Goal: Task Accomplishment & Management: Use online tool/utility

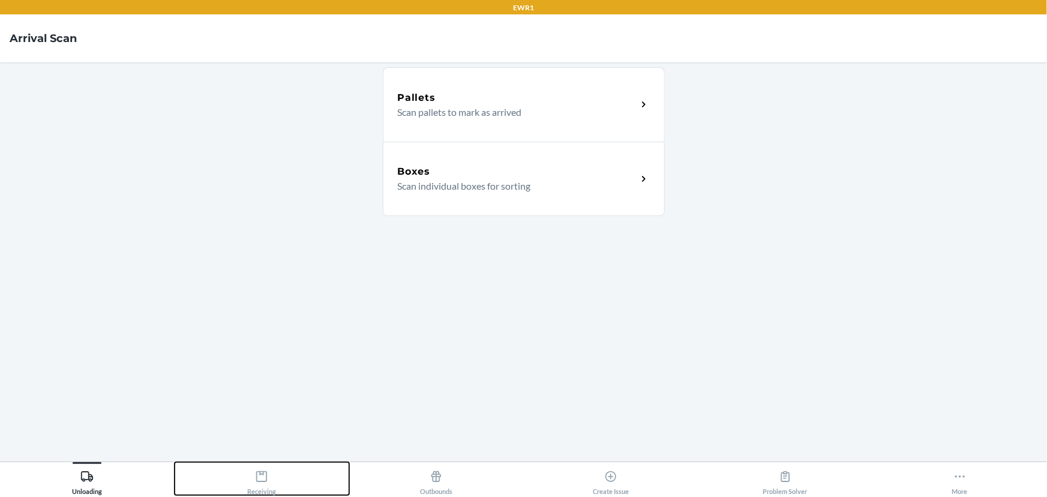
click at [250, 475] on div "Receiving" at bounding box center [261, 480] width 29 height 30
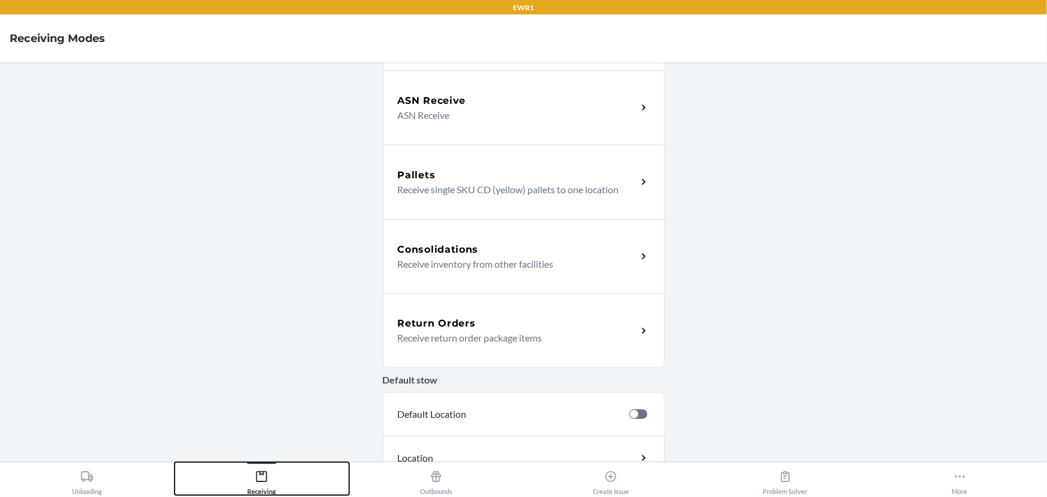
scroll to position [163, 0]
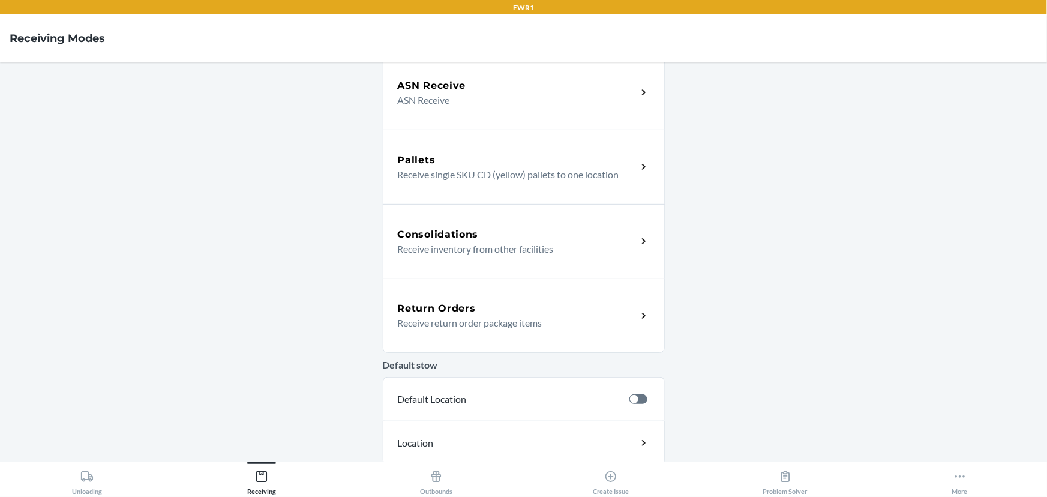
click at [473, 237] on h5 "Consolidations" at bounding box center [438, 234] width 81 height 14
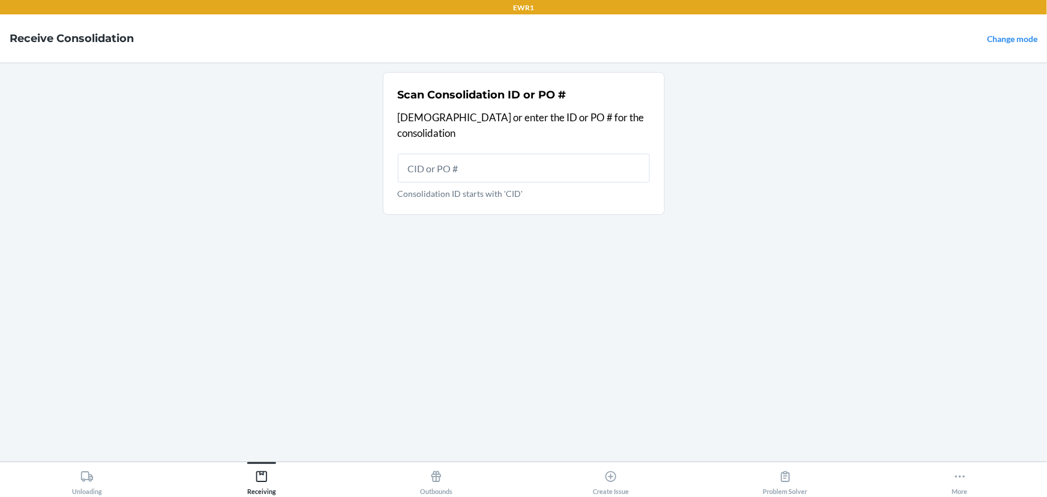
click at [248, 258] on main "Scan Consolidation ID or PO # Scan or enter the ID or PO # for the consolidatio…" at bounding box center [523, 261] width 1047 height 399
click at [372, 215] on main "Scan Consolidation ID or PO # Scan or enter the ID or PO # for the consolidatio…" at bounding box center [523, 261] width 1047 height 399
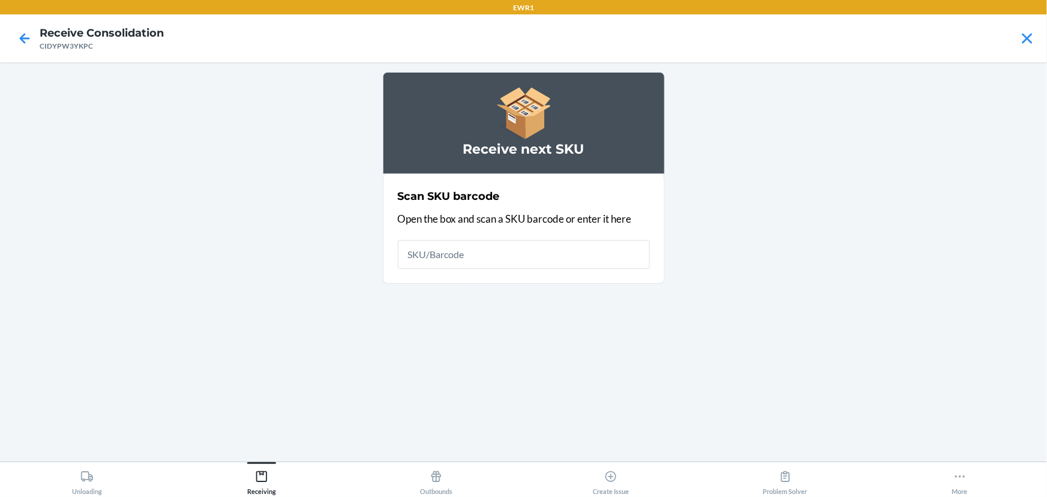
click at [444, 211] on p "Open the box and scan a SKU barcode or enter it here" at bounding box center [524, 219] width 252 height 16
drag, startPoint x: 407, startPoint y: 213, endPoint x: 436, endPoint y: 267, distance: 61.2
click at [407, 214] on p "Open the box and scan a SKU barcode or enter it here" at bounding box center [524, 219] width 252 height 16
click at [447, 253] on input "text" at bounding box center [524, 254] width 252 height 29
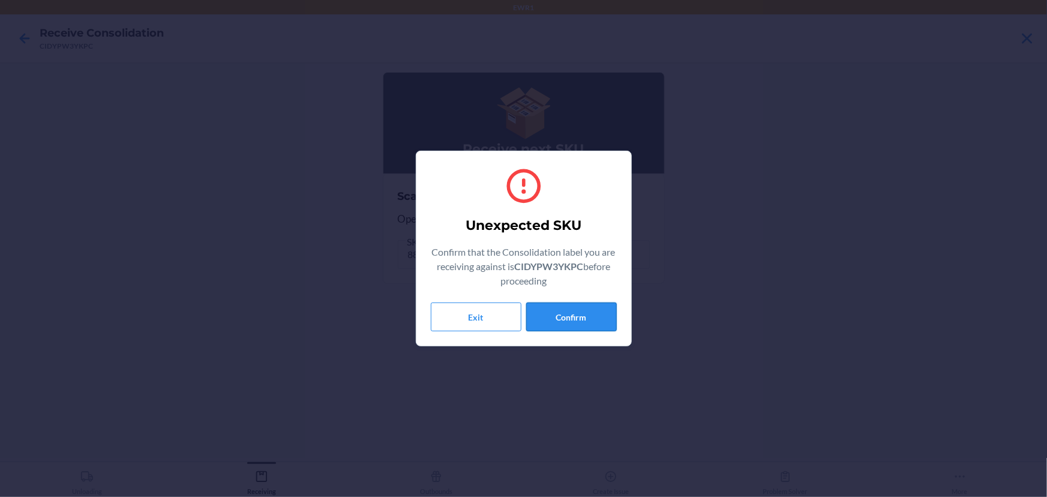
click at [574, 320] on button "Confirm" at bounding box center [571, 316] width 91 height 29
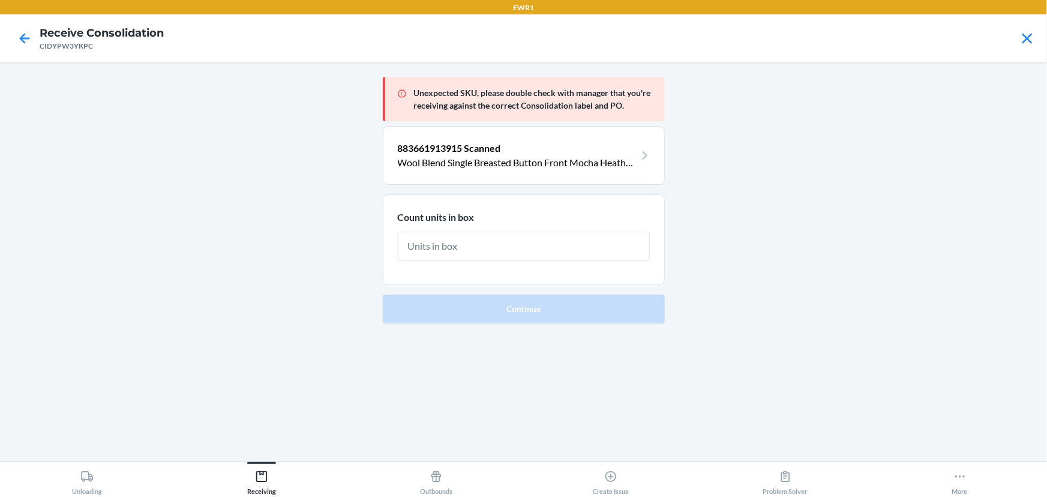
type input "1"
click at [442, 241] on input "text" at bounding box center [524, 246] width 252 height 29
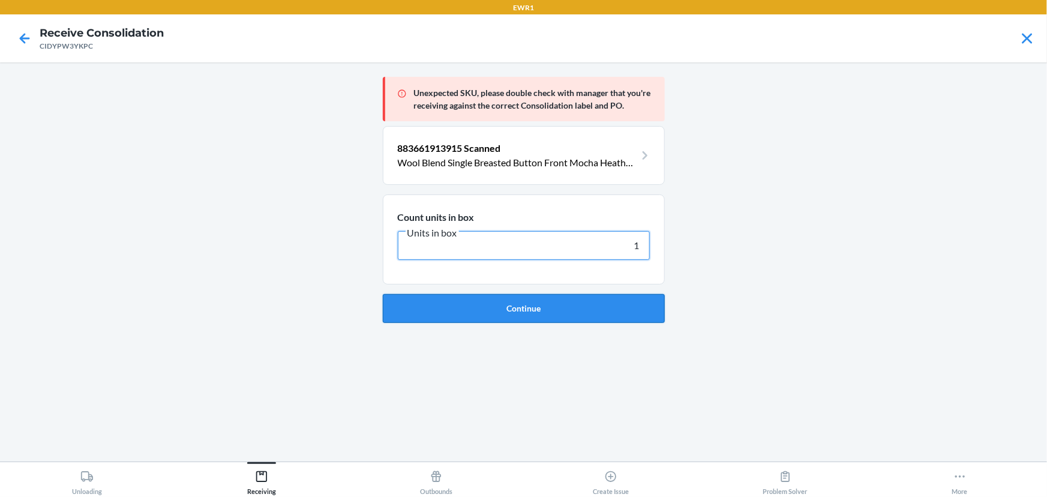
type input "1"
click at [505, 315] on button "Continue" at bounding box center [524, 308] width 282 height 29
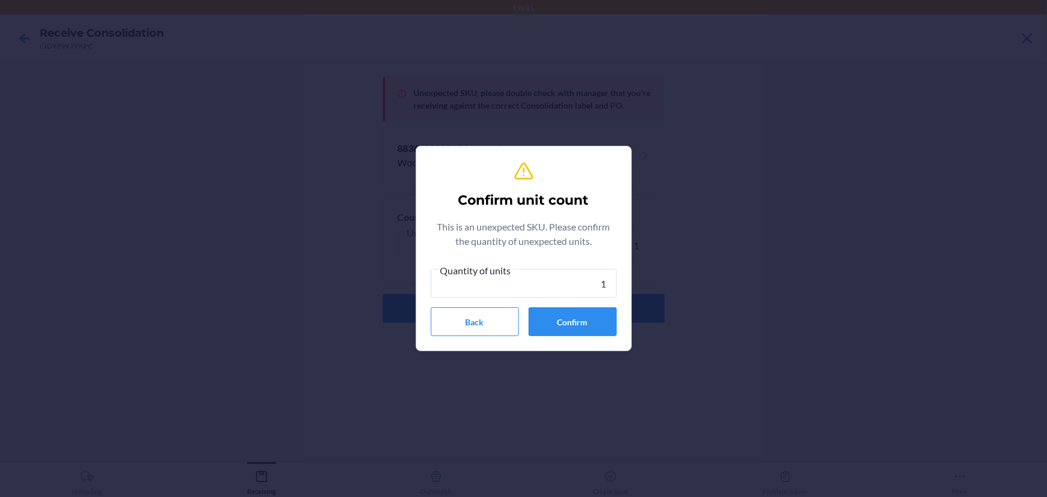
type input "1"
click at [593, 315] on button "Confirm" at bounding box center [573, 321] width 88 height 29
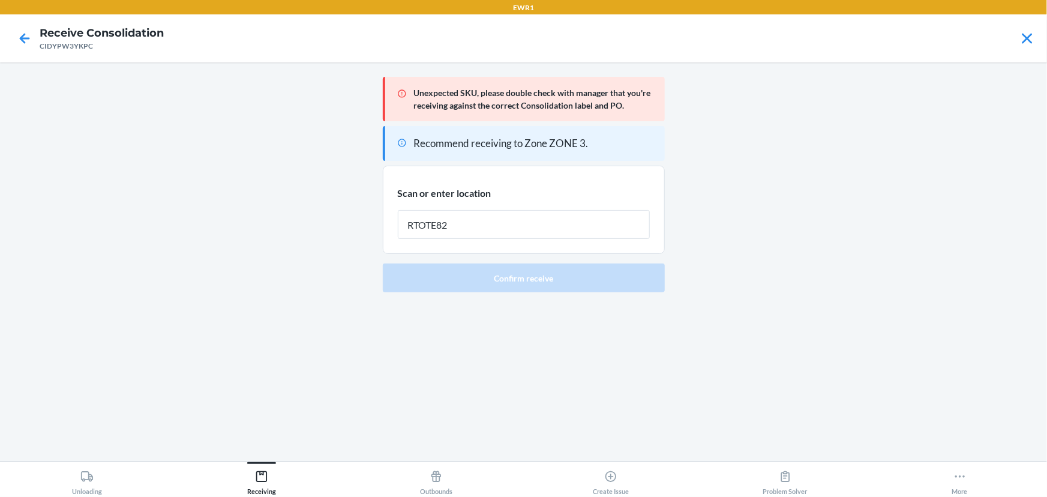
type input "RTOTE824"
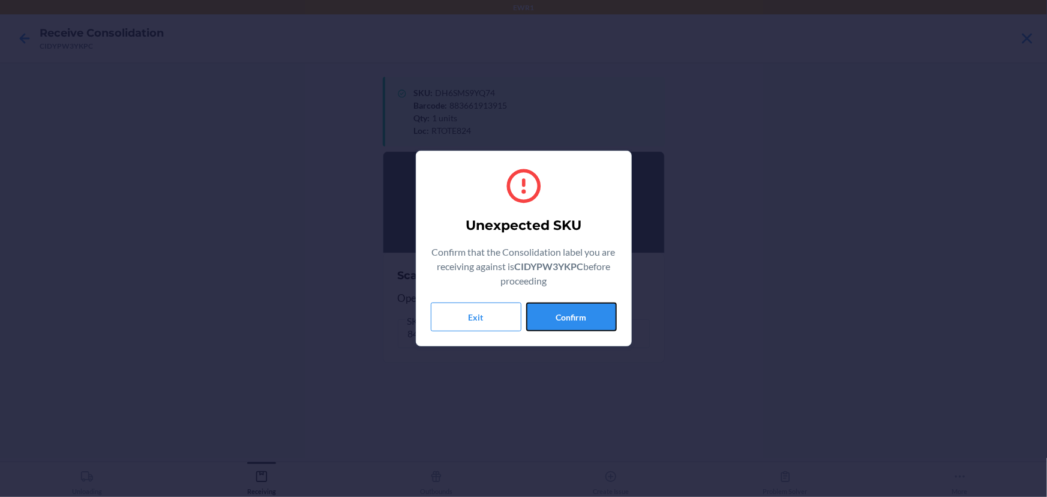
click at [559, 313] on button "Confirm" at bounding box center [571, 316] width 91 height 29
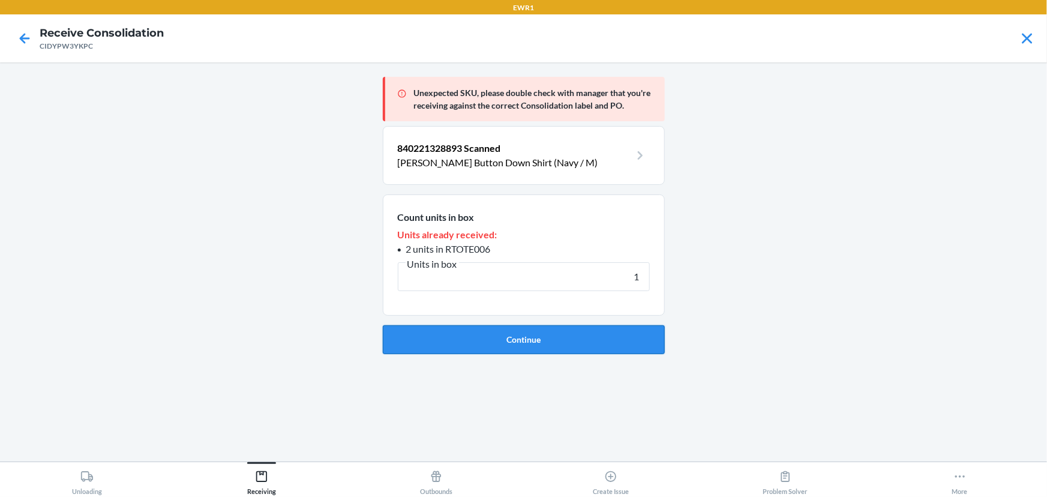
type input "1"
click at [545, 334] on button "Continue" at bounding box center [524, 339] width 282 height 29
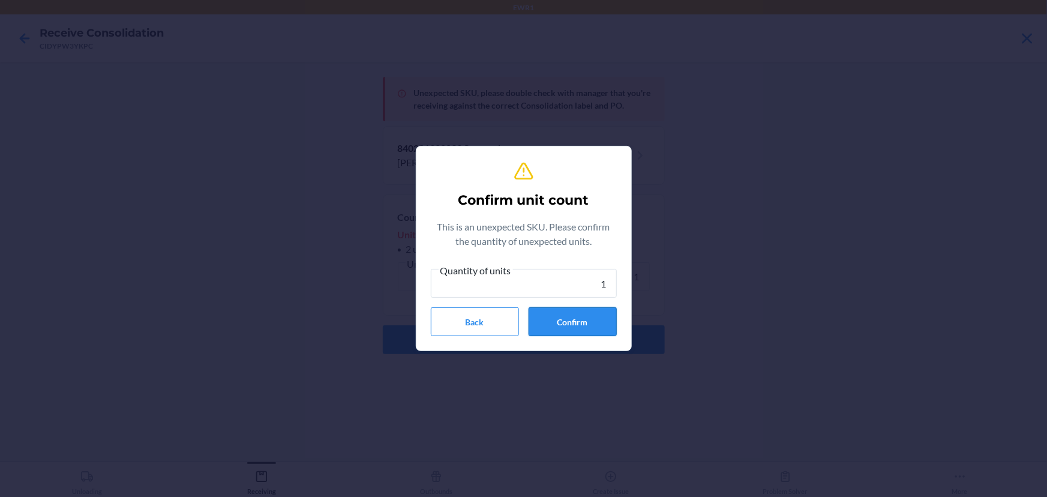
type input "1"
click at [581, 325] on button "Confirm" at bounding box center [573, 321] width 88 height 29
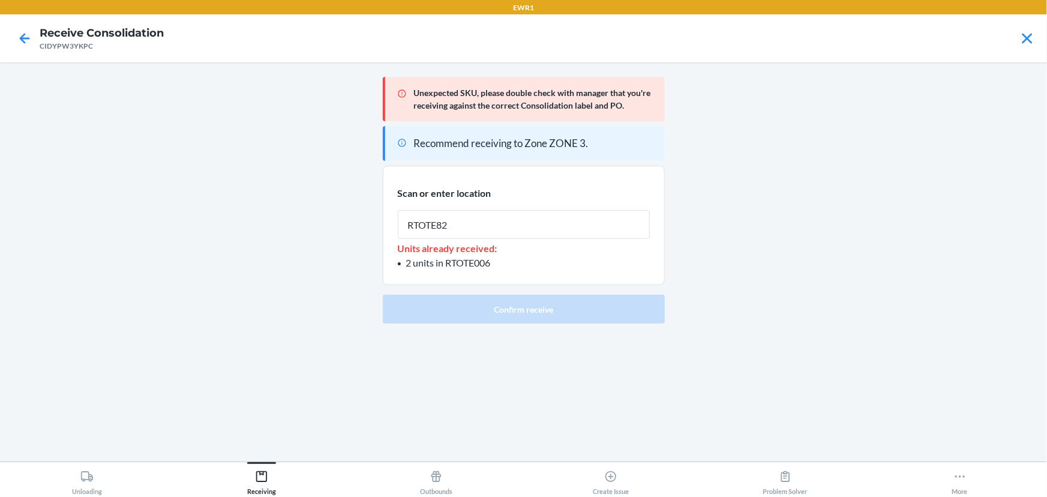
type input "RTOTE824"
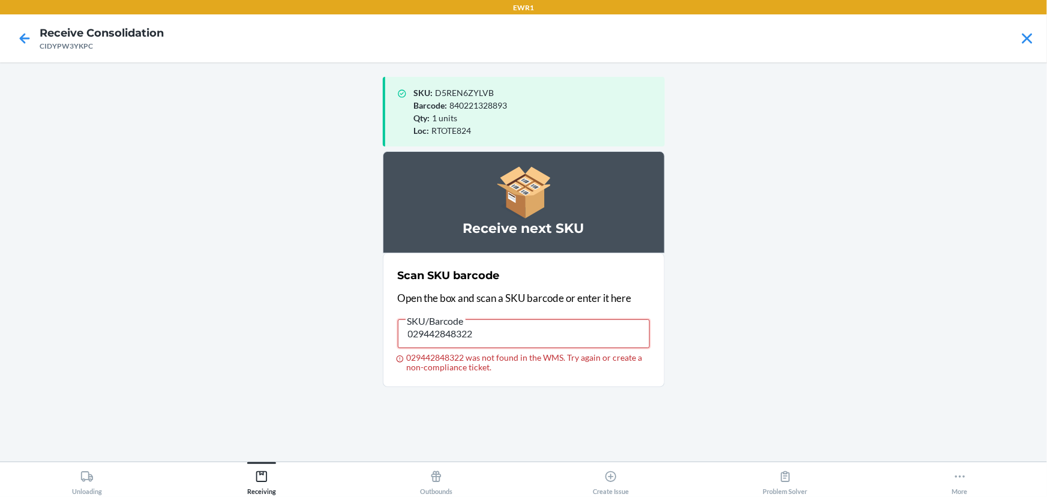
click at [575, 323] on input "029442848322" at bounding box center [524, 333] width 252 height 29
type input "029442848322"
click at [567, 325] on input "029442848322" at bounding box center [524, 333] width 252 height 29
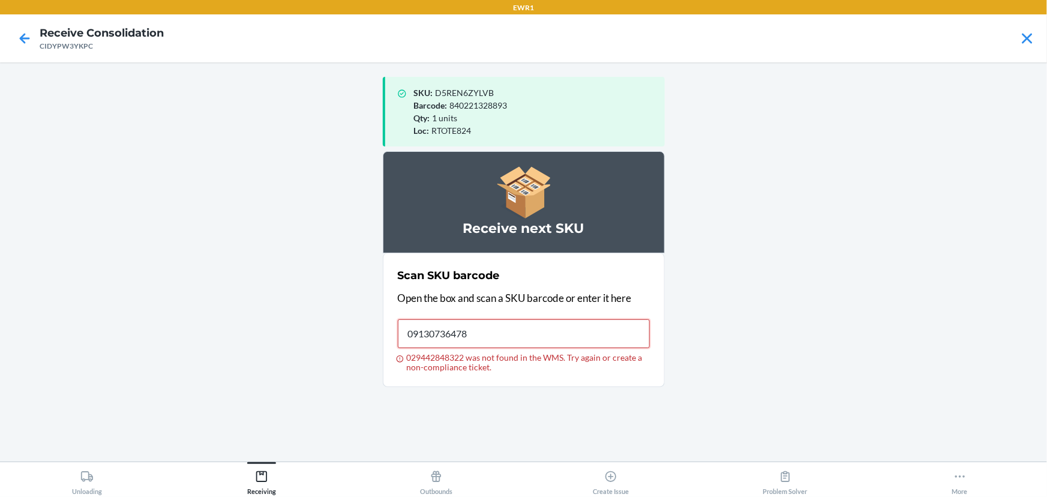
type input "091307364780"
click at [567, 325] on input "091307364780" at bounding box center [524, 333] width 252 height 29
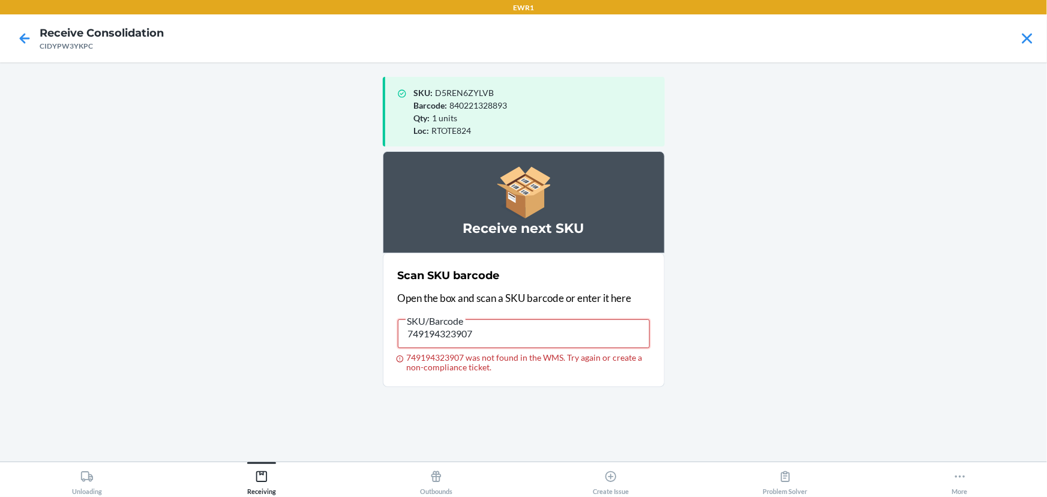
click at [567, 325] on input "749194323907" at bounding box center [524, 333] width 252 height 29
type input "749194323907"
click at [567, 325] on input "749194323907" at bounding box center [524, 333] width 252 height 29
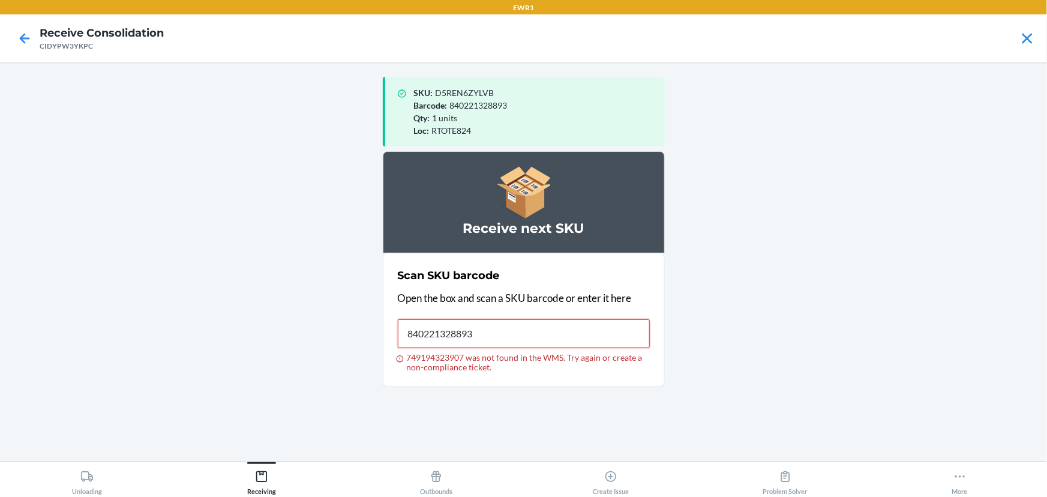
type input "840221328893"
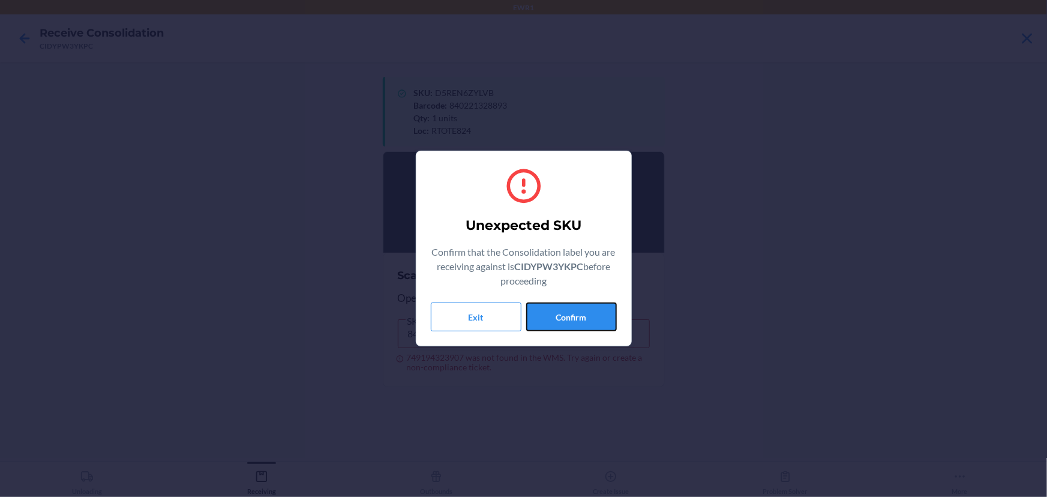
click at [567, 325] on button "Confirm" at bounding box center [571, 316] width 91 height 29
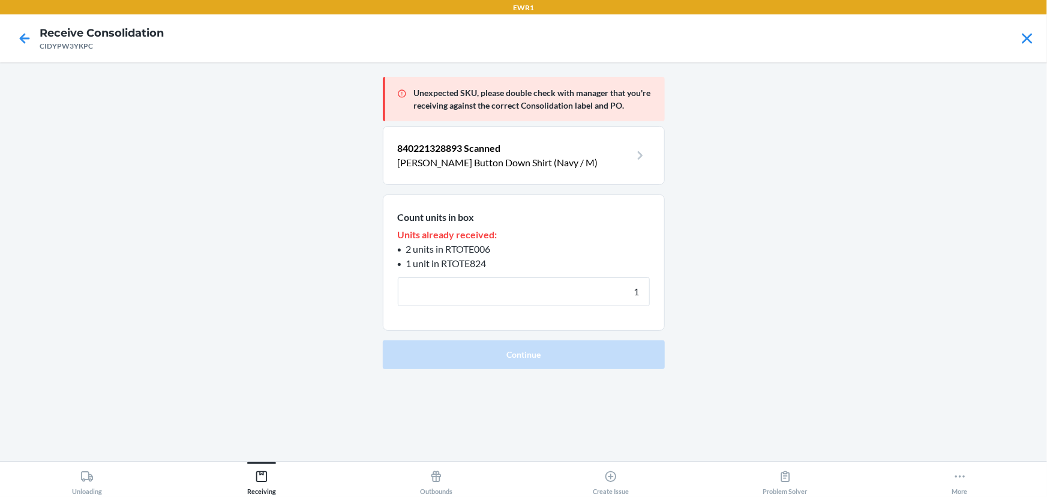
type input "1"
click at [383, 340] on button "Continue" at bounding box center [524, 354] width 282 height 29
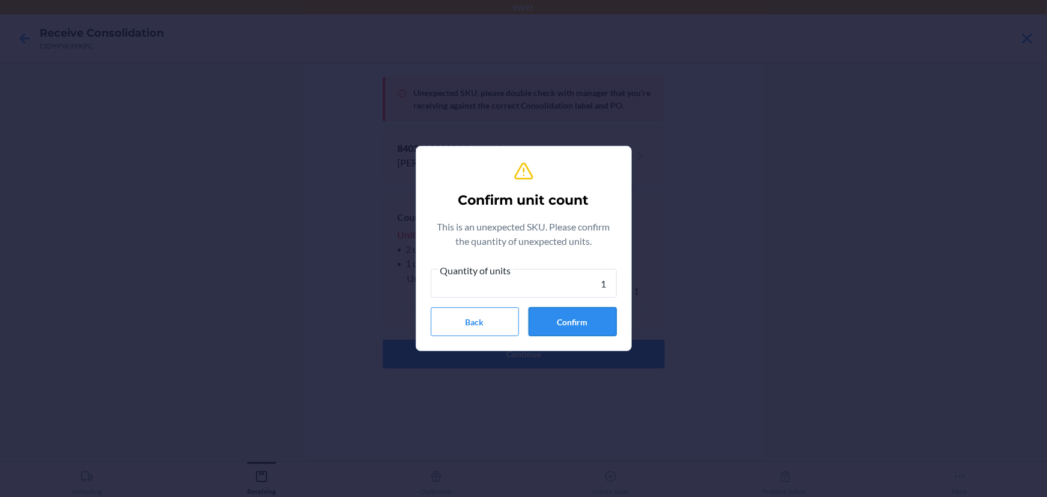
type input "1"
click at [571, 334] on button "Confirm" at bounding box center [573, 321] width 88 height 29
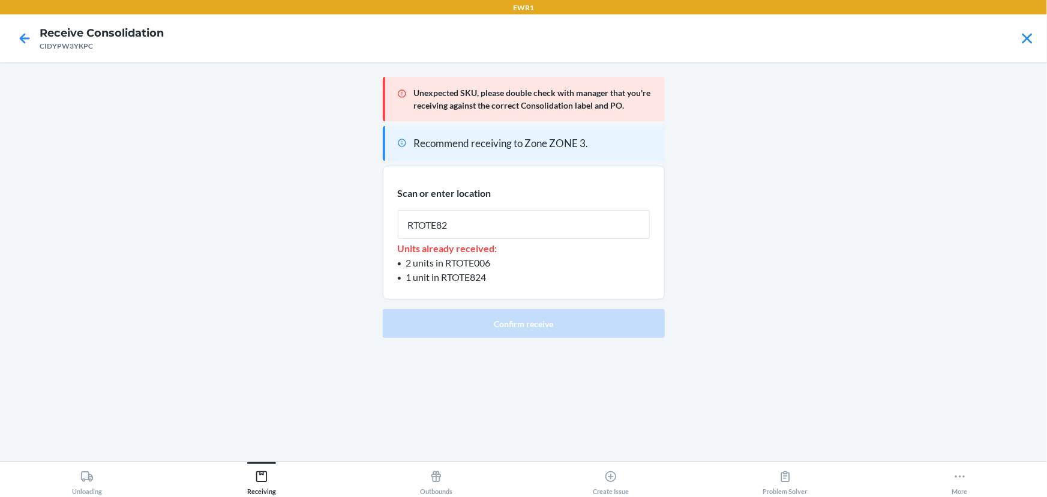
type input "RTOTE824"
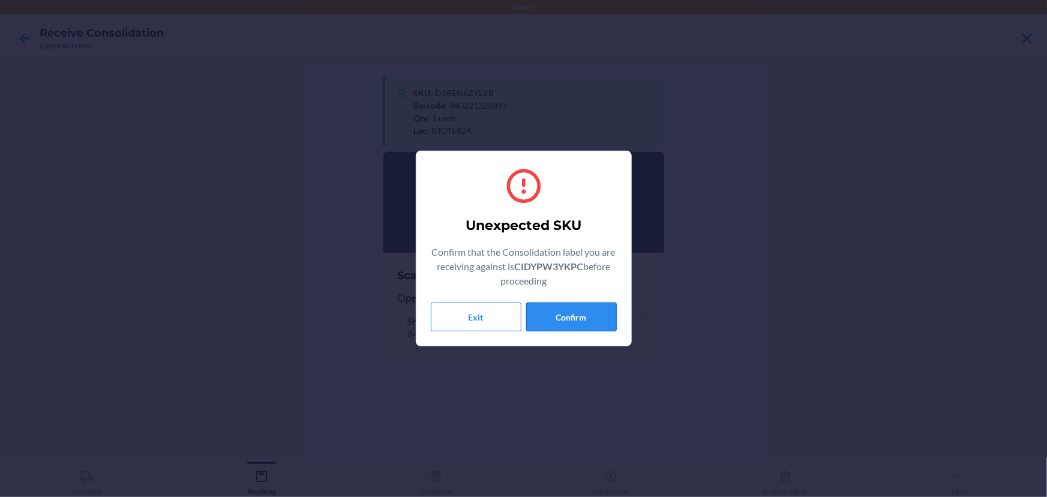
drag, startPoint x: 581, startPoint y: 305, endPoint x: 566, endPoint y: 296, distance: 18.3
click at [578, 305] on button "Confirm" at bounding box center [571, 316] width 91 height 29
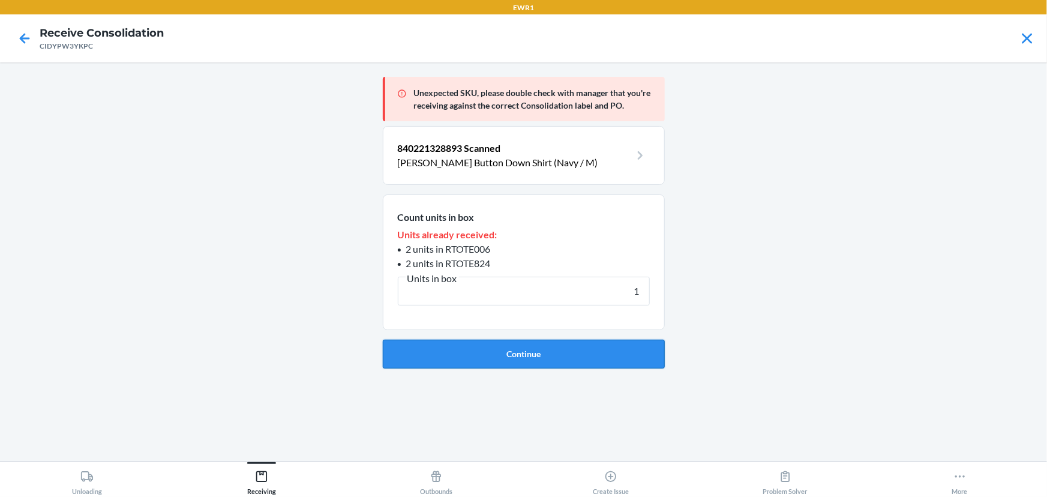
type input "1"
click at [512, 352] on button "Continue" at bounding box center [524, 354] width 282 height 29
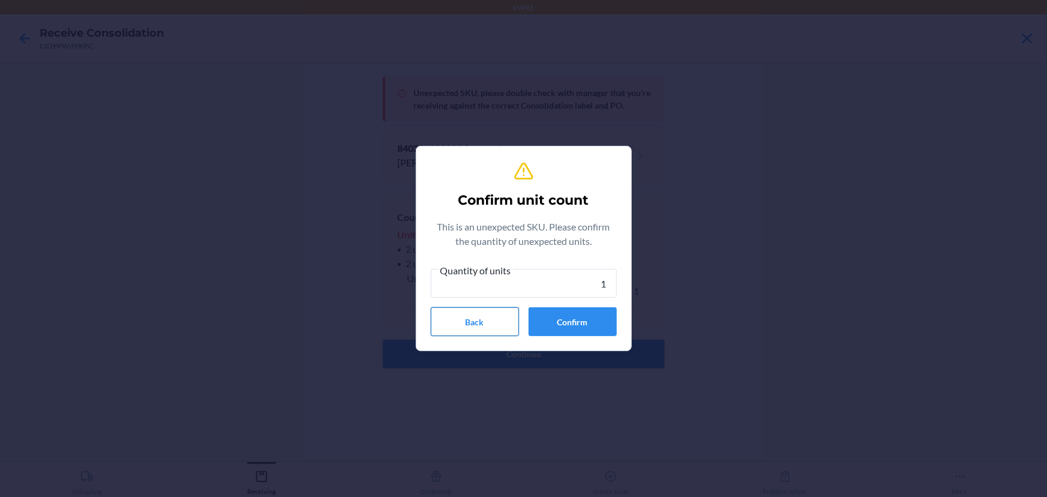
type input "1"
click at [546, 316] on button "Confirm" at bounding box center [573, 321] width 88 height 29
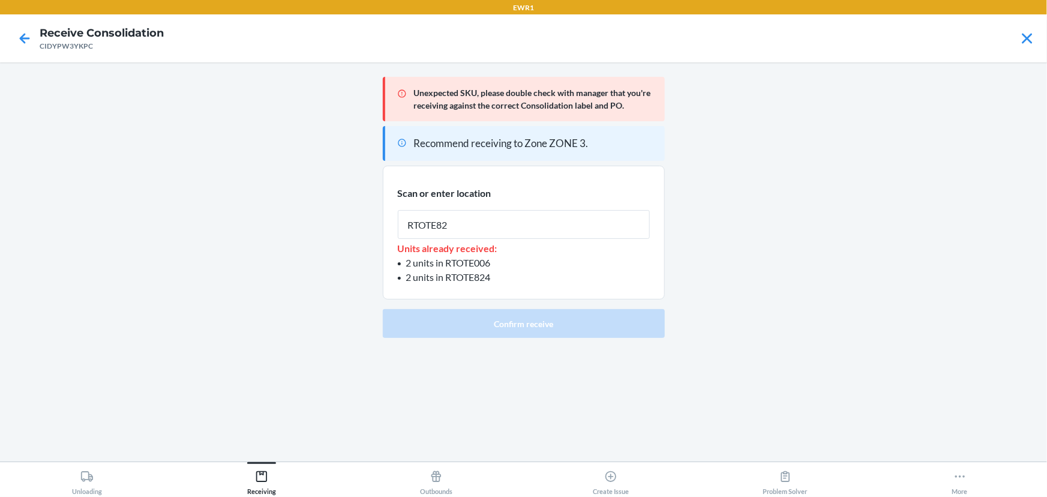
type input "RTOTE824"
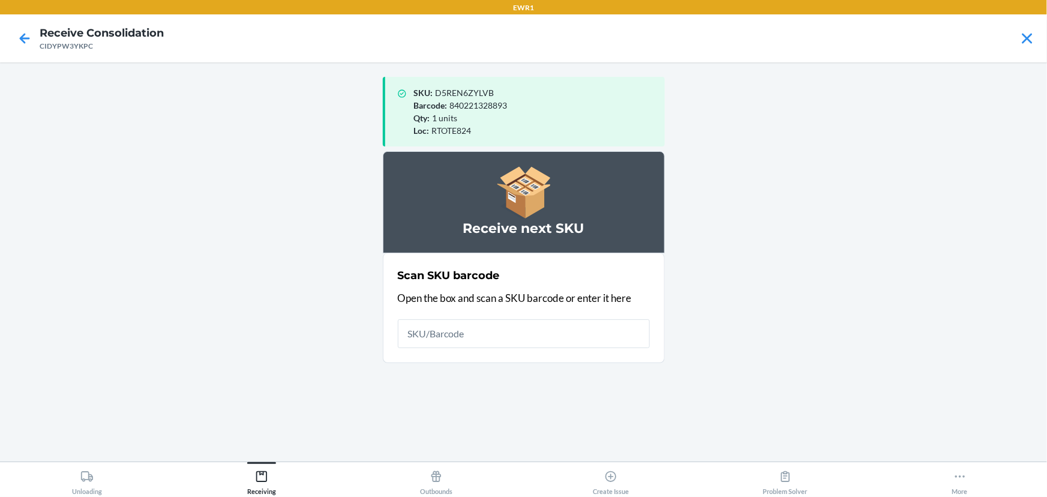
click at [496, 338] on input "text" at bounding box center [524, 333] width 252 height 29
click at [496, 336] on input "text" at bounding box center [524, 333] width 252 height 29
click at [497, 335] on input "text" at bounding box center [524, 333] width 252 height 29
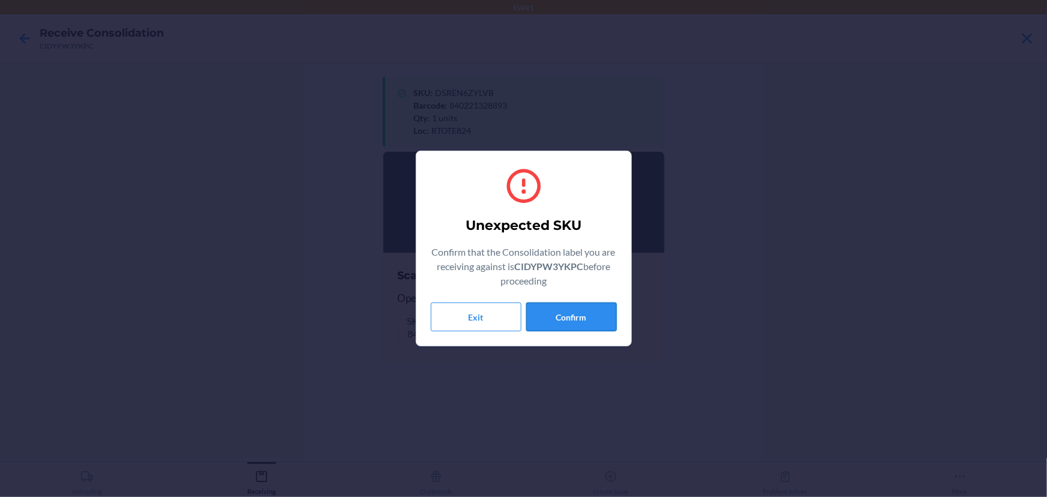
click at [560, 328] on button "Confirm" at bounding box center [571, 316] width 91 height 29
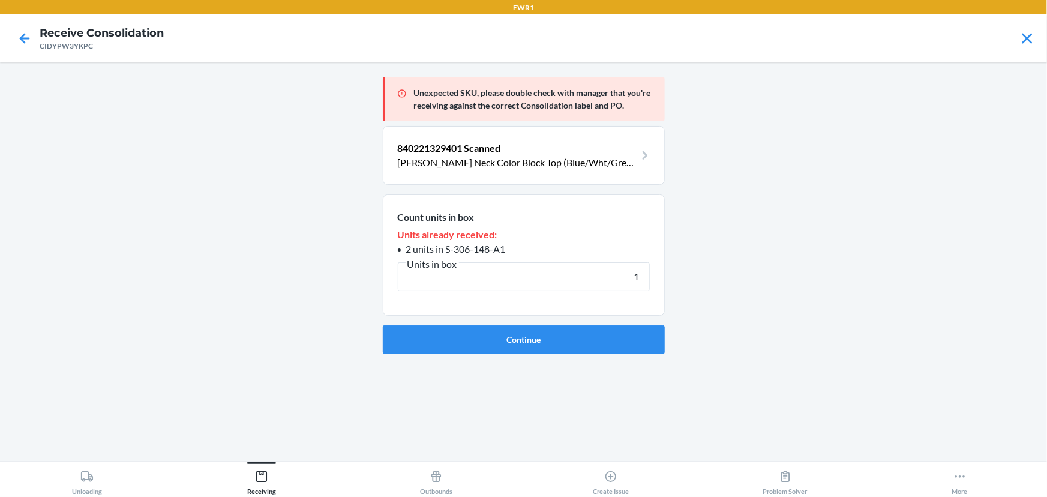
type input "1"
click at [383, 325] on button "Continue" at bounding box center [524, 339] width 282 height 29
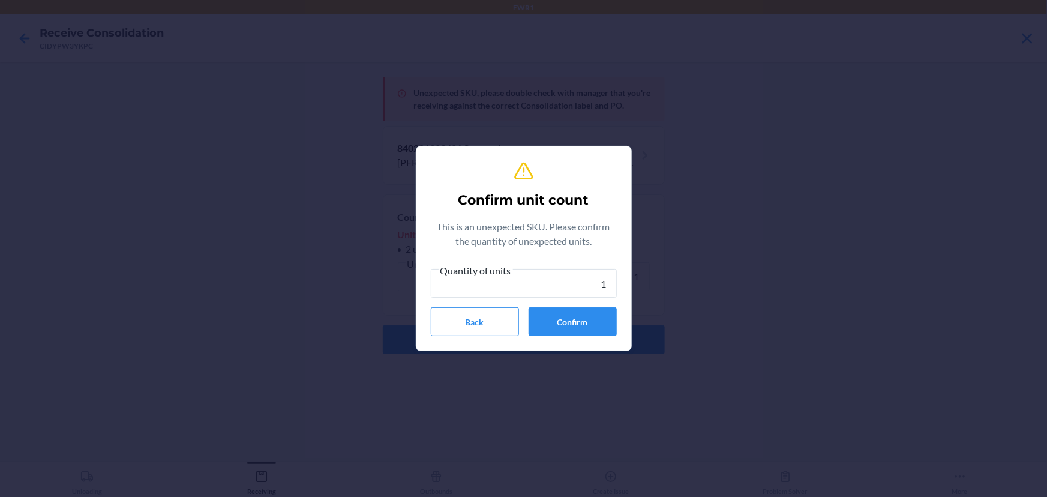
type input "1"
click at [560, 328] on button "Confirm" at bounding box center [573, 321] width 88 height 29
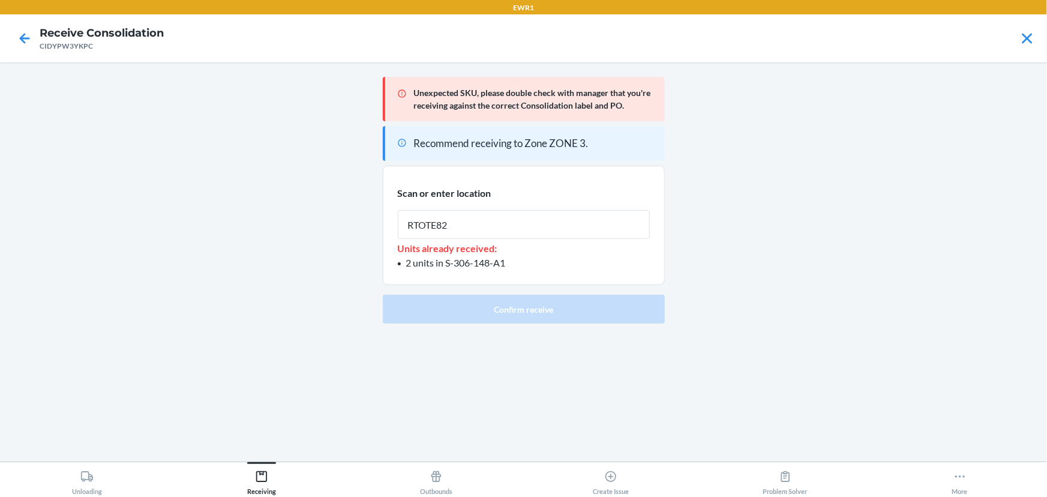
type input "RTOTE824"
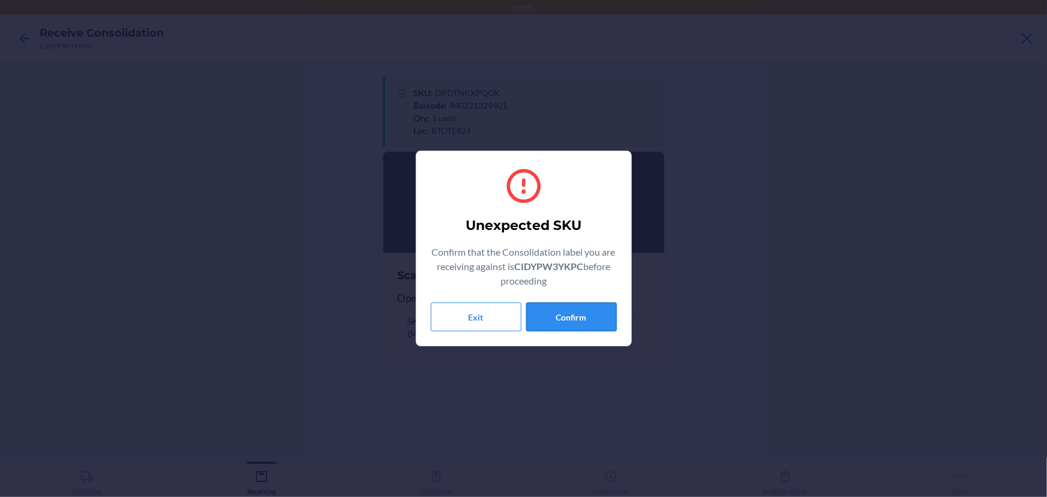
click at [554, 323] on button "Confirm" at bounding box center [571, 316] width 91 height 29
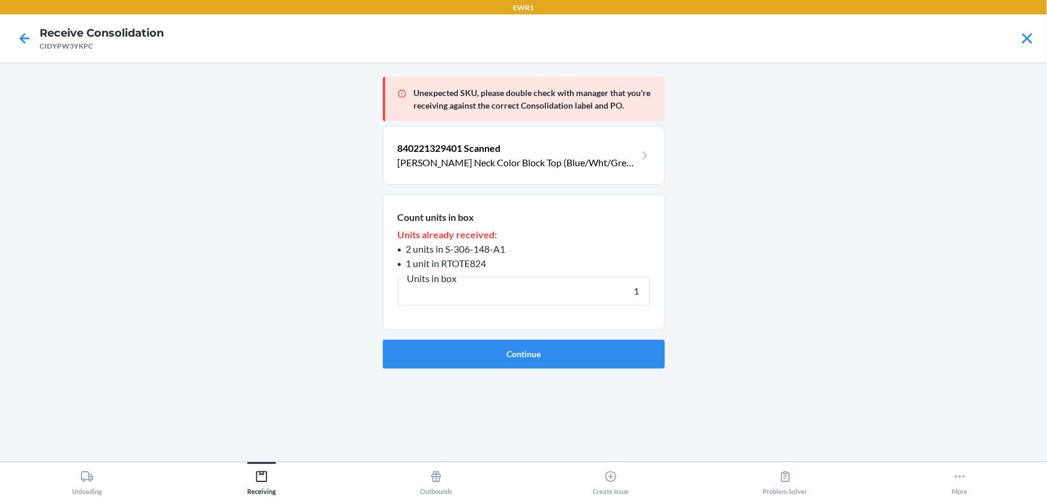
type input "1"
click at [383, 340] on button "Continue" at bounding box center [524, 354] width 282 height 29
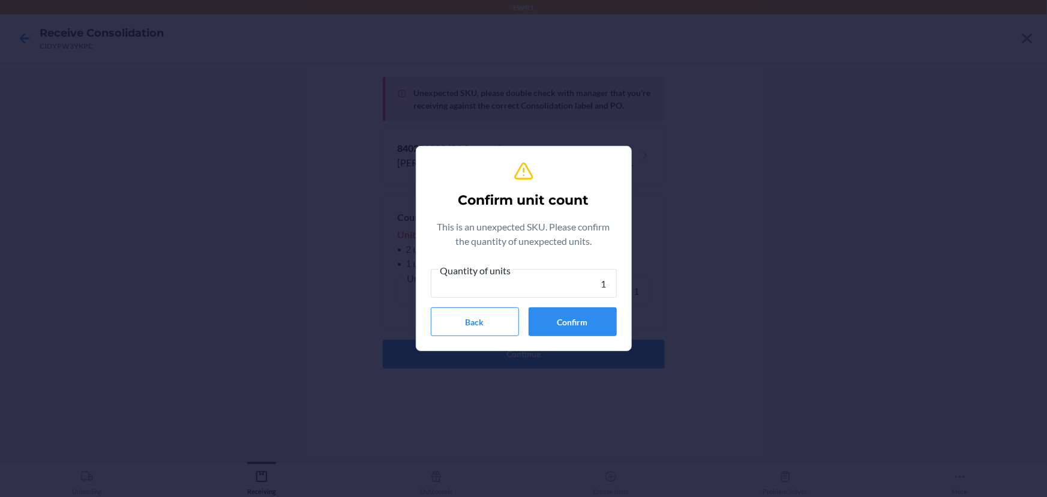
type input "1"
click at [553, 323] on button "Confirm" at bounding box center [573, 321] width 88 height 29
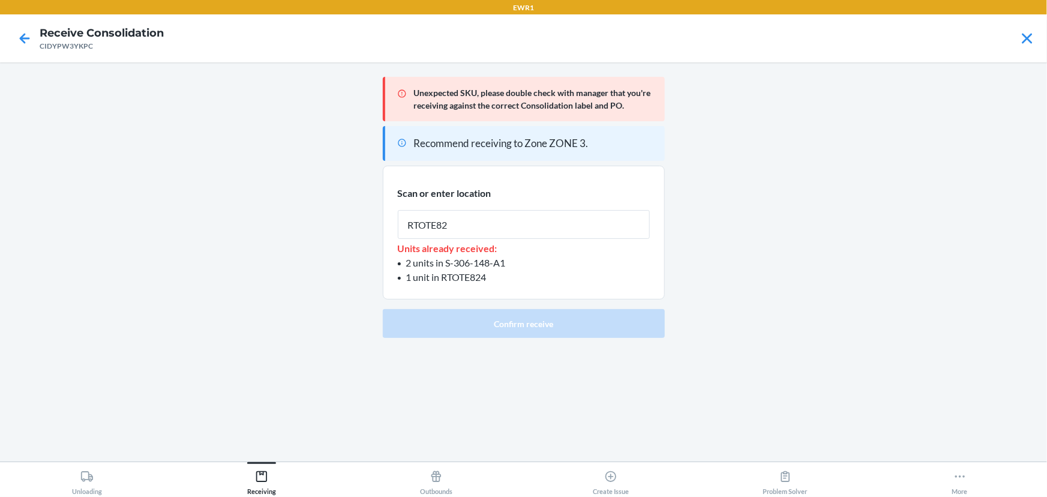
type input "RTOTE824"
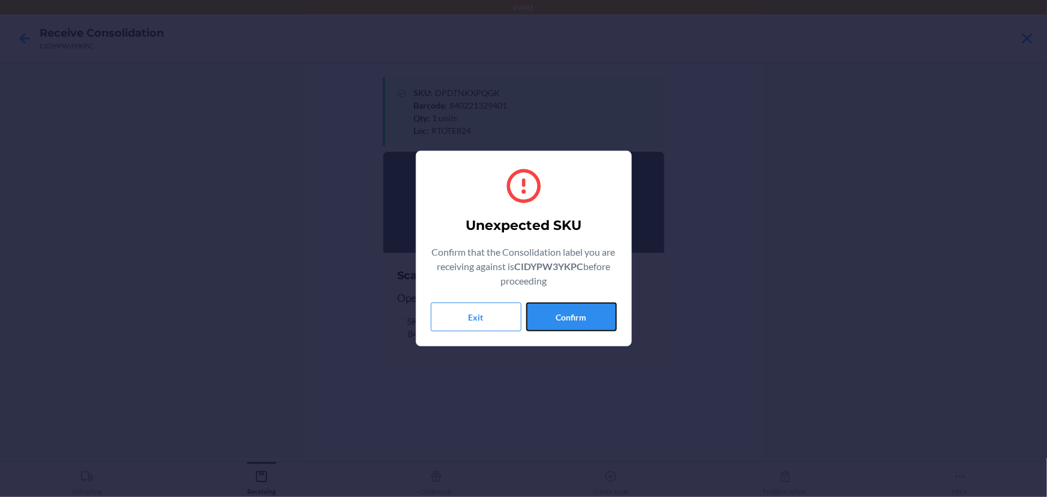
drag, startPoint x: 554, startPoint y: 323, endPoint x: 619, endPoint y: 323, distance: 65.4
click at [597, 324] on button "Confirm" at bounding box center [571, 316] width 91 height 29
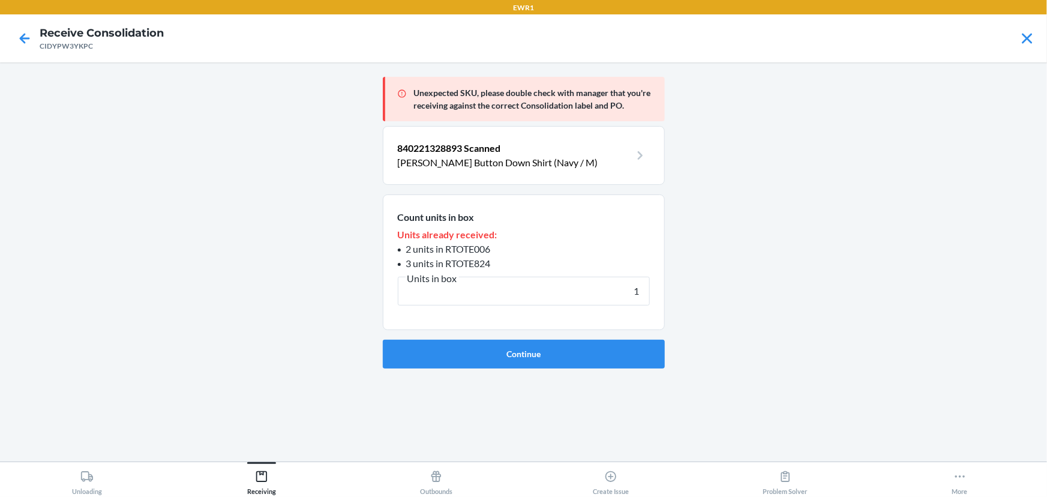
type input "1"
click at [383, 340] on button "Continue" at bounding box center [524, 354] width 282 height 29
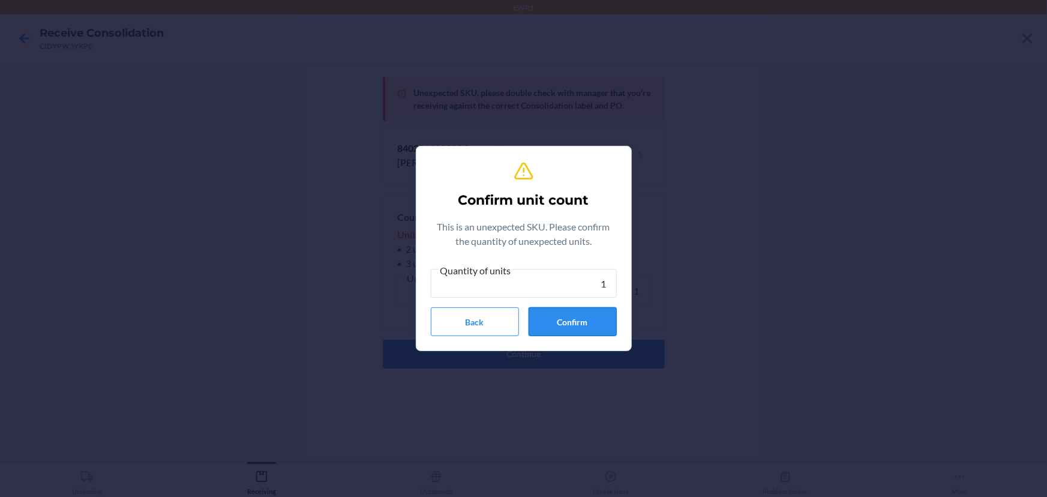
type input "1"
click at [609, 322] on button "Confirm" at bounding box center [573, 321] width 88 height 29
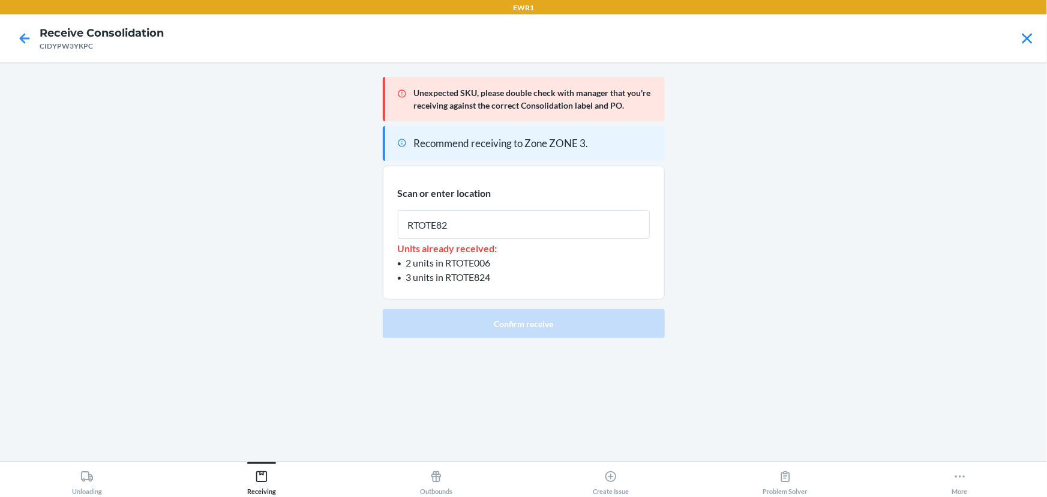
type input "RTOTE824"
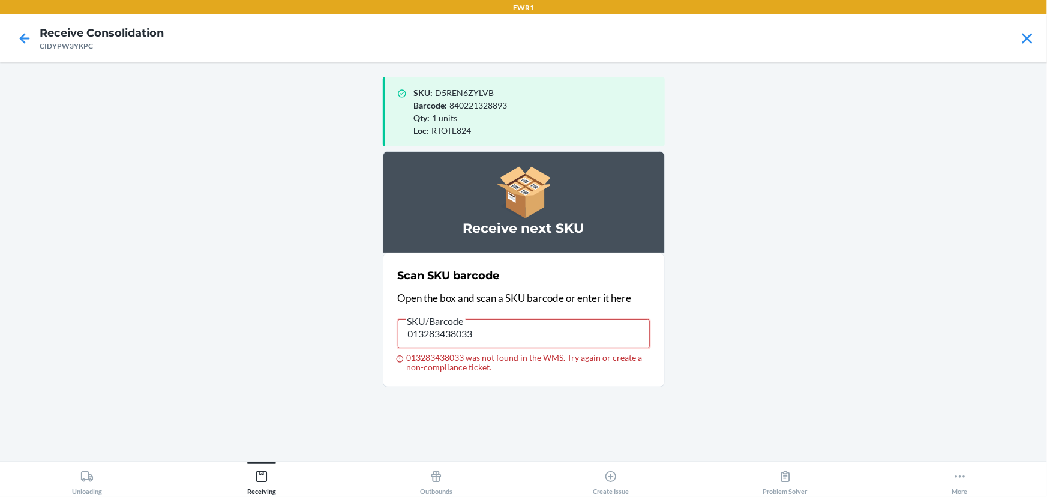
click at [608, 322] on input "013283438033" at bounding box center [524, 333] width 252 height 29
drag, startPoint x: 569, startPoint y: 334, endPoint x: 563, endPoint y: 323, distance: 11.8
click at [566, 327] on input "013283438033" at bounding box center [524, 333] width 252 height 29
click at [563, 323] on input "013283438033" at bounding box center [524, 333] width 252 height 29
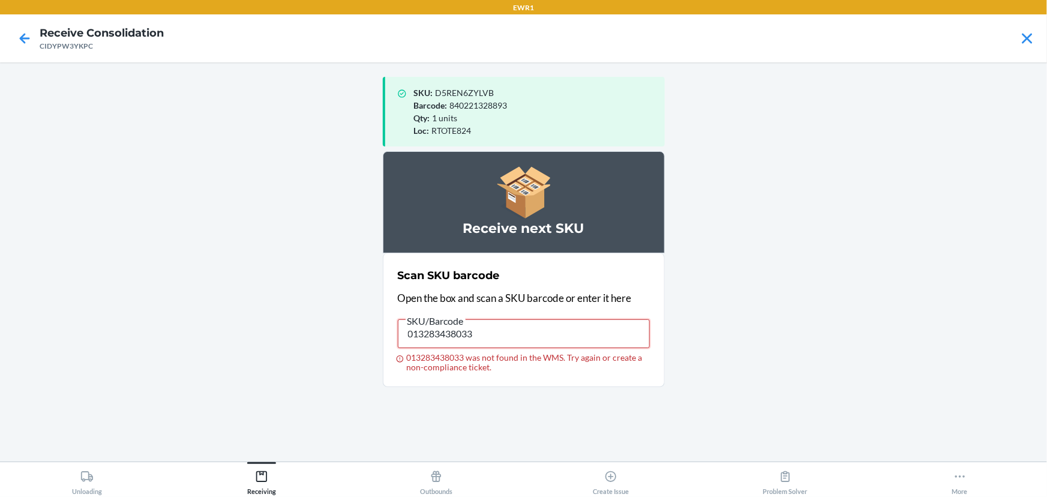
click at [557, 332] on input "013283438033" at bounding box center [524, 333] width 252 height 29
type input "013283438033"
click at [557, 331] on input "013283438033" at bounding box center [524, 333] width 252 height 29
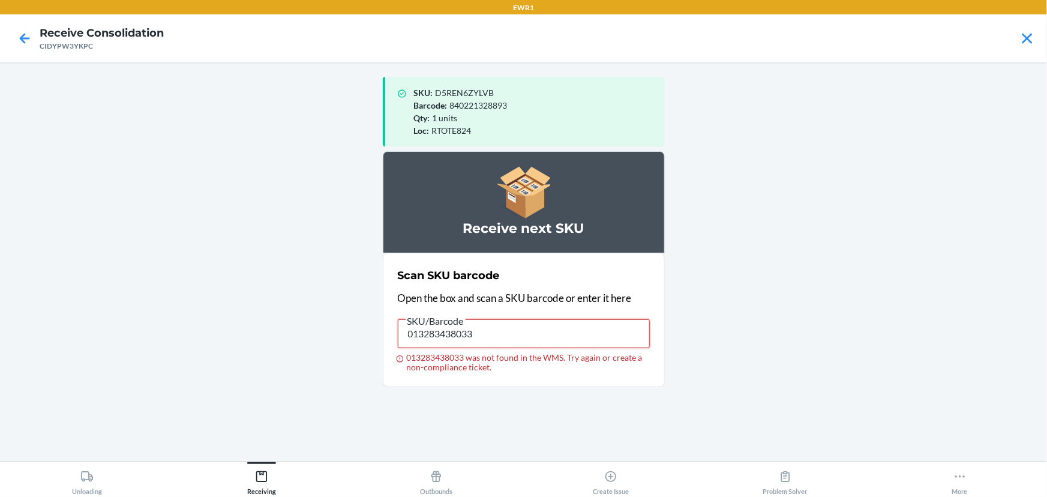
click at [557, 331] on input "013283438033" at bounding box center [524, 333] width 252 height 29
type input "719240006405"
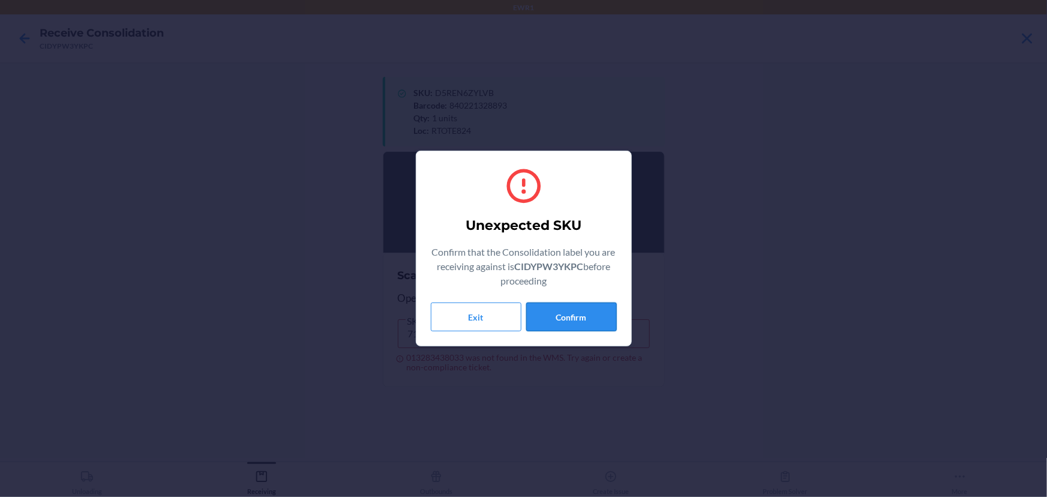
click at [577, 308] on button "Confirm" at bounding box center [571, 316] width 91 height 29
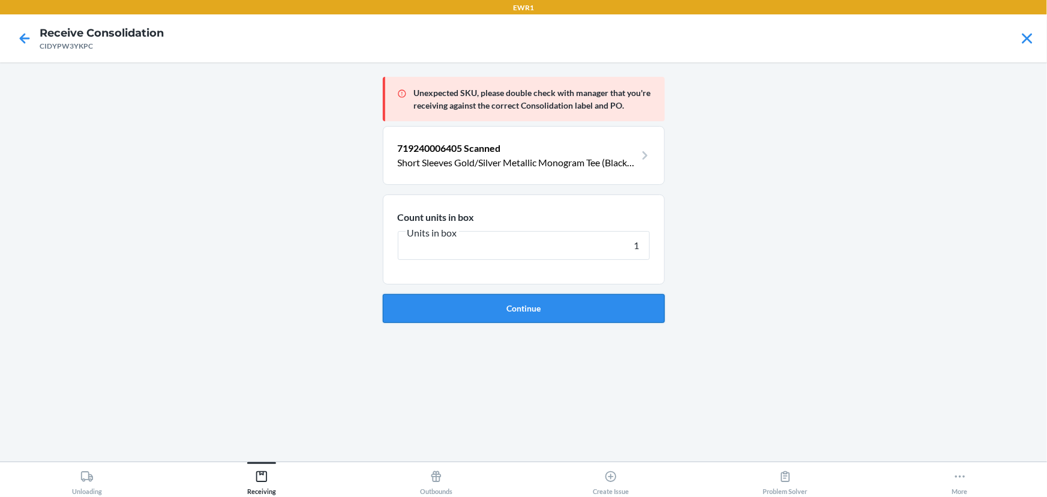
type input "1"
click at [383, 294] on button "Continue" at bounding box center [524, 308] width 282 height 29
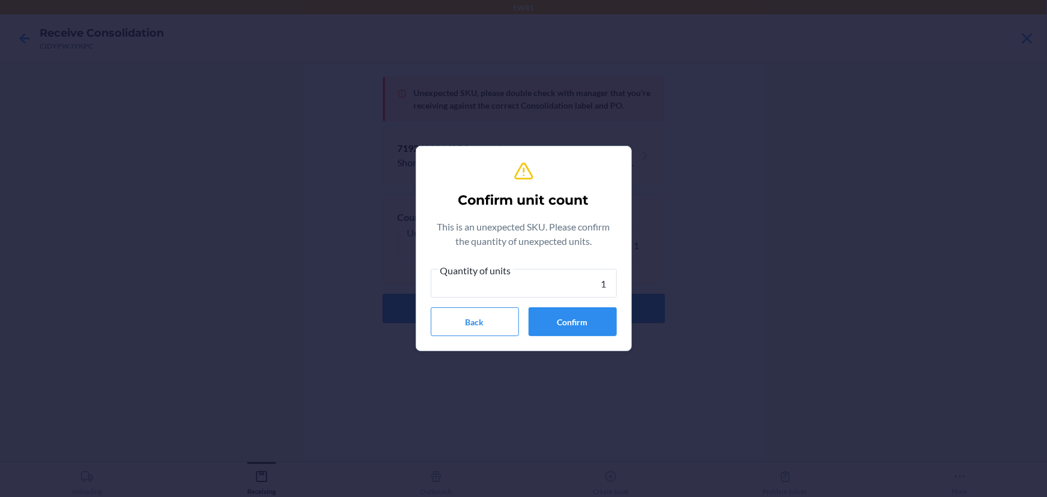
type input "1"
click at [593, 315] on button "Confirm" at bounding box center [573, 321] width 88 height 29
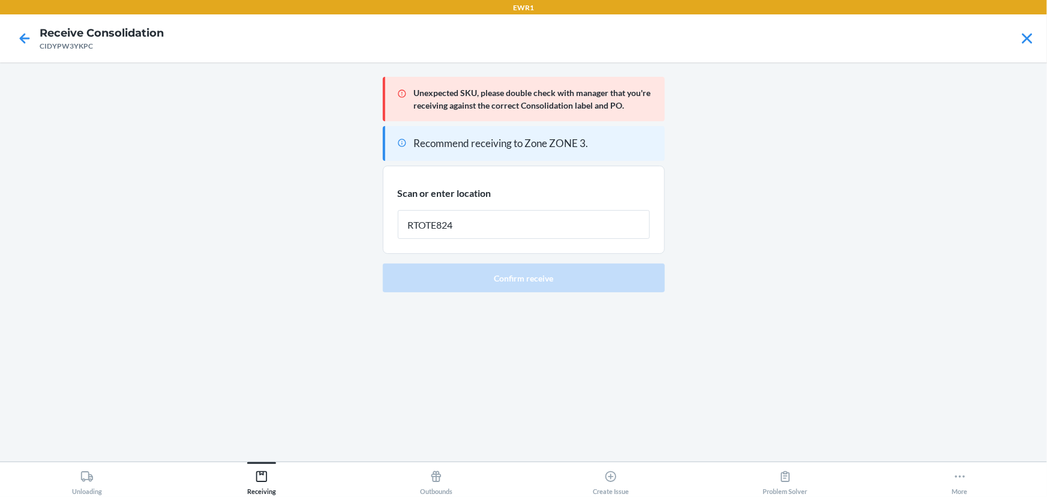
type input "RTOTE824"
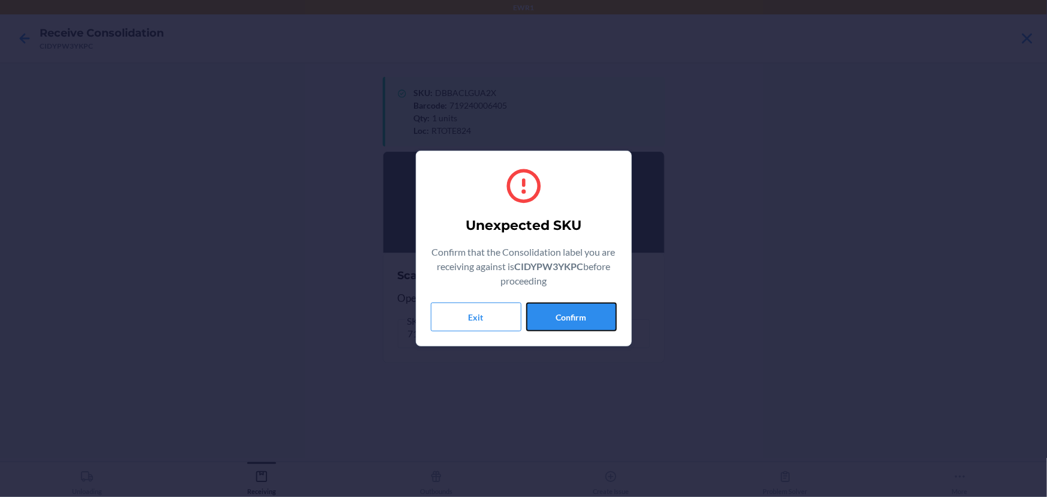
click at [593, 315] on button "Confirm" at bounding box center [571, 316] width 91 height 29
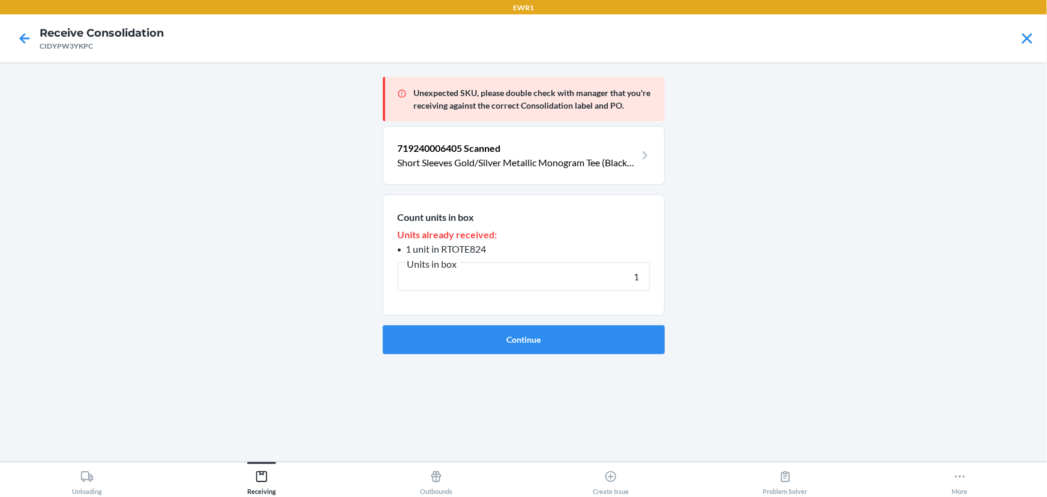
type input "1"
click at [383, 325] on button "Continue" at bounding box center [524, 339] width 282 height 29
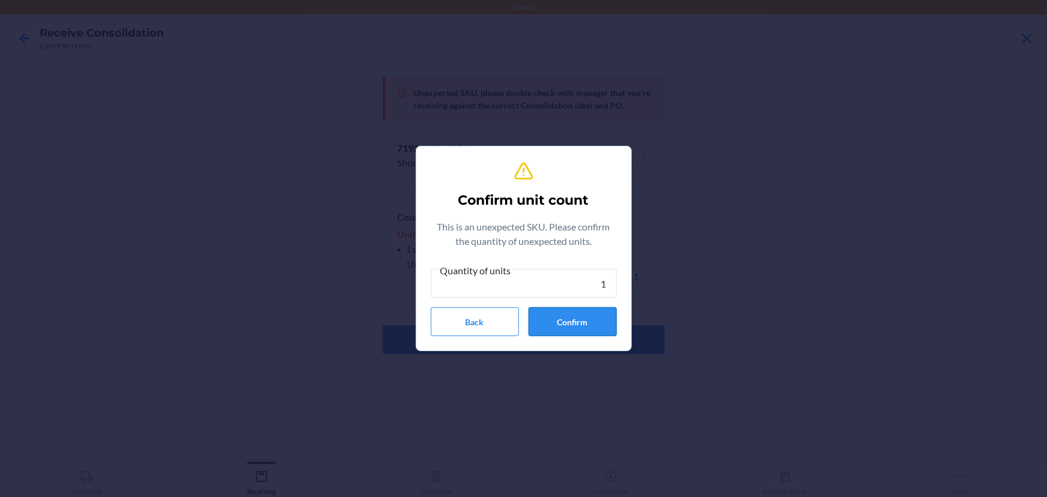
type input "1"
click at [584, 322] on button "Confirm" at bounding box center [573, 321] width 88 height 29
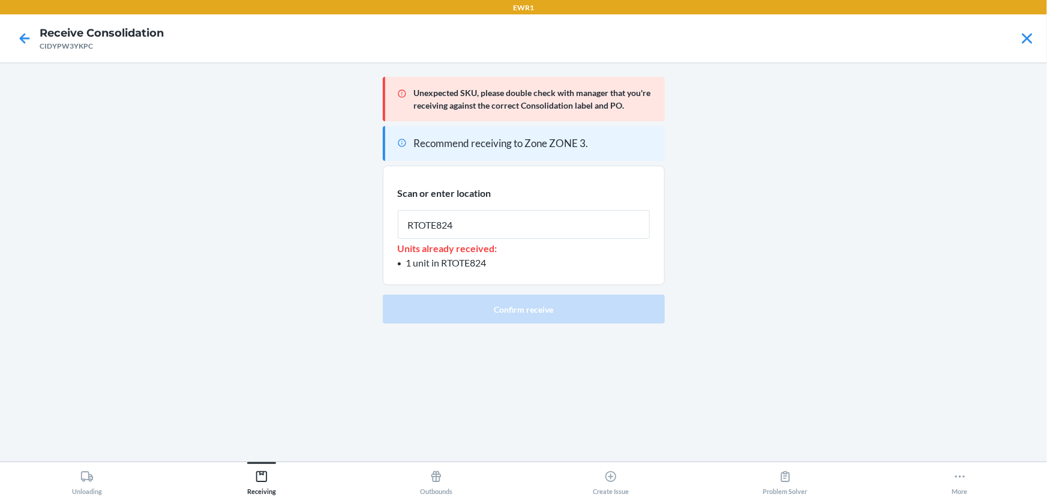
type input "RTOTE824"
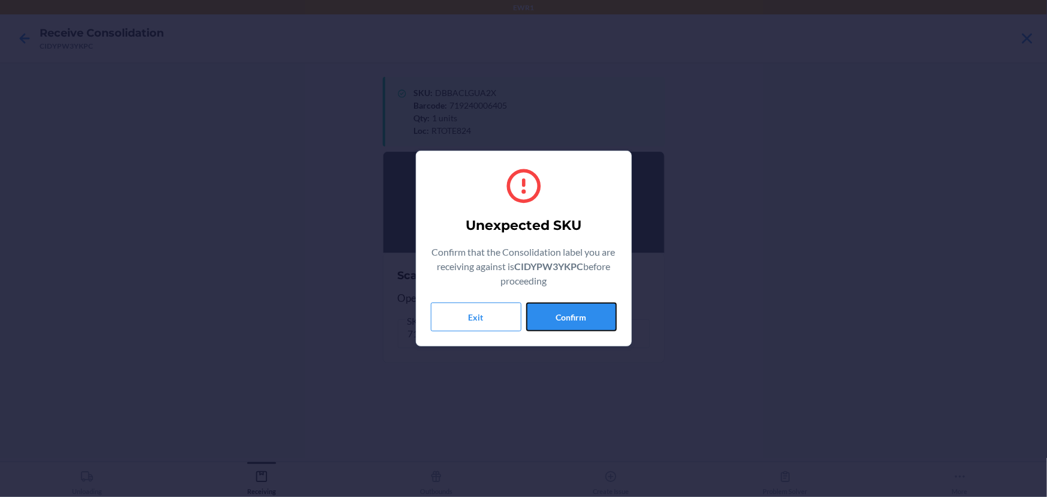
click at [584, 322] on button "Confirm" at bounding box center [571, 316] width 91 height 29
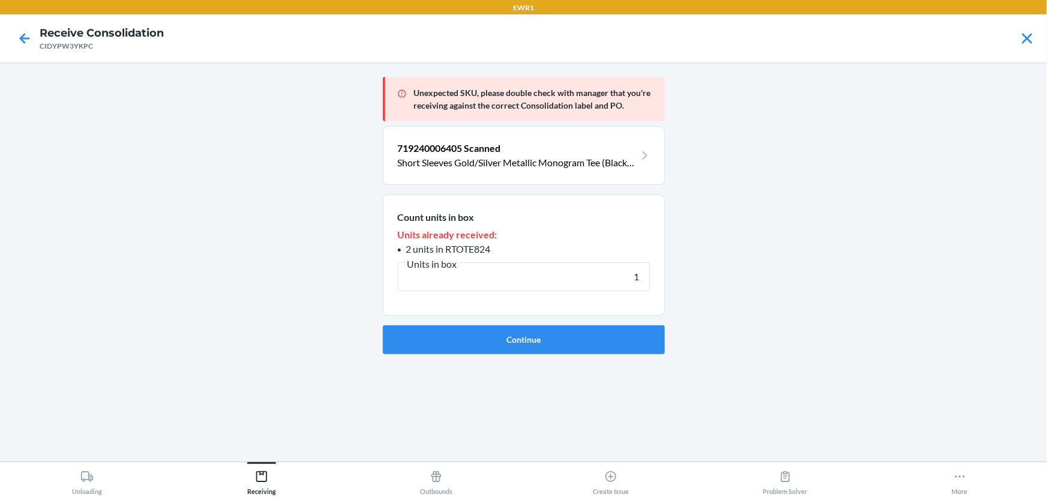
type input "1"
click at [383, 325] on button "Continue" at bounding box center [524, 339] width 282 height 29
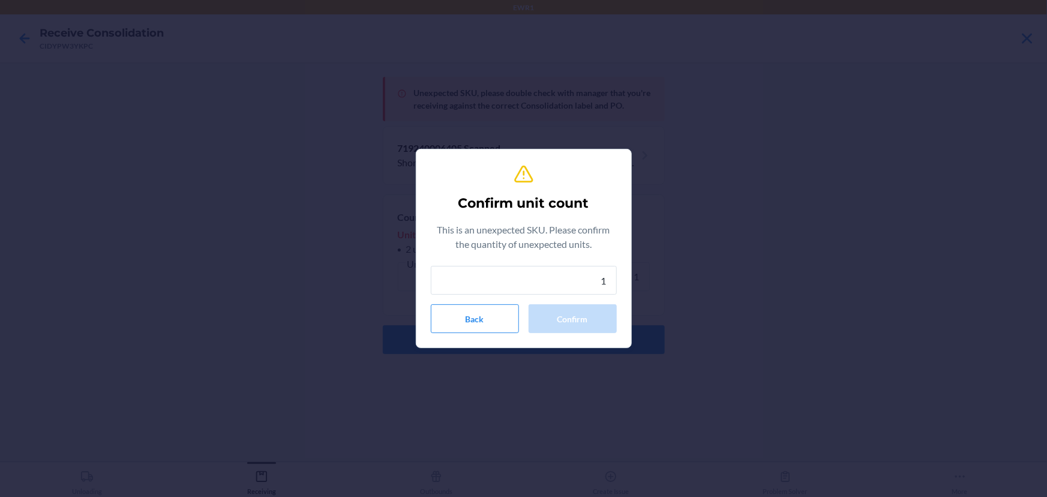
type input "1"
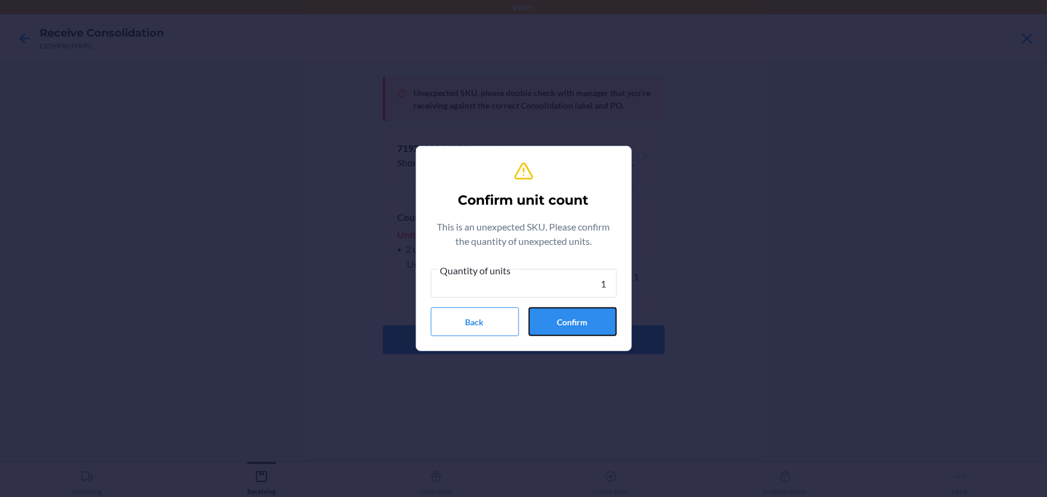
click at [584, 322] on button "Confirm" at bounding box center [573, 321] width 88 height 29
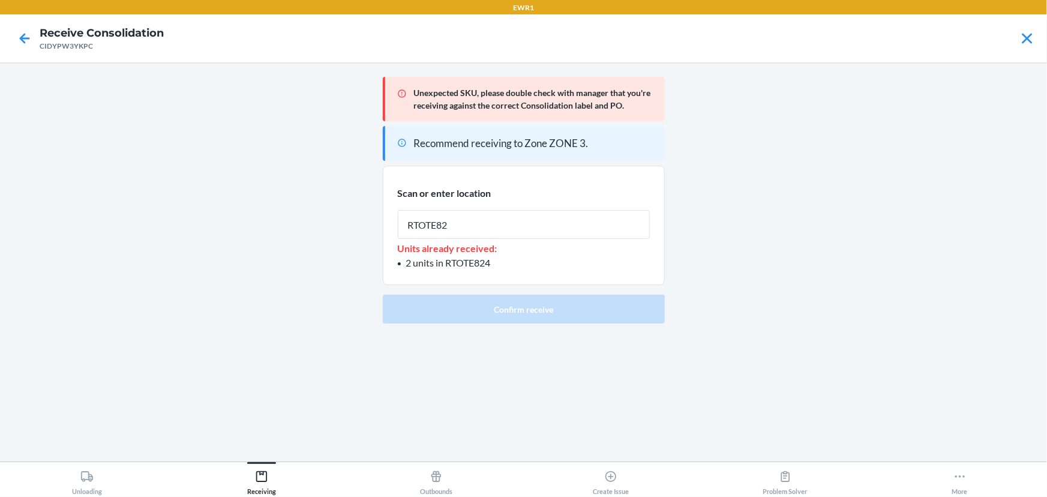
type input "RTOTE824"
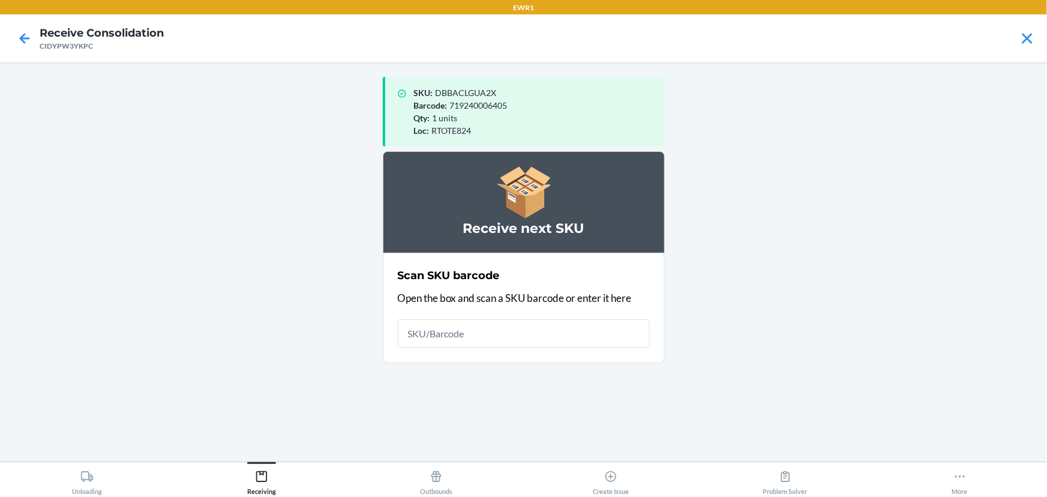
click at [275, 252] on main "SKU : DBBACLGUA2X Barcode : 719240006405 Qty : 1 units Loc : RTOTE824 Receive n…" at bounding box center [523, 261] width 1047 height 399
click at [420, 342] on input "text" at bounding box center [524, 333] width 252 height 29
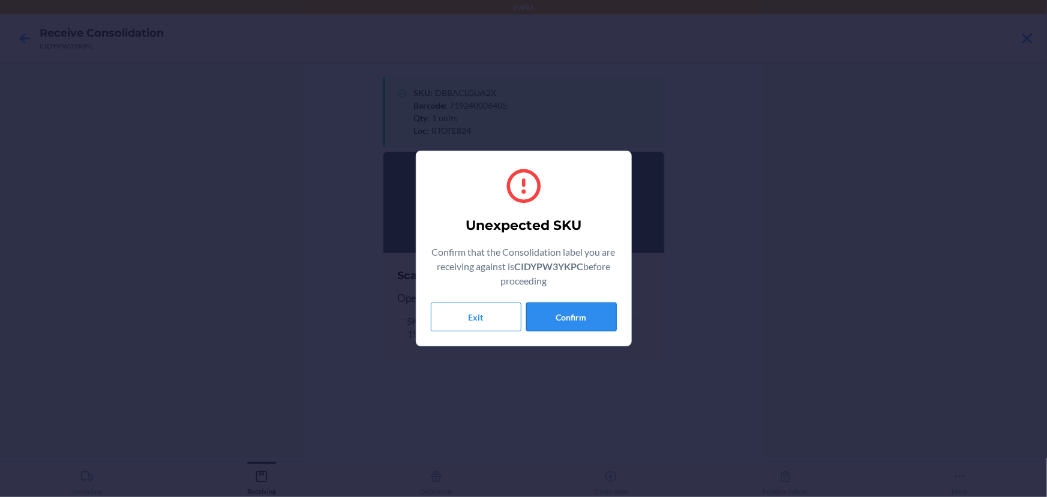
click at [568, 322] on button "Confirm" at bounding box center [571, 316] width 91 height 29
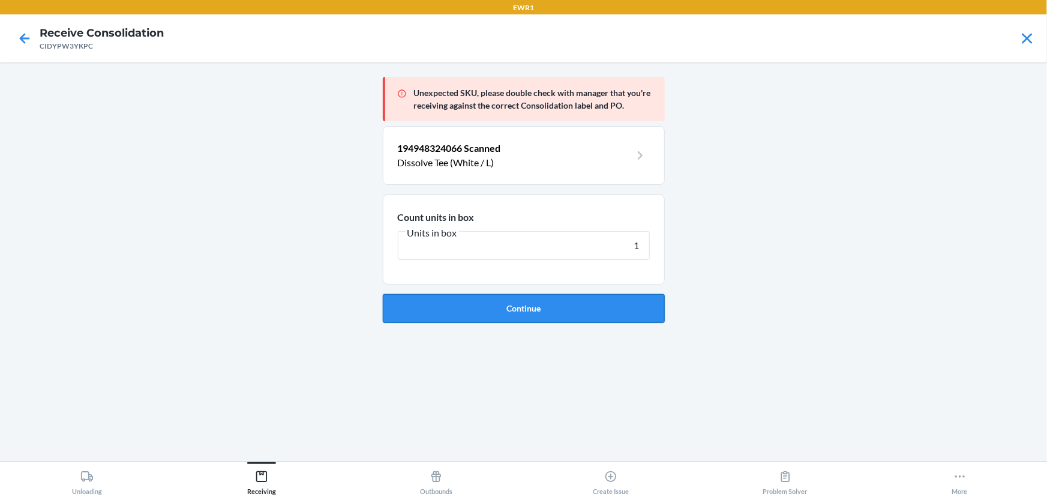
type input "1"
click at [383, 294] on button "Continue" at bounding box center [524, 308] width 282 height 29
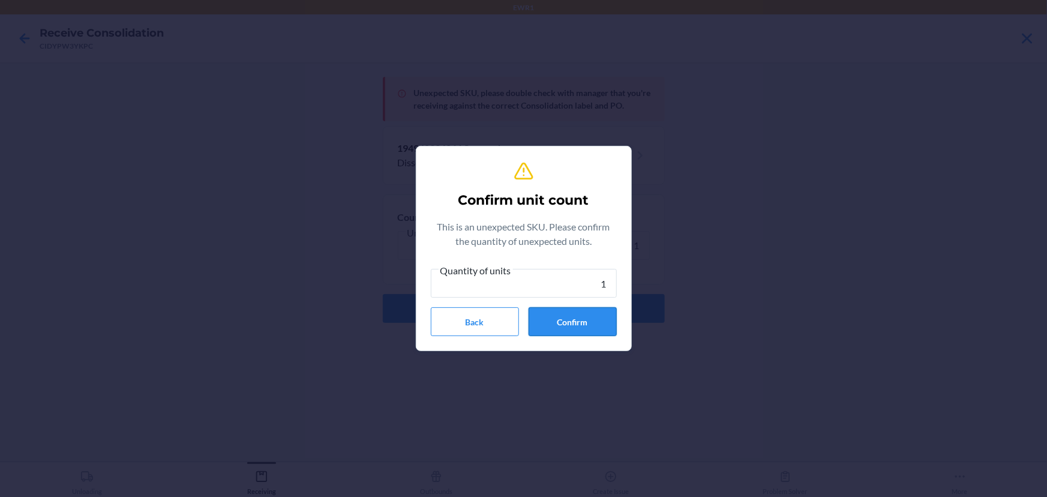
type input "1"
click at [608, 322] on button "Confirm" at bounding box center [573, 321] width 88 height 29
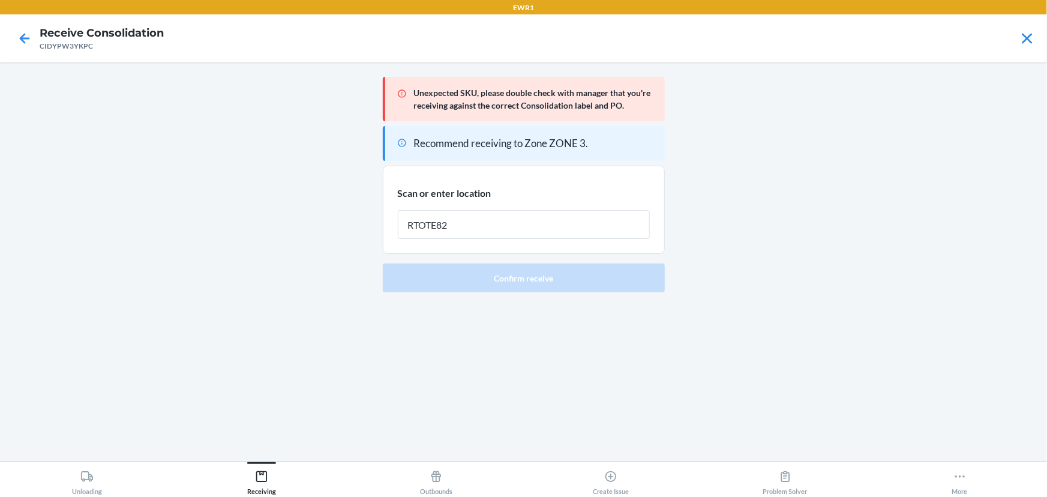
type input "RTOTE824"
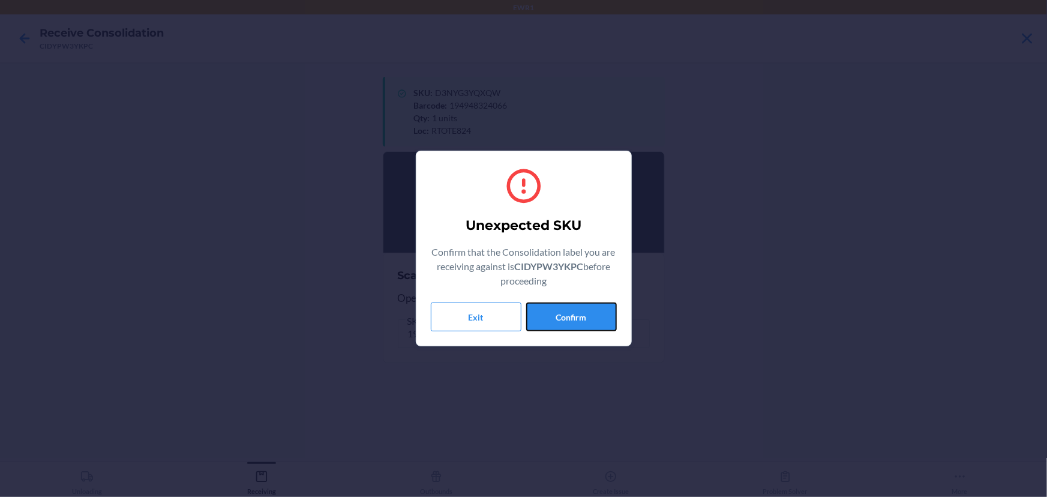
click at [608, 322] on button "Confirm" at bounding box center [571, 316] width 91 height 29
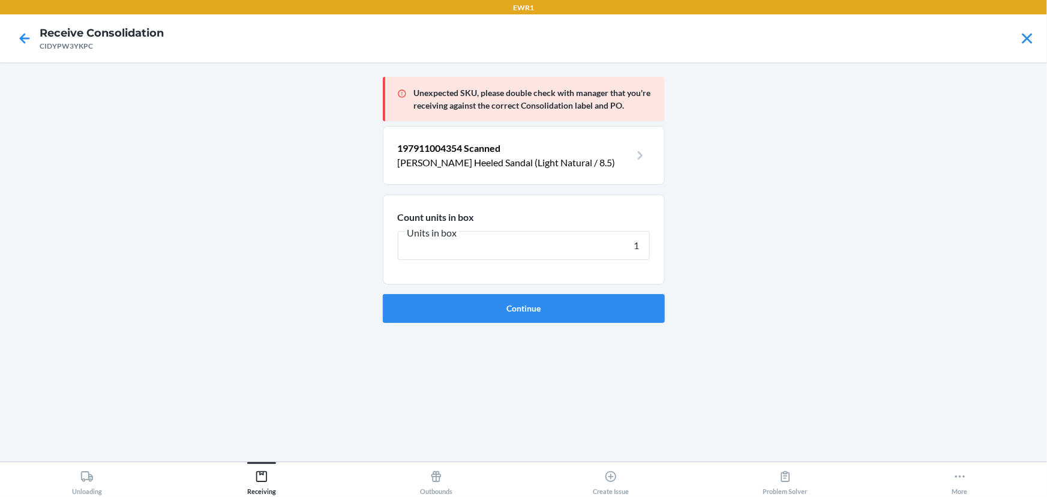
type input "1"
click at [607, 324] on div "Unexpected SKU, please double check with manager that you're receiving against …" at bounding box center [524, 262] width 282 height 380
click at [608, 319] on button "Continue" at bounding box center [524, 308] width 282 height 29
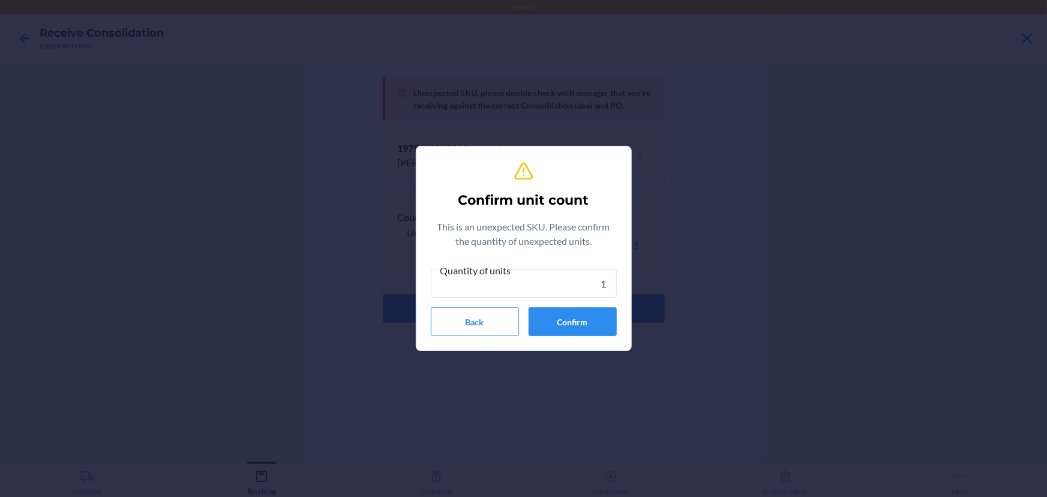
type input "1"
click at [565, 314] on button "Confirm" at bounding box center [573, 321] width 88 height 29
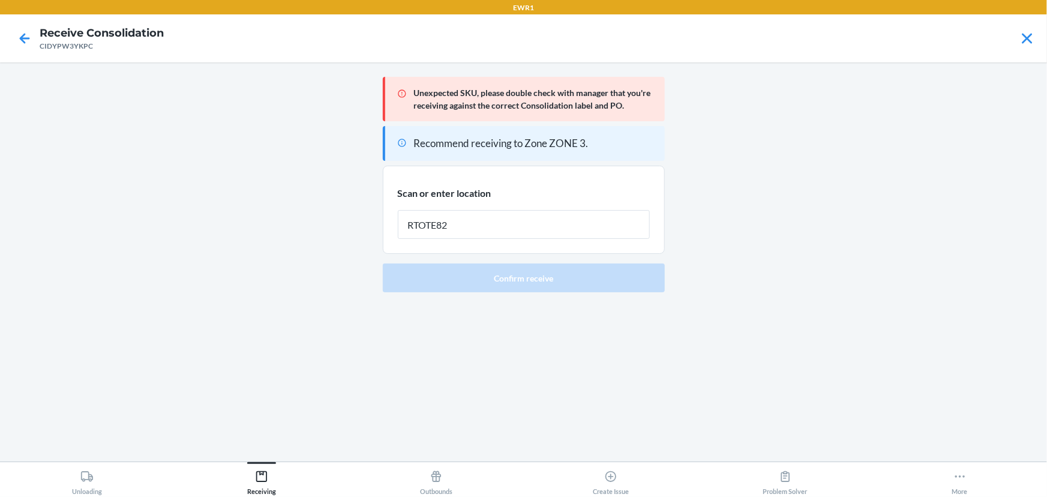
type input "RTOTE824"
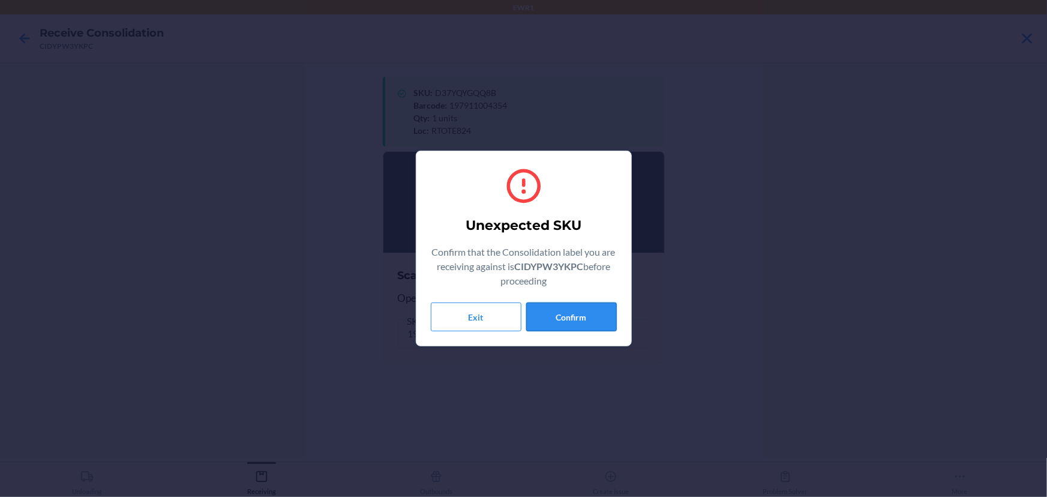
click at [557, 329] on button "Confirm" at bounding box center [571, 316] width 91 height 29
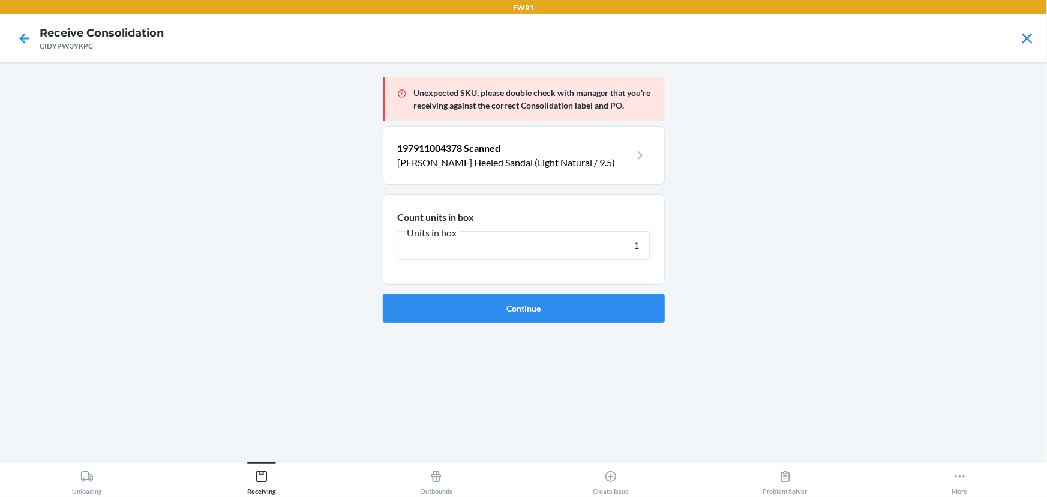
type input "1"
click at [383, 294] on button "Continue" at bounding box center [524, 308] width 282 height 29
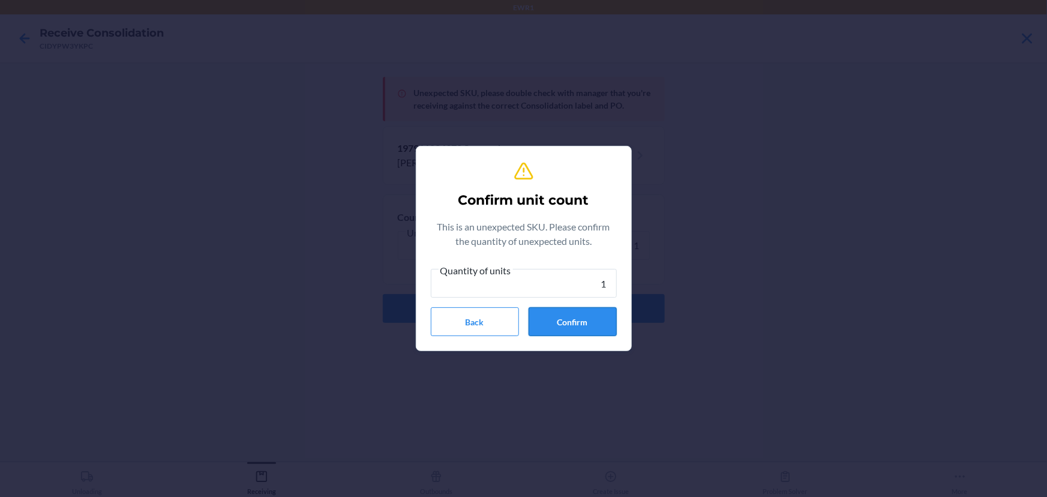
type input "1"
click at [606, 319] on button "Confirm" at bounding box center [573, 321] width 88 height 29
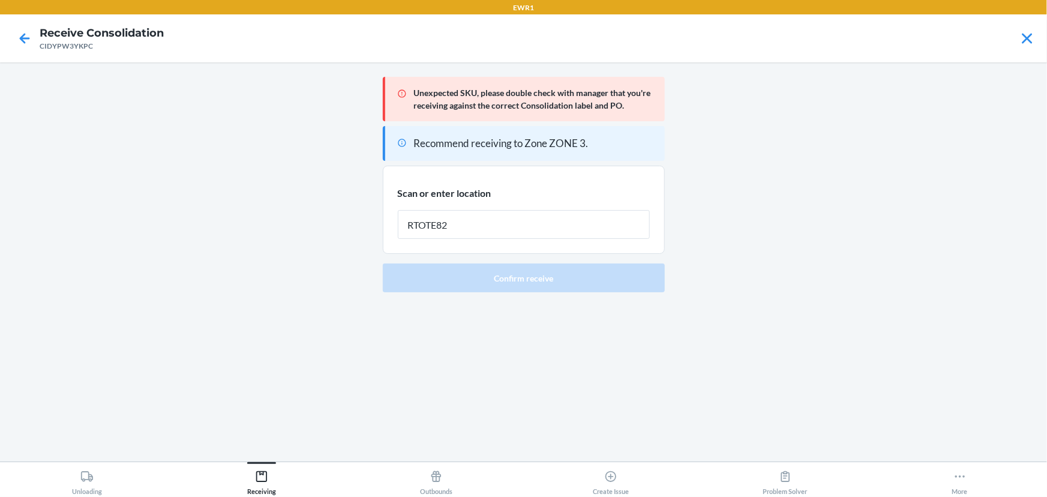
type input "RTOTE824"
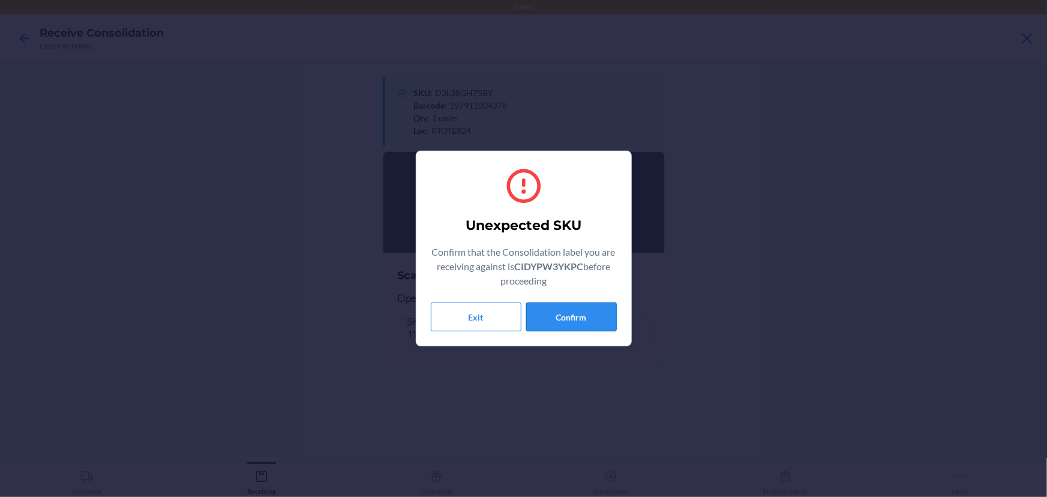
click at [584, 319] on button "Confirm" at bounding box center [571, 316] width 91 height 29
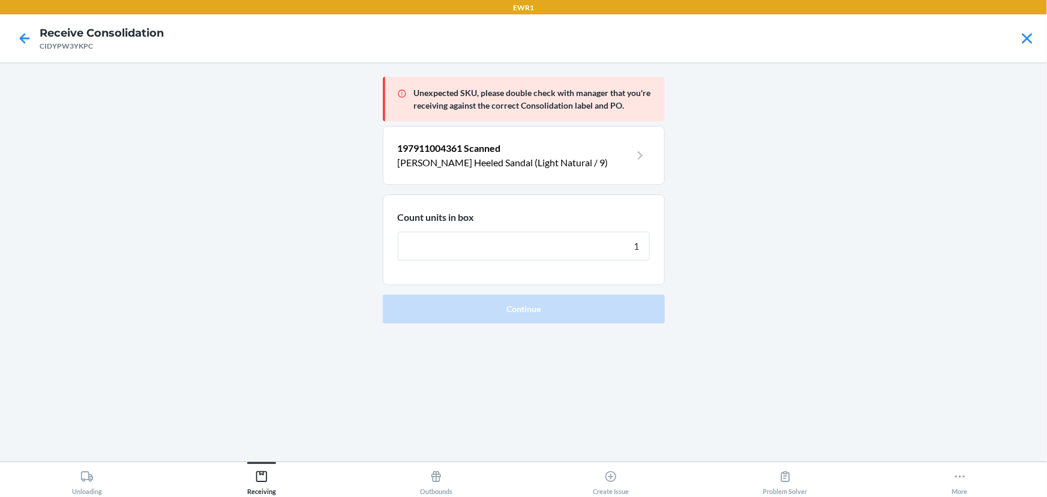
type input "1"
click at [383, 295] on button "Continue" at bounding box center [524, 309] width 282 height 29
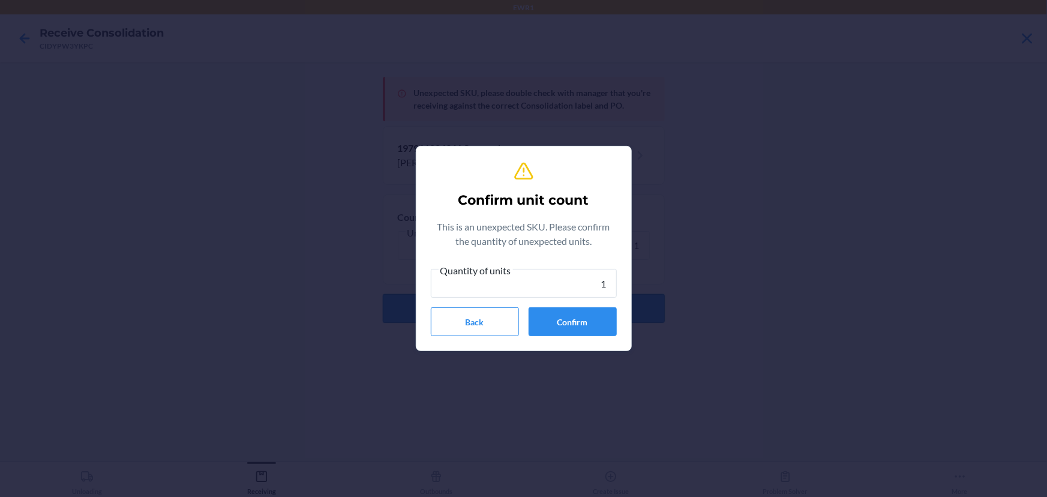
type input "1"
click at [557, 317] on button "Confirm" at bounding box center [573, 321] width 88 height 29
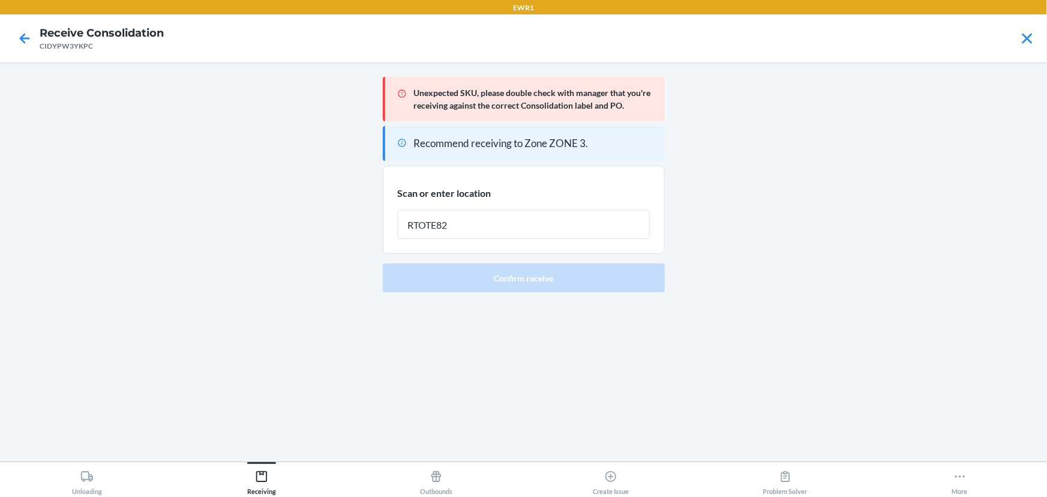
type input "RTOTE824"
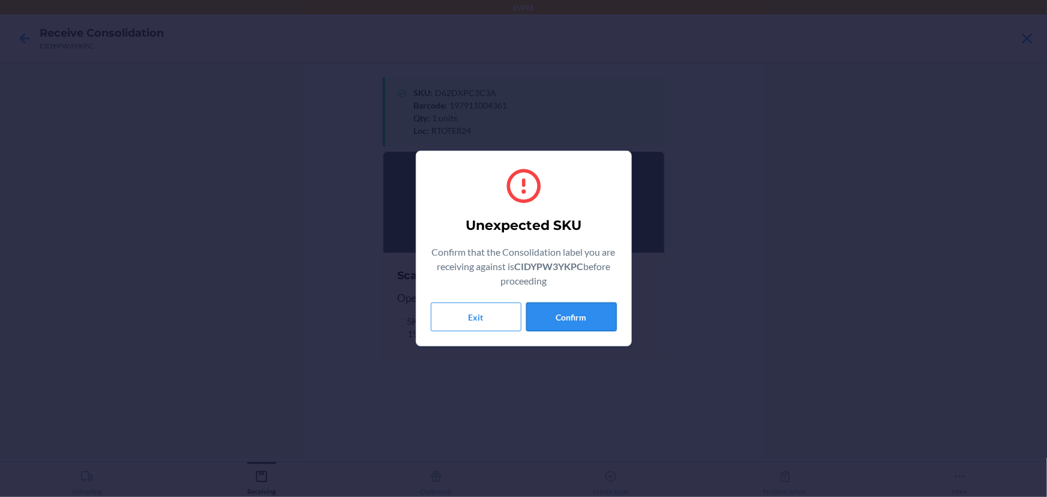
click at [580, 308] on button "Confirm" at bounding box center [571, 316] width 91 height 29
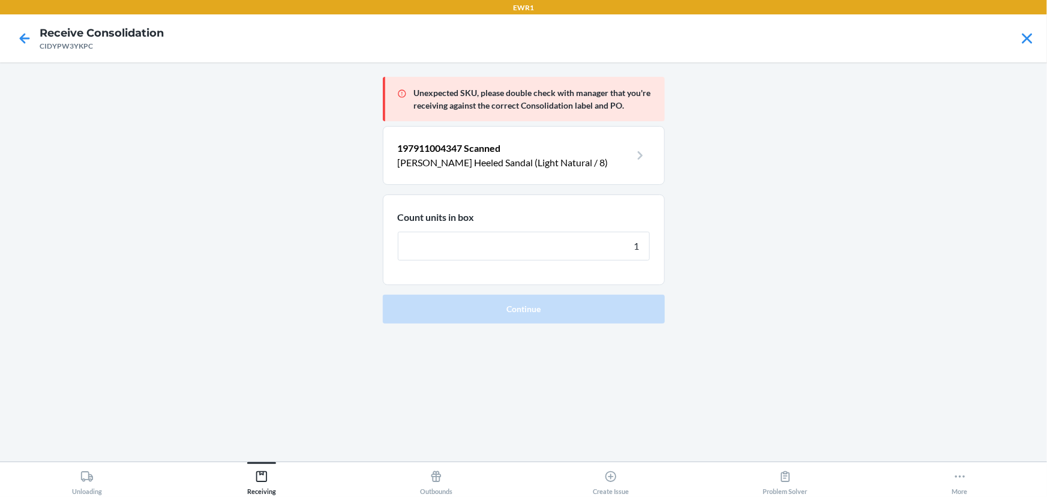
type input "1"
click at [383, 295] on button "Continue" at bounding box center [524, 309] width 282 height 29
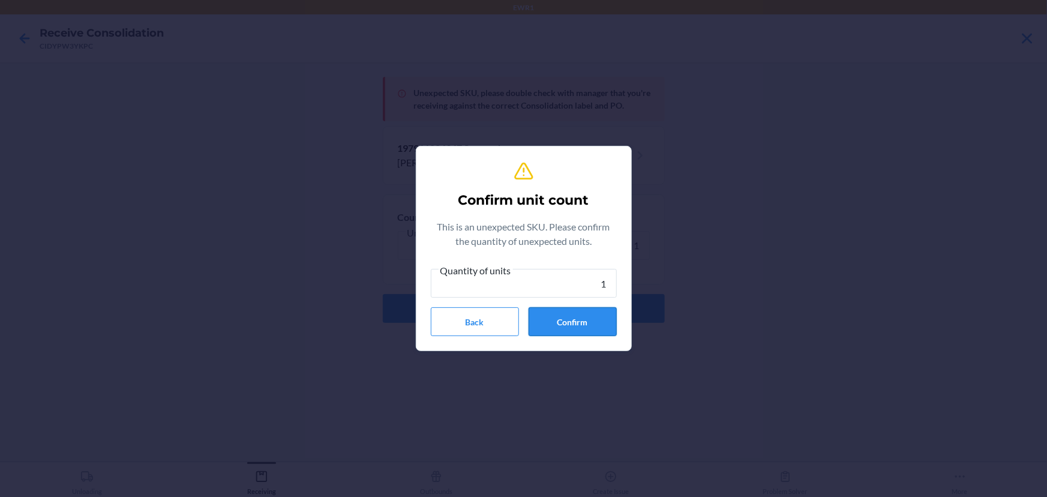
type input "1"
click at [582, 323] on button "Confirm" at bounding box center [573, 321] width 88 height 29
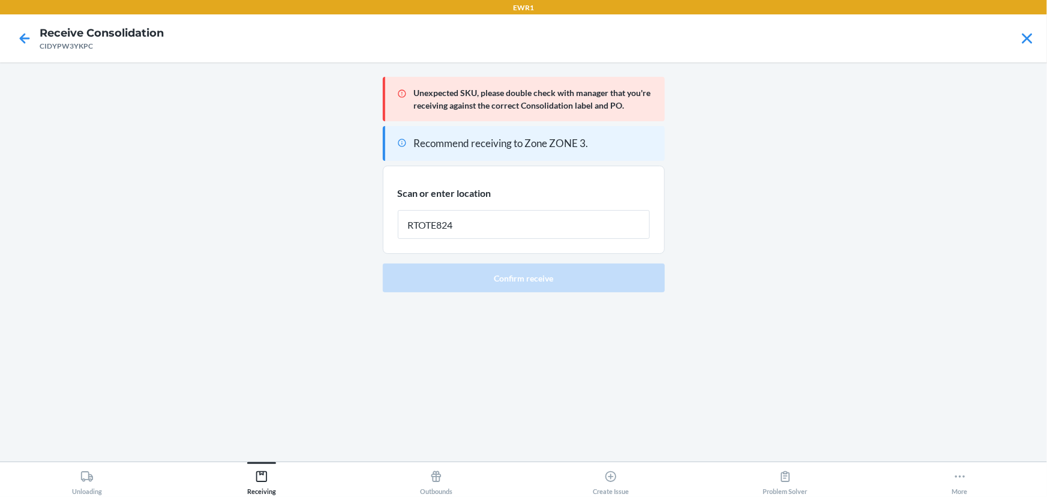
type input "RTOTE824"
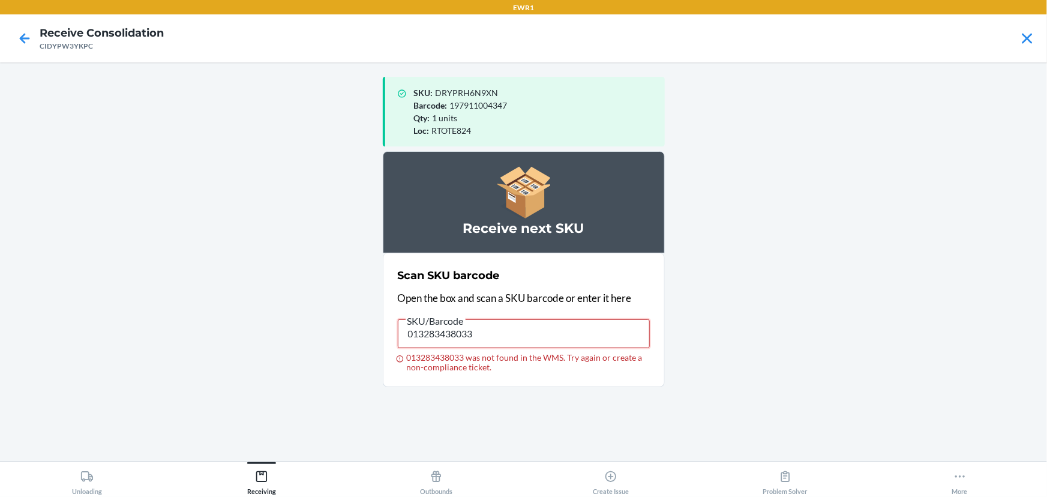
click at [449, 341] on input "013283438033" at bounding box center [524, 333] width 252 height 29
type input "091307364780"
click at [454, 334] on input "091307364780" at bounding box center [524, 333] width 252 height 29
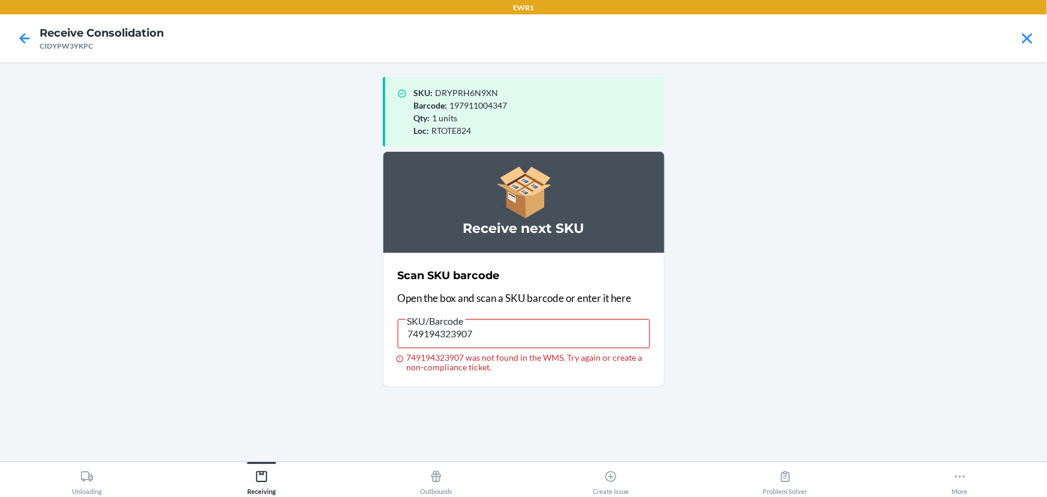
click at [461, 339] on input "749194323907" at bounding box center [524, 333] width 252 height 29
type input "029442848322"
click at [498, 329] on input "029442848322" at bounding box center [524, 333] width 252 height 29
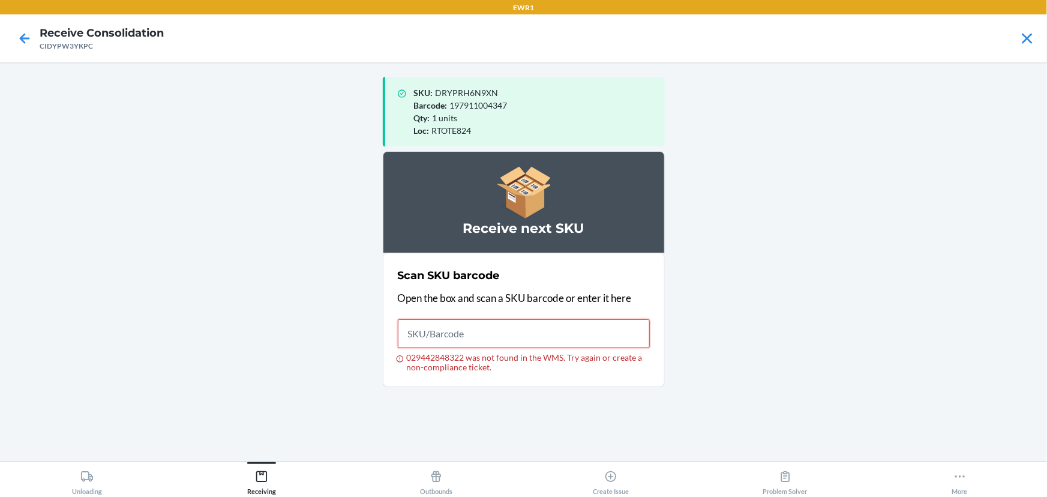
drag, startPoint x: 498, startPoint y: 329, endPoint x: 502, endPoint y: 281, distance: 48.2
click at [502, 287] on div "Scan SKU barcode Open the box and scan a SKU barcode or enter it here 029442848…" at bounding box center [524, 320] width 252 height 112
drag, startPoint x: 502, startPoint y: 281, endPoint x: 440, endPoint y: 402, distance: 135.8
click at [500, 287] on div "Scan SKU barcode Open the box and scan a SKU barcode or enter it here 029442848…" at bounding box center [524, 320] width 252 height 112
click at [434, 342] on input "029442848322 was not found in the WMS. Try again or create a non-compliance tic…" at bounding box center [524, 333] width 252 height 29
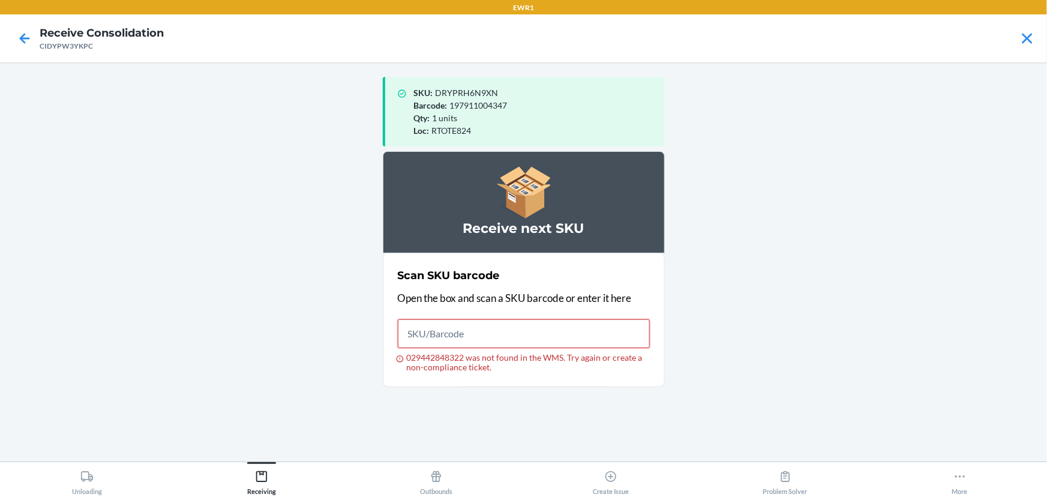
click at [434, 342] on input "029442848322 was not found in the WMS. Try again or create a non-compliance tic…" at bounding box center [524, 333] width 252 height 29
click at [0, 462] on button "Unloading" at bounding box center [87, 478] width 175 height 33
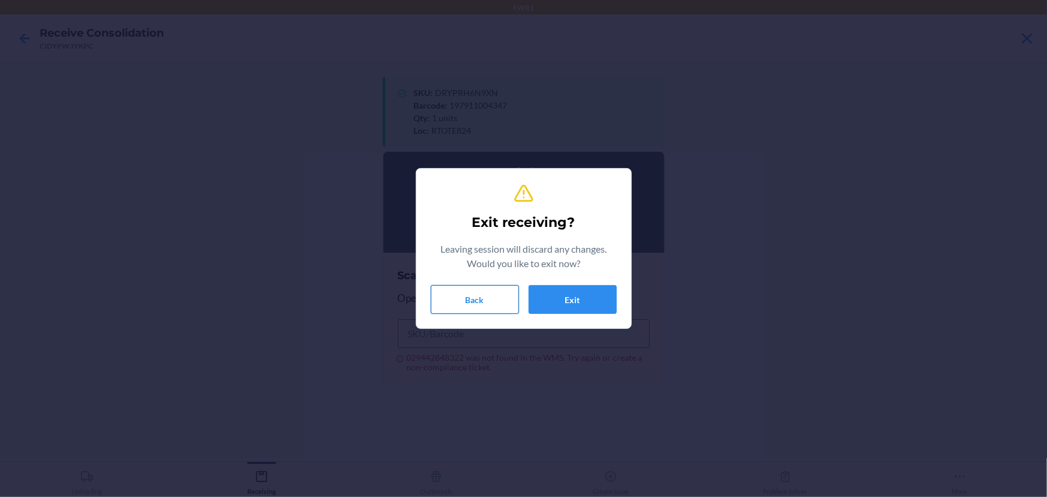
click at [470, 298] on button "Back" at bounding box center [475, 299] width 88 height 29
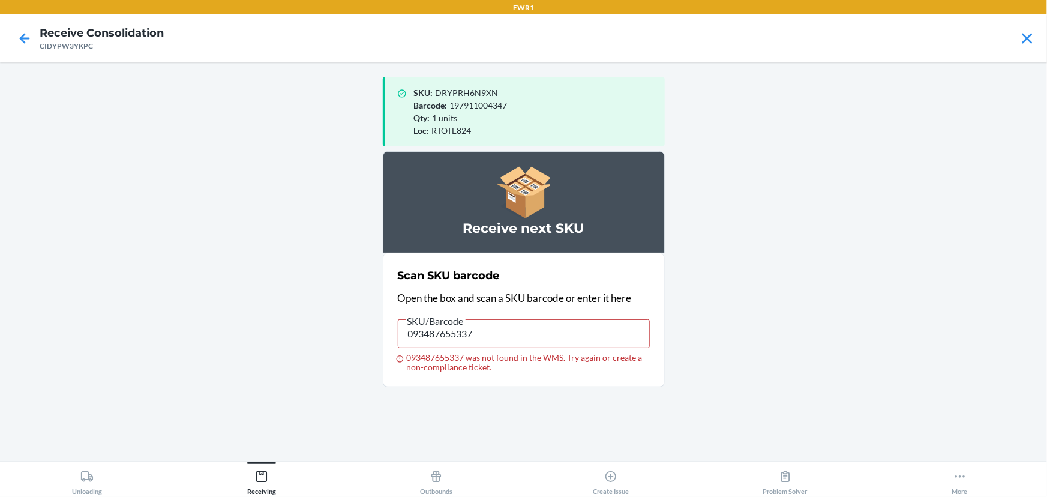
click at [406, 336] on input "093487655337" at bounding box center [524, 333] width 252 height 29
click at [406, 336] on input "093487655337 was not found in the WMS. Try again or create a non-compliance tic…" at bounding box center [524, 333] width 252 height 29
type input "093487655337"
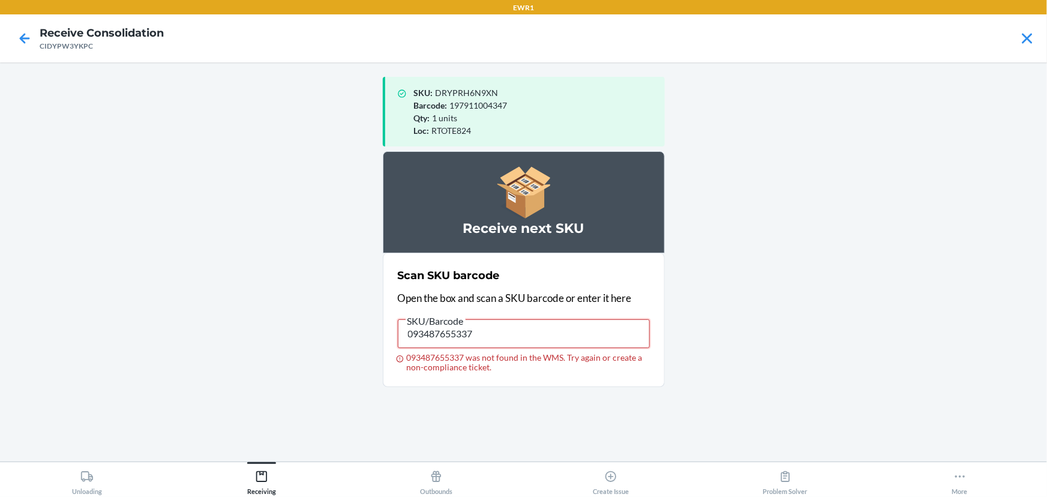
click at [406, 336] on input "093487655337" at bounding box center [524, 333] width 252 height 29
click at [468, 337] on input "093487655337" at bounding box center [524, 333] width 252 height 29
type input "093487655344"
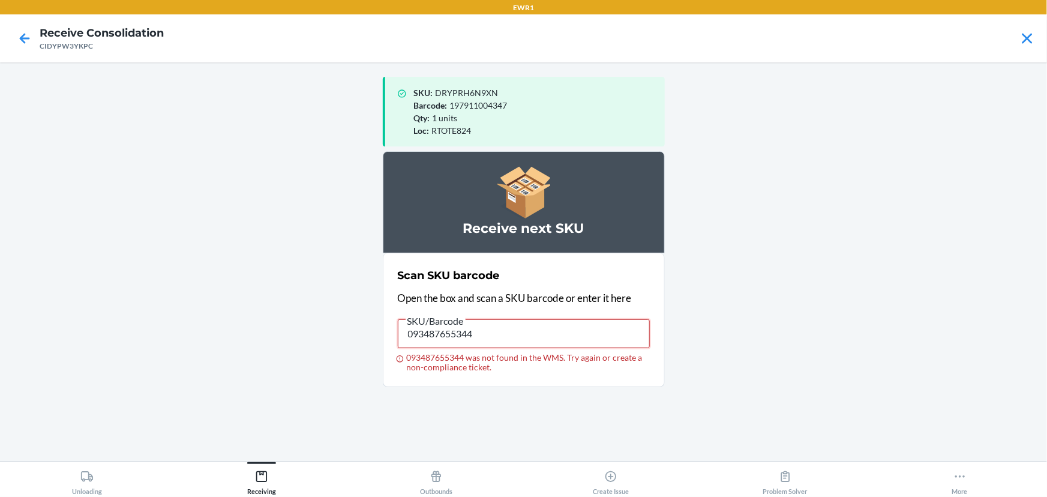
click at [472, 330] on input "093487655344" at bounding box center [524, 333] width 252 height 29
click at [481, 326] on input "029408244045" at bounding box center [524, 333] width 252 height 29
type input "029408244045"
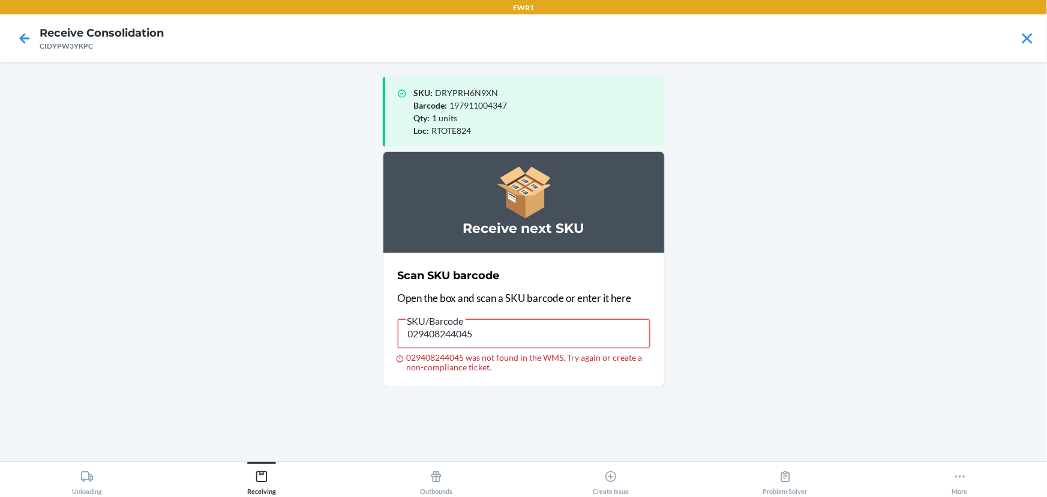
click at [481, 326] on input "029408244045" at bounding box center [524, 333] width 252 height 29
drag, startPoint x: 481, startPoint y: 326, endPoint x: 485, endPoint y: 331, distance: 6.4
click at [484, 330] on input "029408244045" at bounding box center [524, 333] width 252 height 29
type input "029408244052"
click at [481, 344] on input "029408244052" at bounding box center [524, 333] width 252 height 29
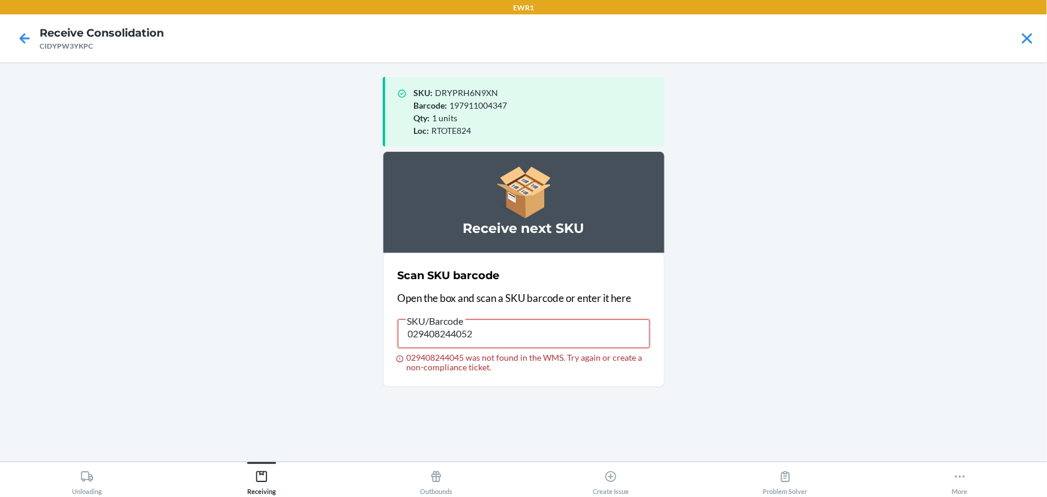
click at [481, 344] on input "029408244052" at bounding box center [524, 333] width 252 height 29
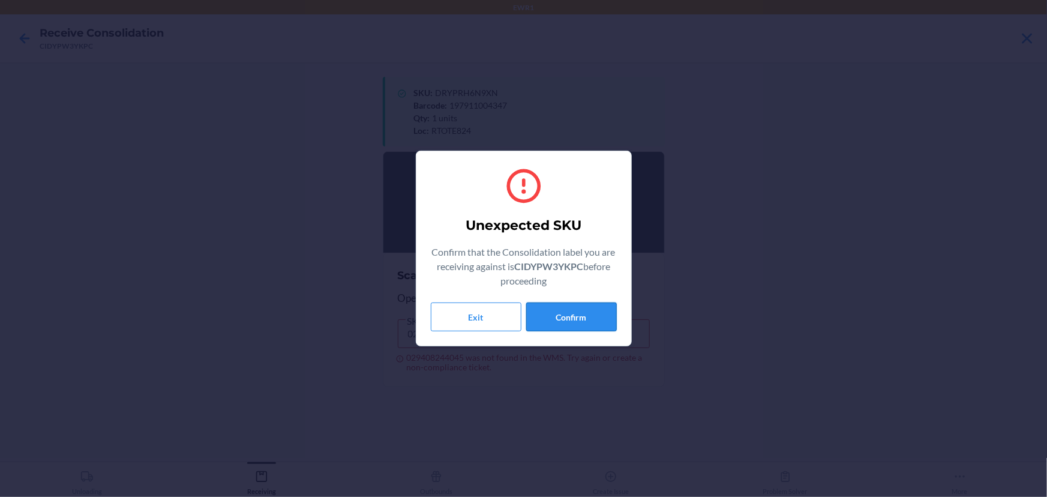
click at [566, 312] on button "Confirm" at bounding box center [571, 316] width 91 height 29
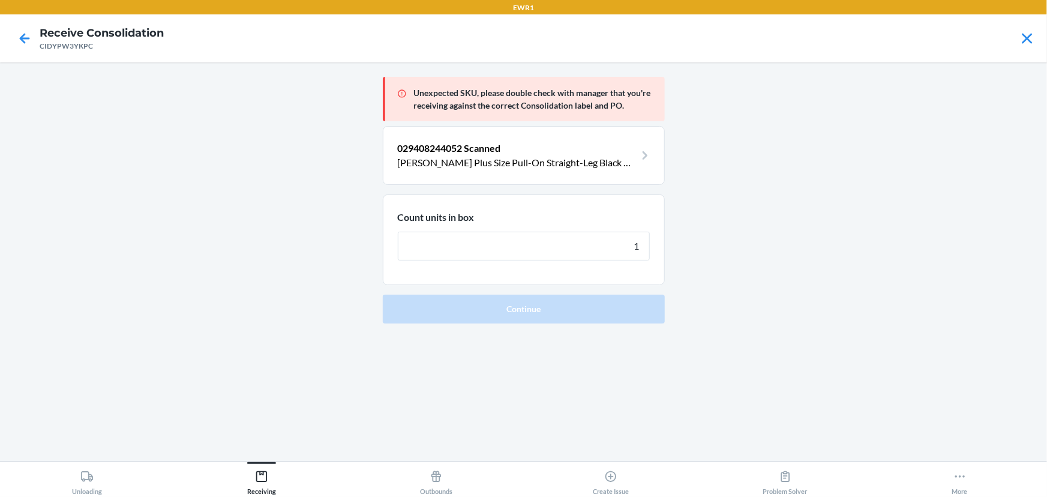
type input "1"
click at [383, 295] on button "Continue" at bounding box center [524, 309] width 282 height 29
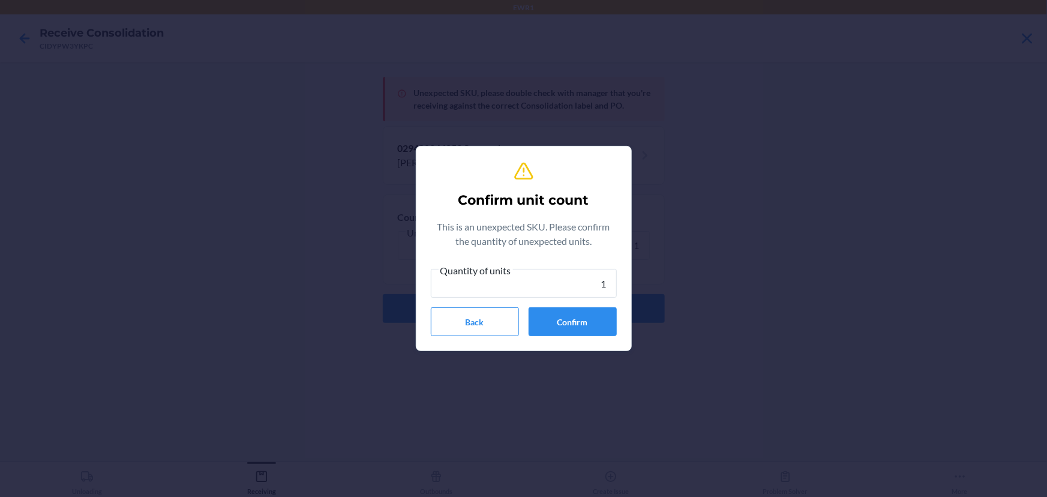
type input "1"
click at [566, 312] on button "Confirm" at bounding box center [573, 321] width 88 height 29
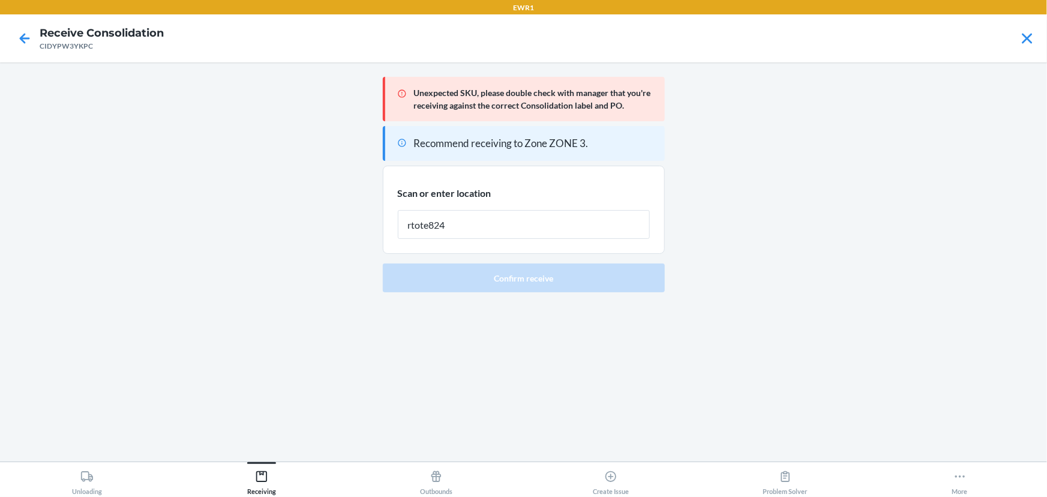
type input "rtote824"
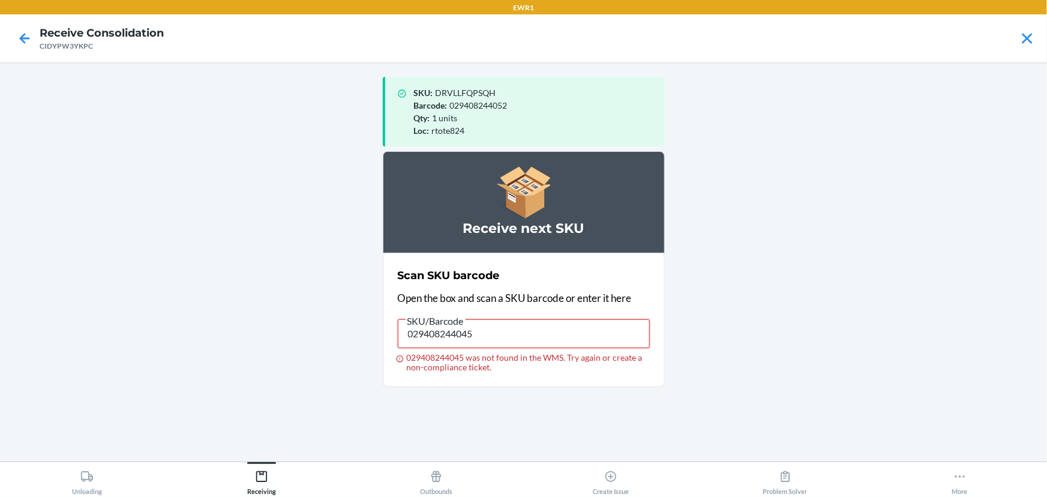
click at [511, 320] on input "029408244045" at bounding box center [524, 333] width 252 height 29
type input "029408244045"
click at [526, 333] on input "029408244045" at bounding box center [524, 333] width 252 height 29
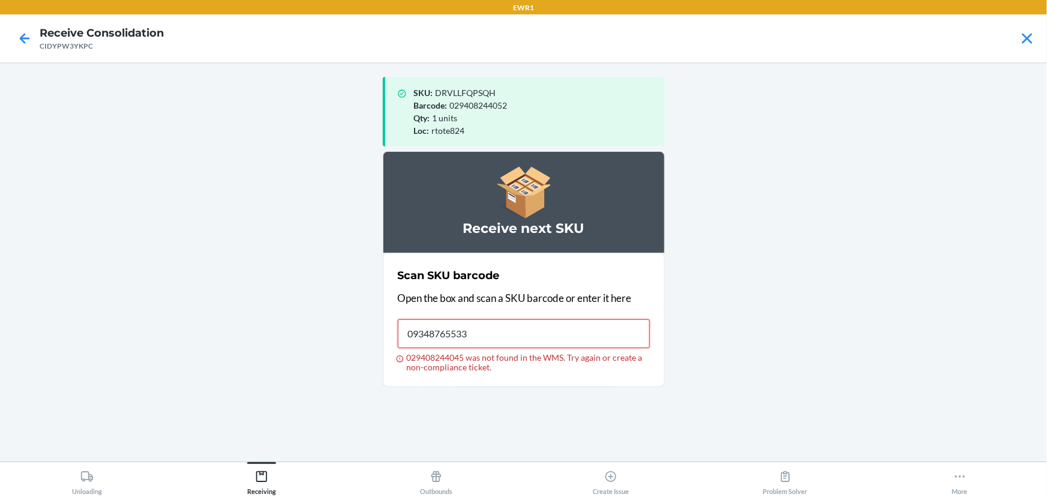
type input "093487655337"
click at [526, 334] on input "093487655337" at bounding box center [524, 333] width 252 height 29
type input "029408244052"
click at [526, 334] on input "029408244052" at bounding box center [524, 333] width 252 height 29
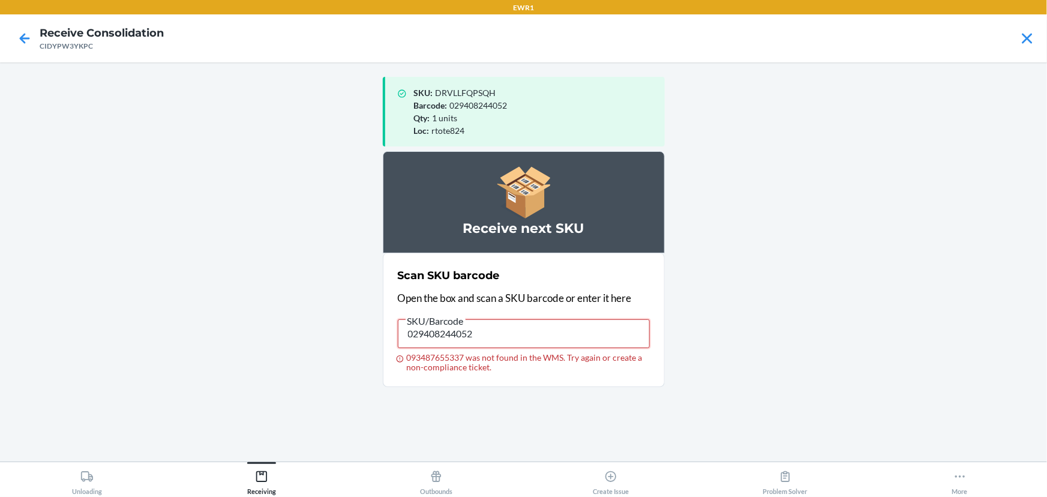
click at [526, 334] on input "029408244052" at bounding box center [524, 333] width 252 height 29
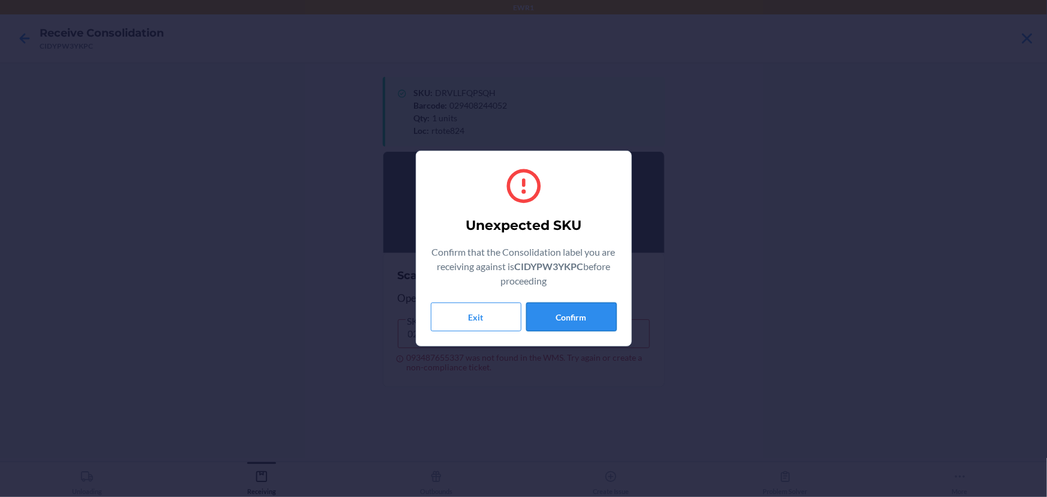
click at [553, 324] on button "Confirm" at bounding box center [571, 316] width 91 height 29
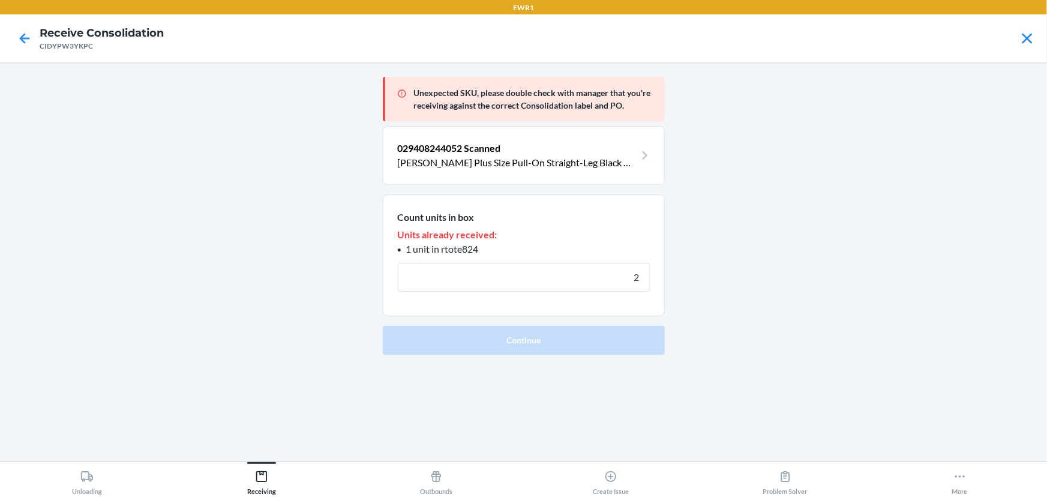
type input "2"
type input "1"
click at [383, 326] on button "Continue" at bounding box center [524, 340] width 282 height 29
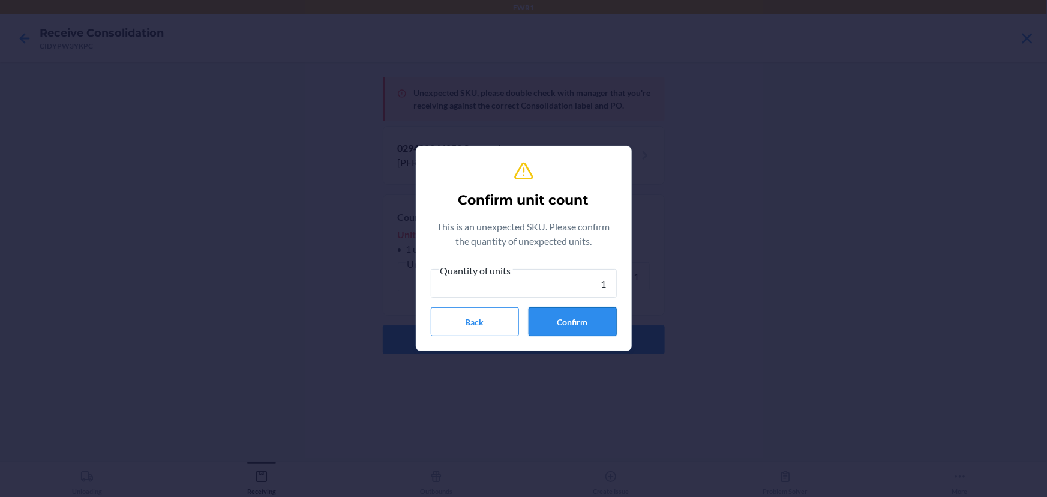
type input "1"
click at [600, 316] on button "Confirm" at bounding box center [573, 321] width 88 height 29
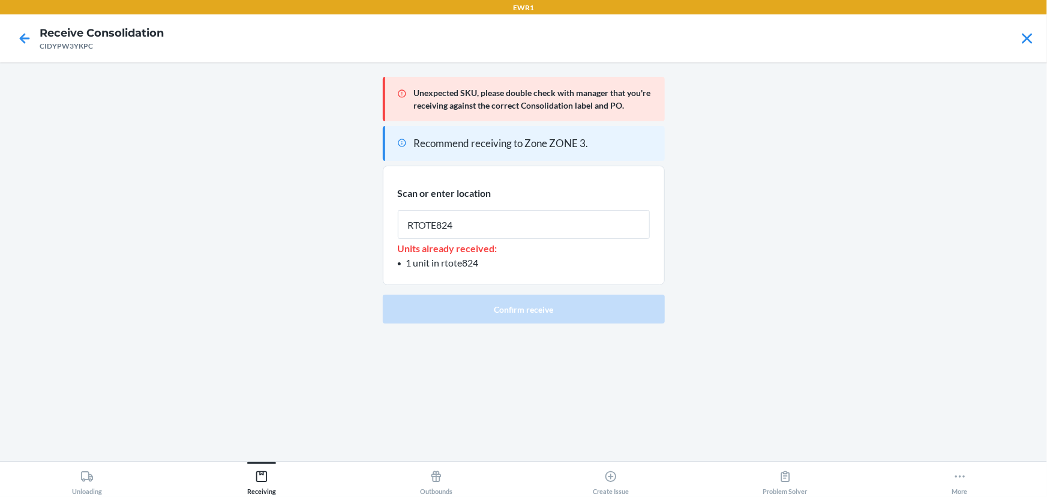
type input "RTOTE824"
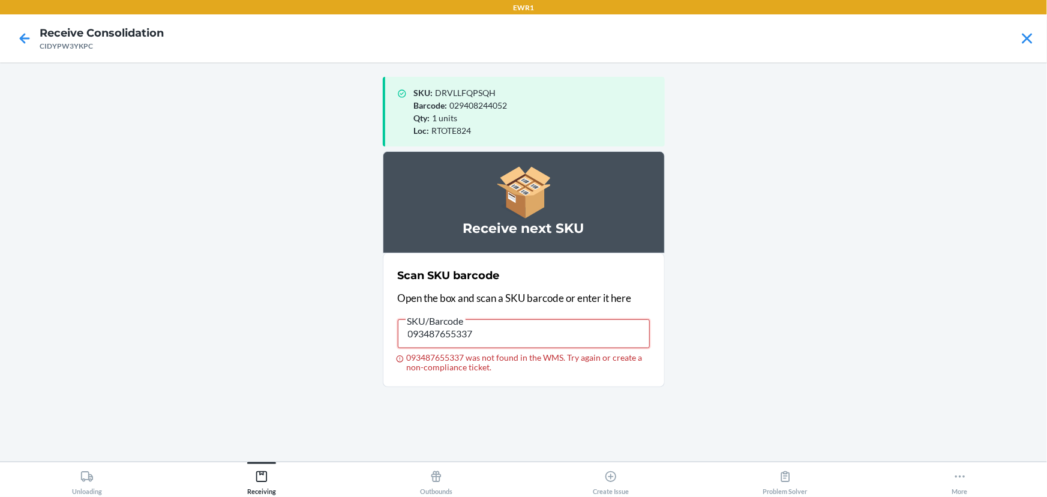
click at [606, 323] on input "093487655337" at bounding box center [524, 333] width 252 height 29
type input "029408244052"
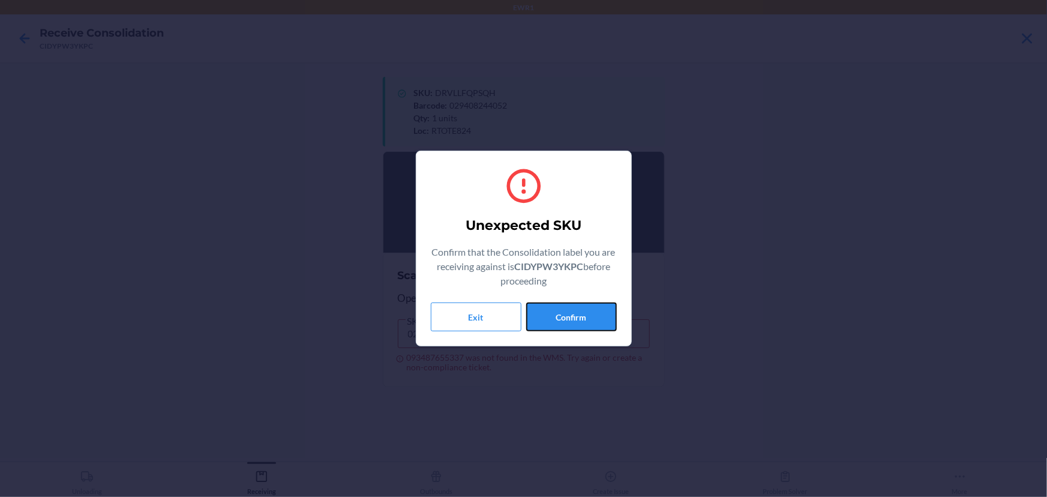
click at [606, 323] on button "Confirm" at bounding box center [571, 316] width 91 height 29
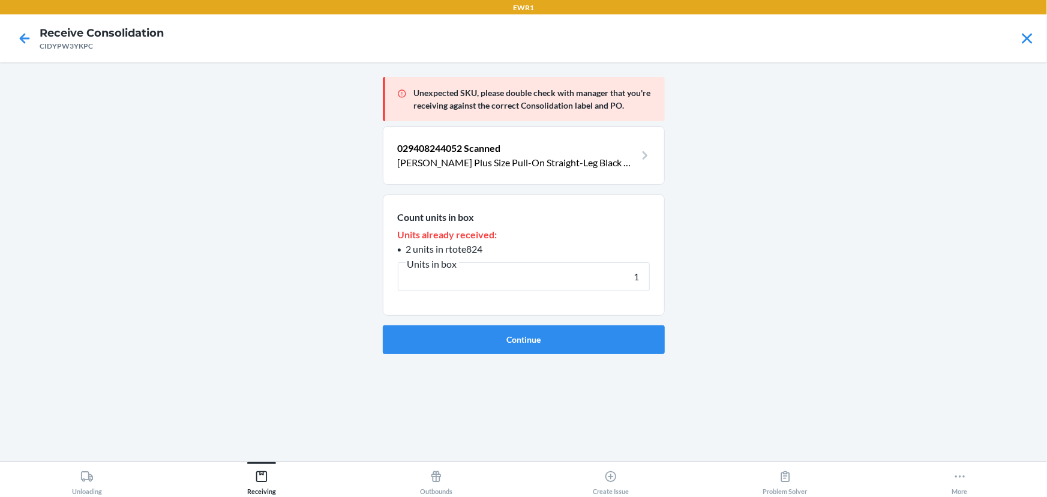
type input "1"
click at [383, 325] on button "Continue" at bounding box center [524, 339] width 282 height 29
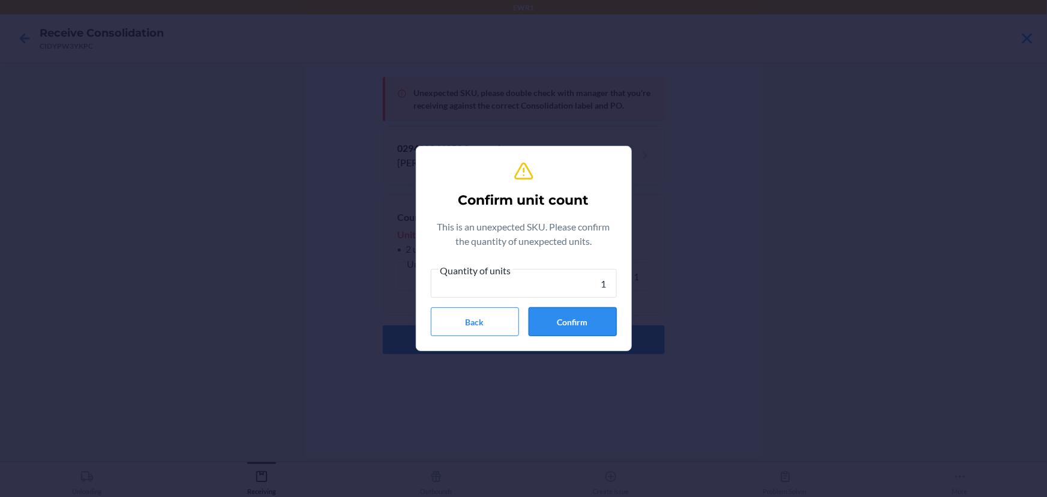
type input "1"
click at [611, 315] on button "Confirm" at bounding box center [573, 321] width 88 height 29
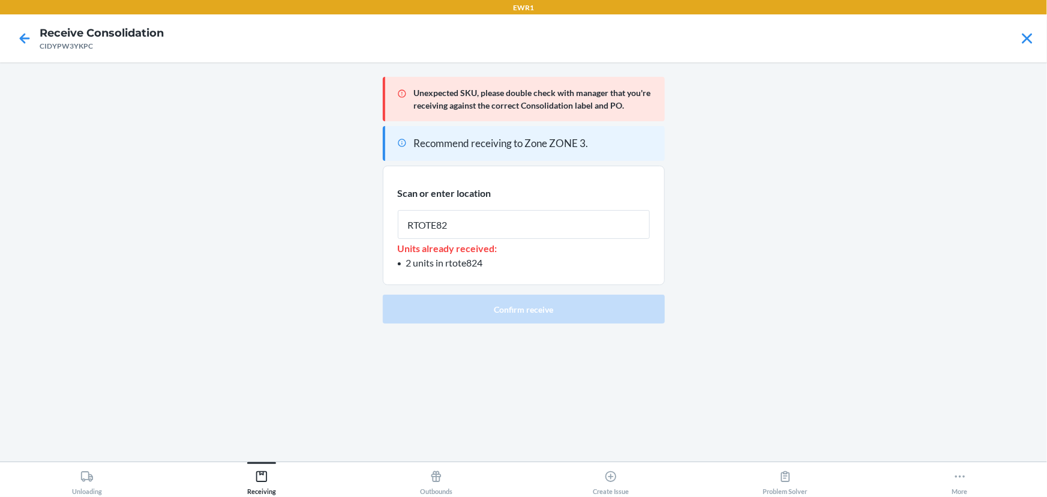
type input "RTOTE824"
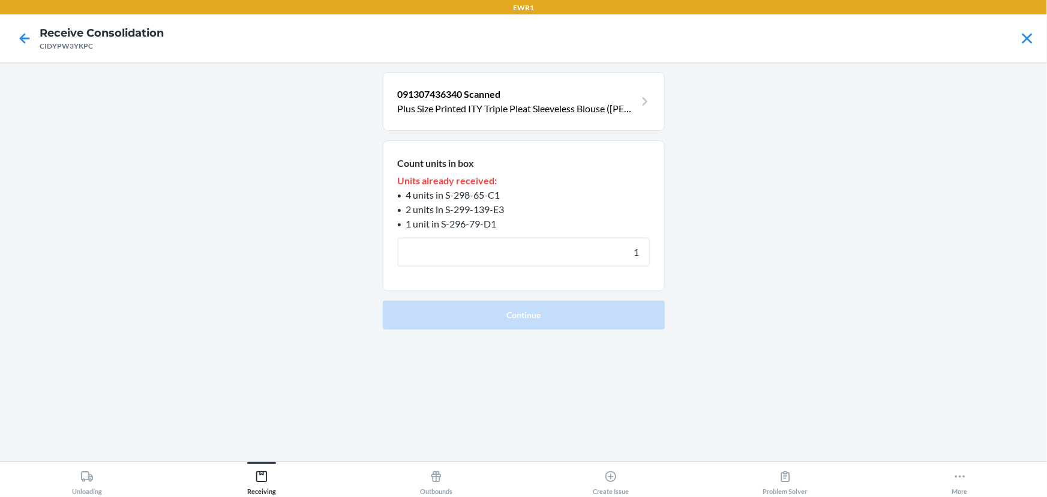
type input "1"
click at [383, 301] on button "Continue" at bounding box center [524, 315] width 282 height 29
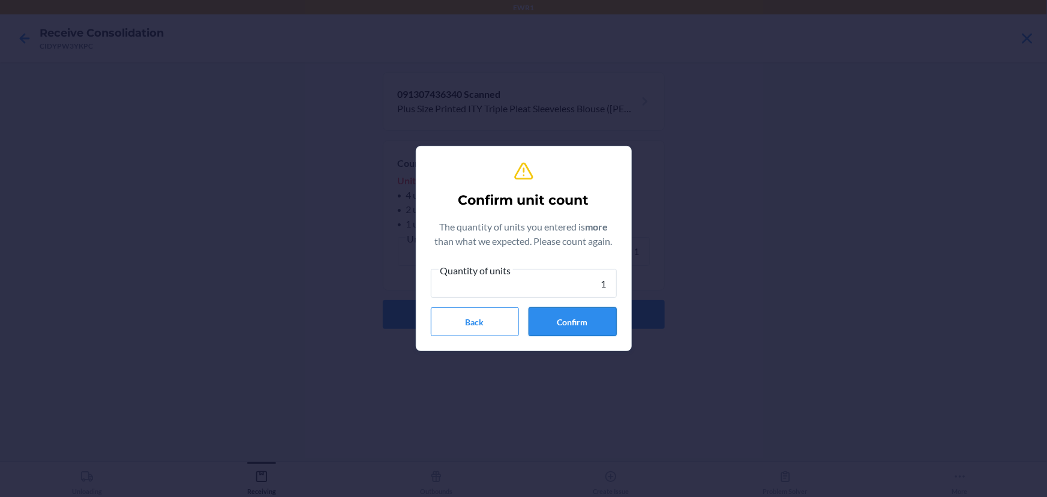
type input "1"
click at [572, 311] on button "Confirm" at bounding box center [573, 321] width 88 height 29
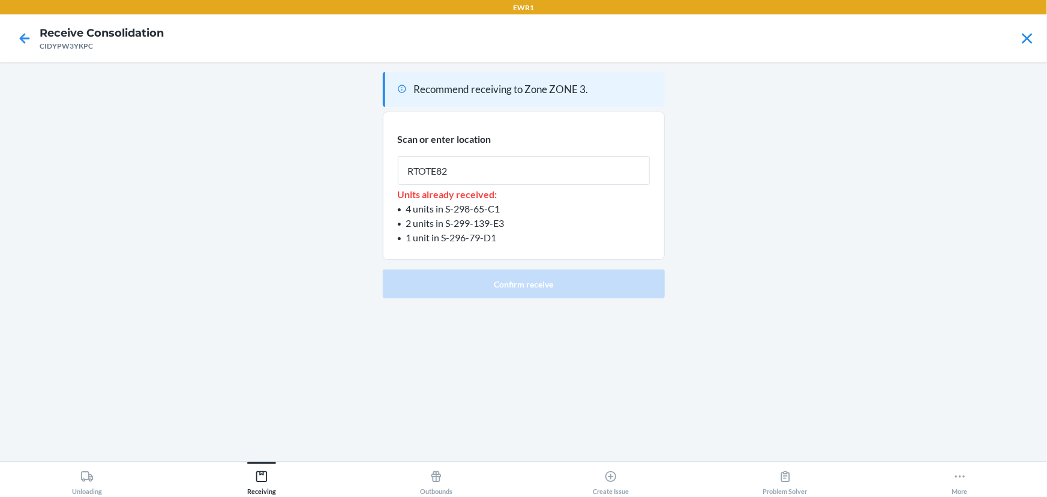
type input "RTOTE824"
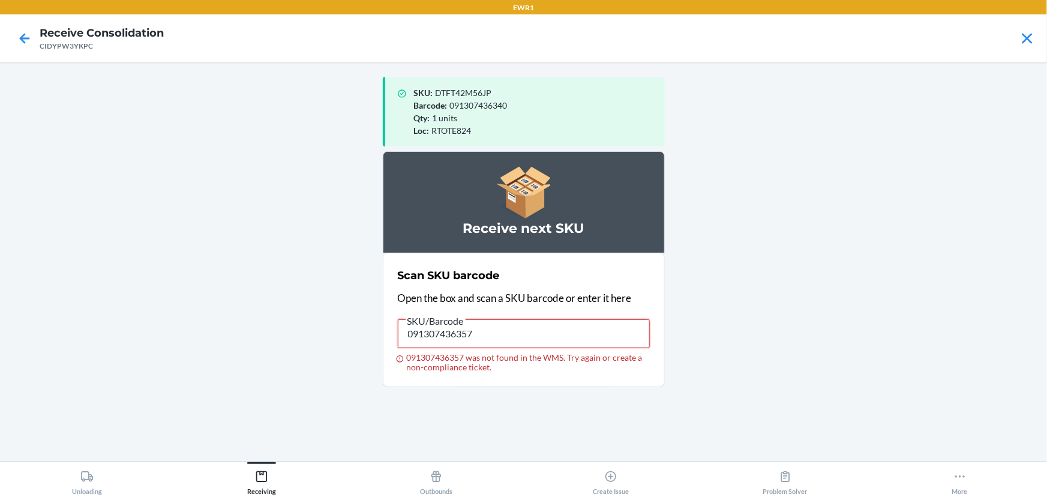
click at [568, 323] on input "091307436357" at bounding box center [524, 333] width 252 height 29
type input "091307436357"
click at [530, 331] on input "091307436357" at bounding box center [524, 333] width 252 height 29
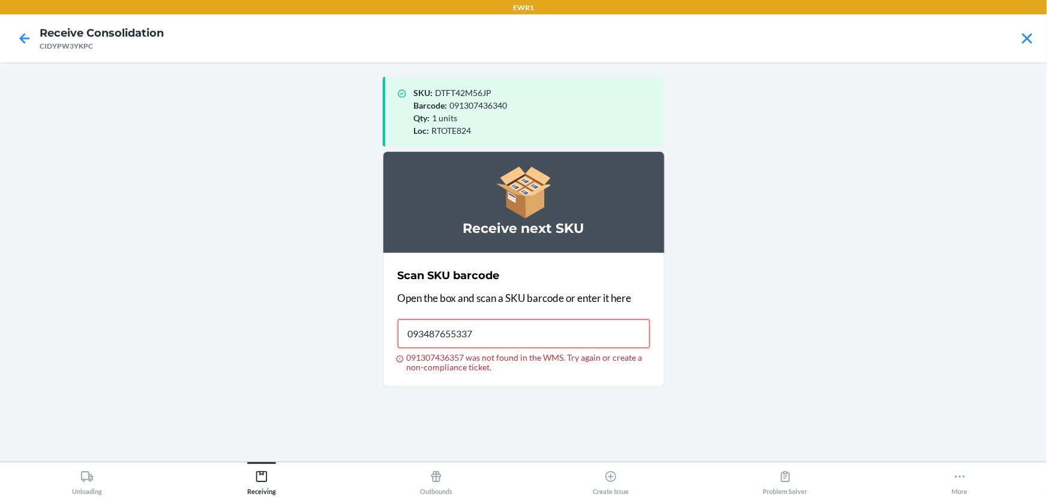
type input "093487655337"
drag, startPoint x: 479, startPoint y: 354, endPoint x: 479, endPoint y: 343, distance: 10.8
click at [479, 350] on label "SKU/Barcode 093487655337 093487655337 was not found in the WMS. Try again or cr…" at bounding box center [524, 342] width 252 height 59
click at [480, 338] on input "093487655337" at bounding box center [524, 333] width 252 height 29
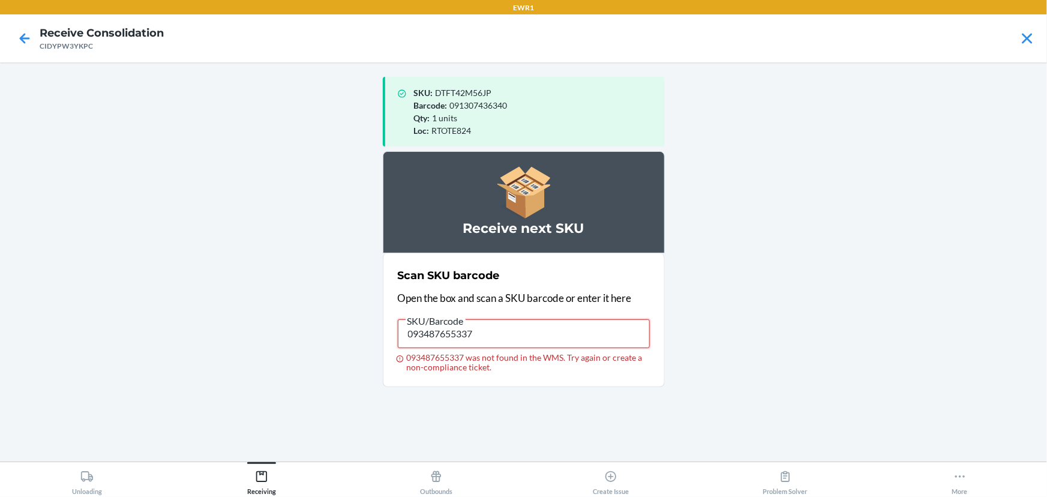
click at [479, 337] on input "093487655337" at bounding box center [524, 333] width 252 height 29
click at [479, 337] on input "091307436357" at bounding box center [524, 333] width 252 height 29
type input "093487655337"
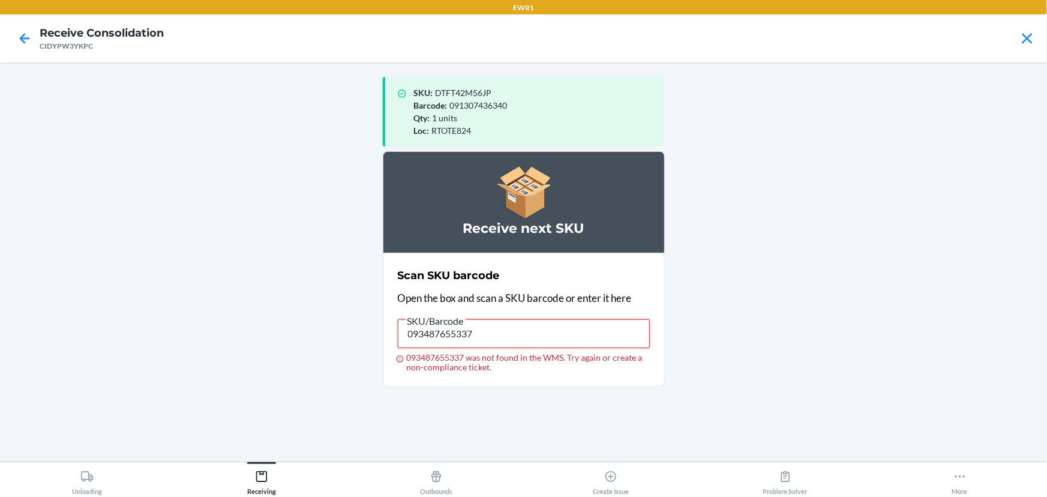
click at [479, 337] on input "093487655337" at bounding box center [524, 333] width 252 height 29
type input "029408244052"
click at [481, 337] on input "029408244052" at bounding box center [524, 333] width 252 height 29
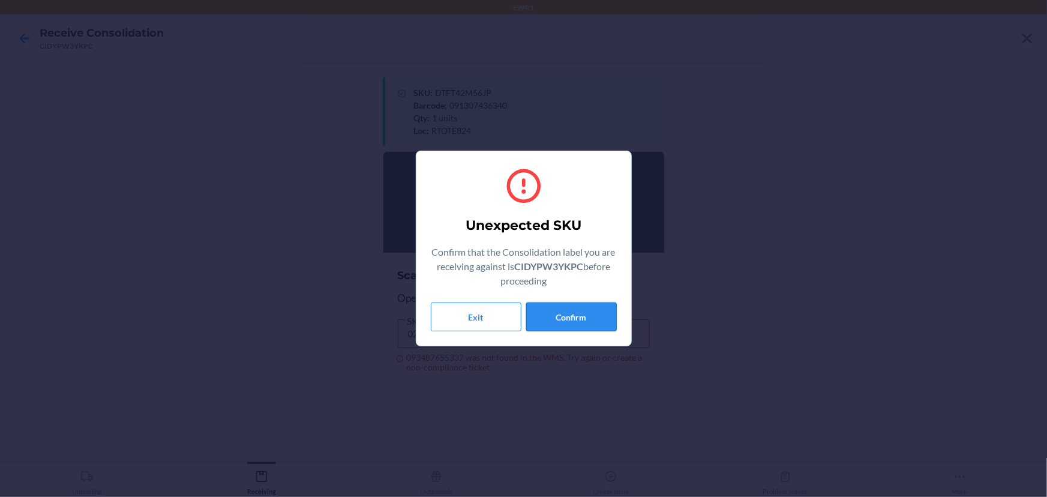
click at [588, 322] on button "Confirm" at bounding box center [571, 316] width 91 height 29
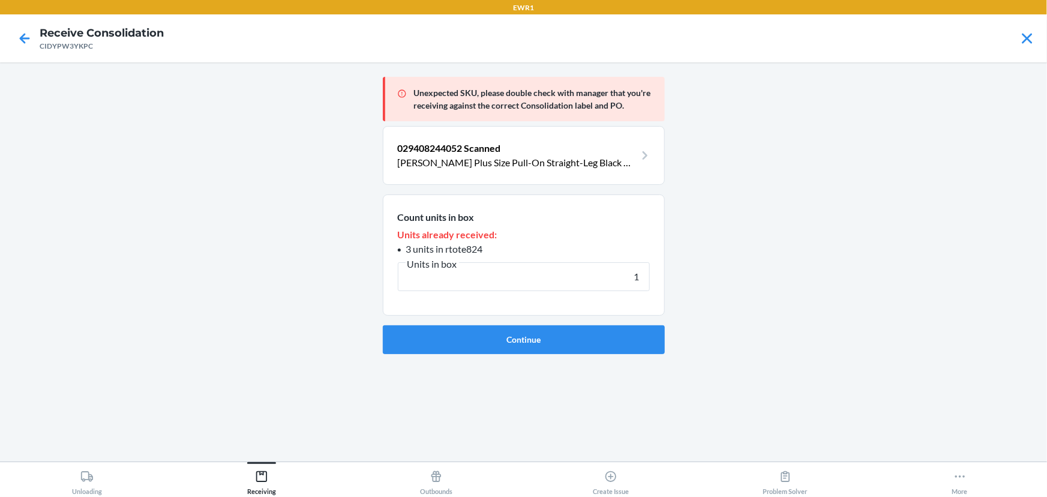
type input "1"
click at [383, 325] on button "Continue" at bounding box center [524, 339] width 282 height 29
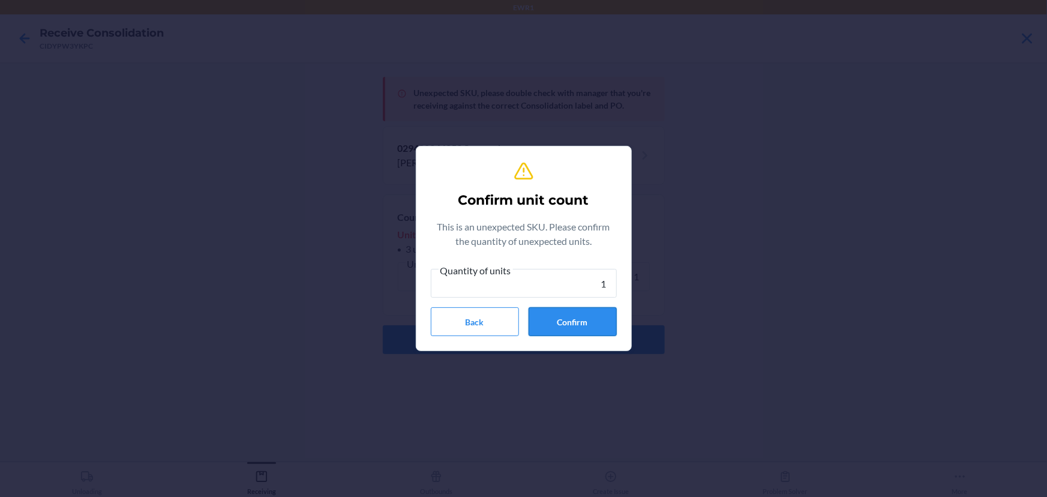
type input "1"
click at [569, 323] on button "Confirm" at bounding box center [573, 321] width 88 height 29
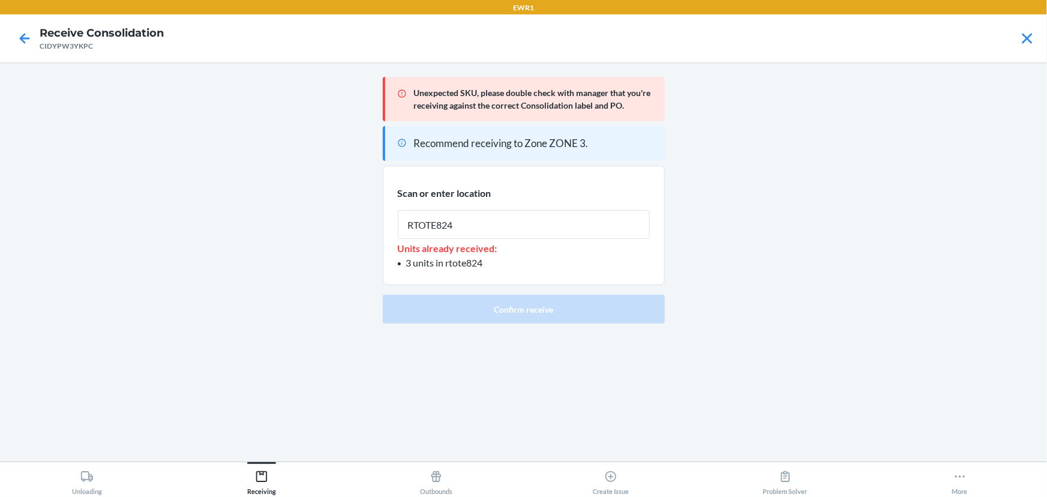
type input "RTOTE824"
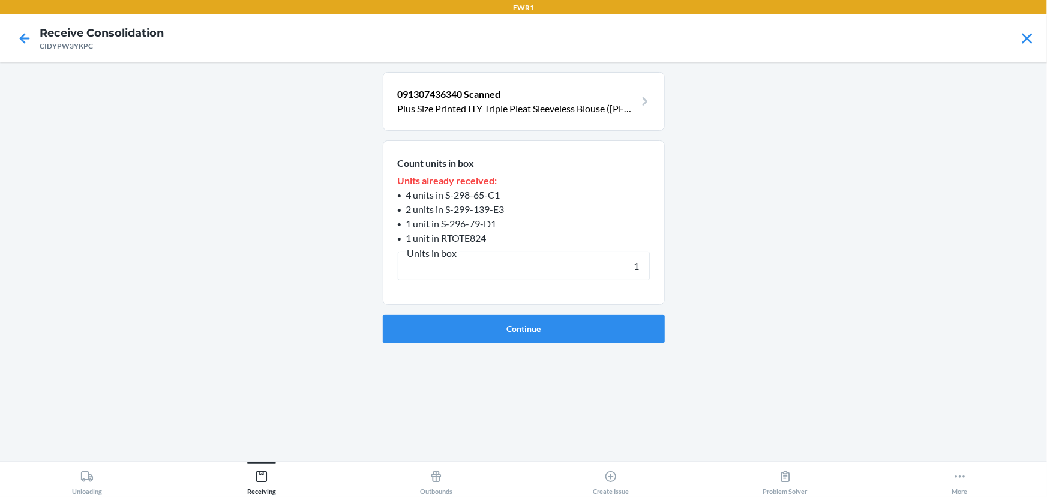
type input "1"
click at [383, 314] on button "Continue" at bounding box center [524, 328] width 282 height 29
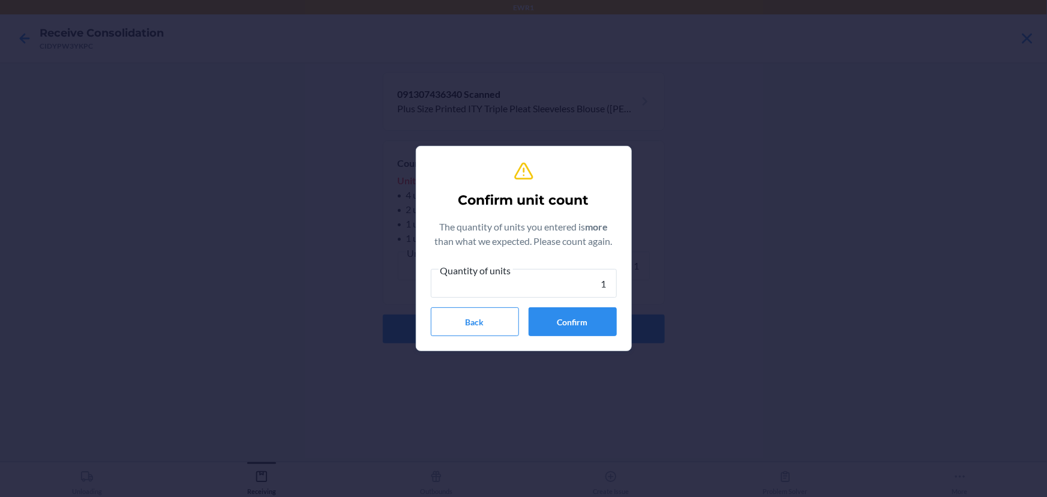
type input "1"
click at [566, 305] on div "Quantity of units 1 Back Confirm" at bounding box center [524, 299] width 186 height 73
click at [563, 312] on button "Confirm" at bounding box center [573, 321] width 88 height 29
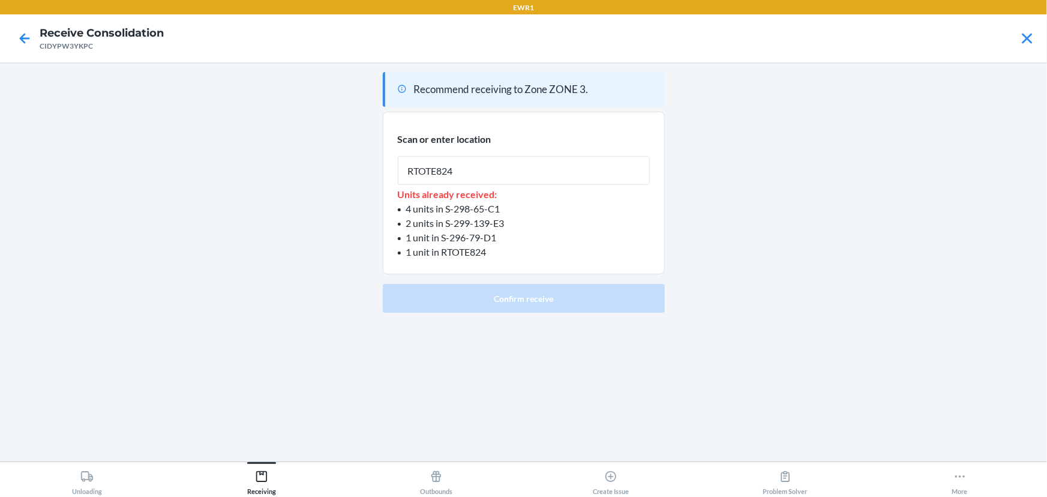
type input "RTOTE824"
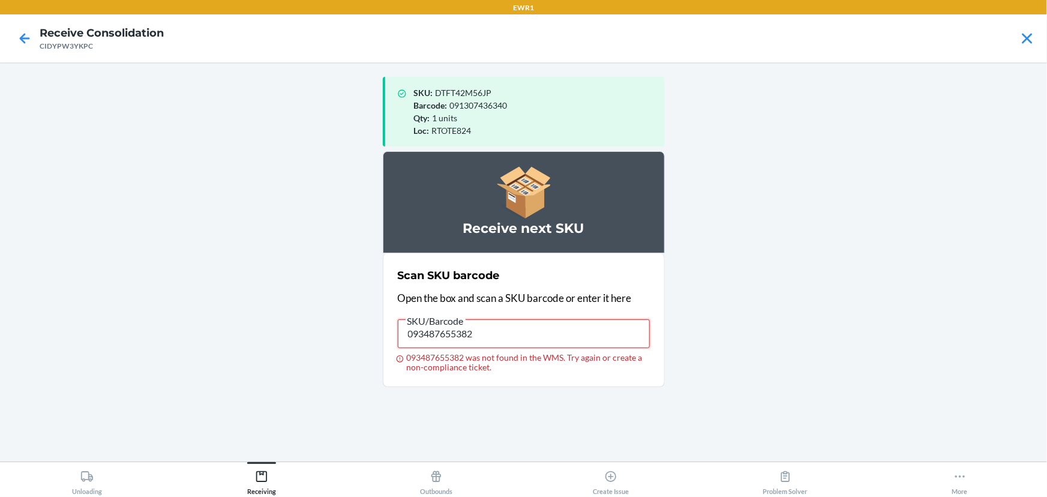
click at [578, 327] on input "093487655382" at bounding box center [524, 333] width 252 height 29
click at [580, 320] on input "093487655399" at bounding box center [524, 333] width 252 height 29
type input "093487655399"
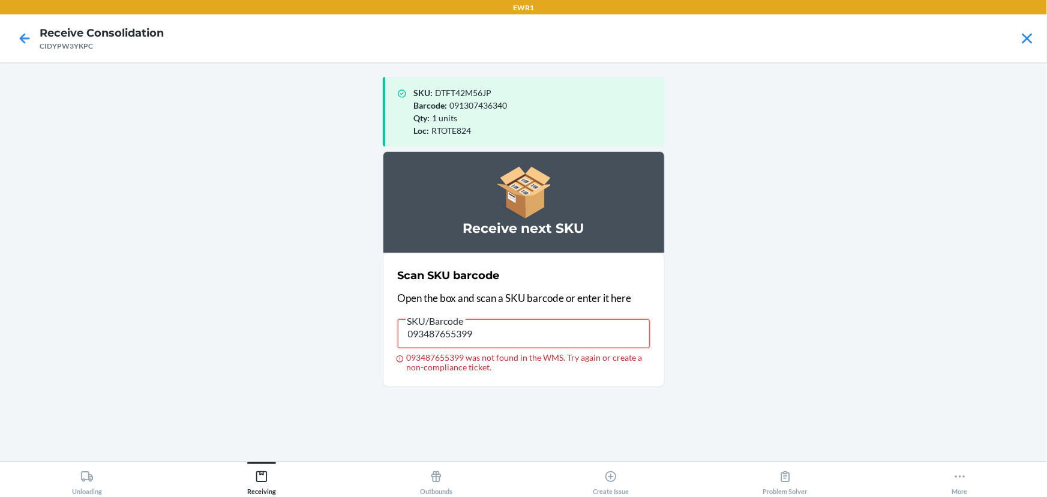
click at [579, 320] on input "093487655399" at bounding box center [524, 333] width 252 height 29
click at [579, 320] on input "029408244069" at bounding box center [524, 333] width 252 height 29
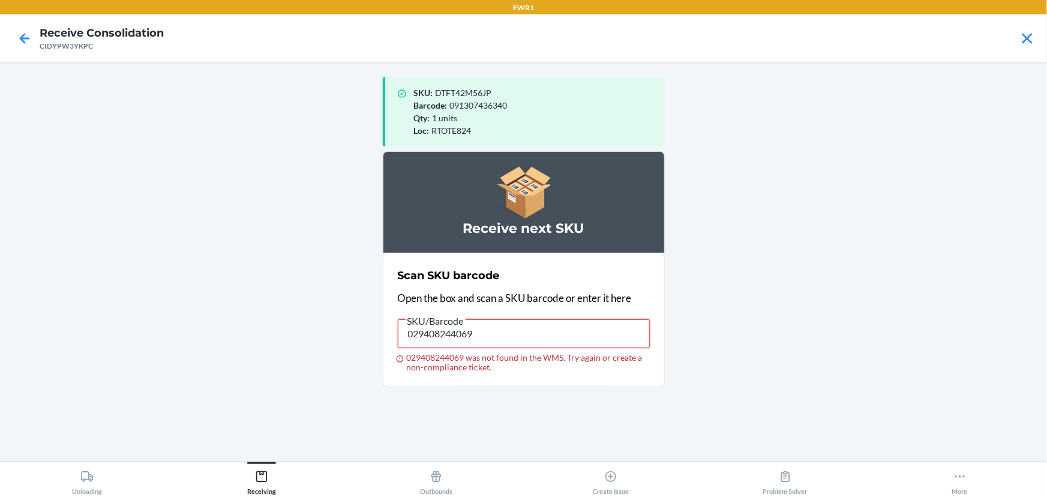
click at [579, 320] on input "029408244069" at bounding box center [524, 333] width 252 height 29
type input "029408244069"
type input "1"
click at [430, 325] on span "SKU/Barcode" at bounding box center [436, 321] width 60 height 12
click at [430, 325] on input "1" at bounding box center [524, 333] width 252 height 29
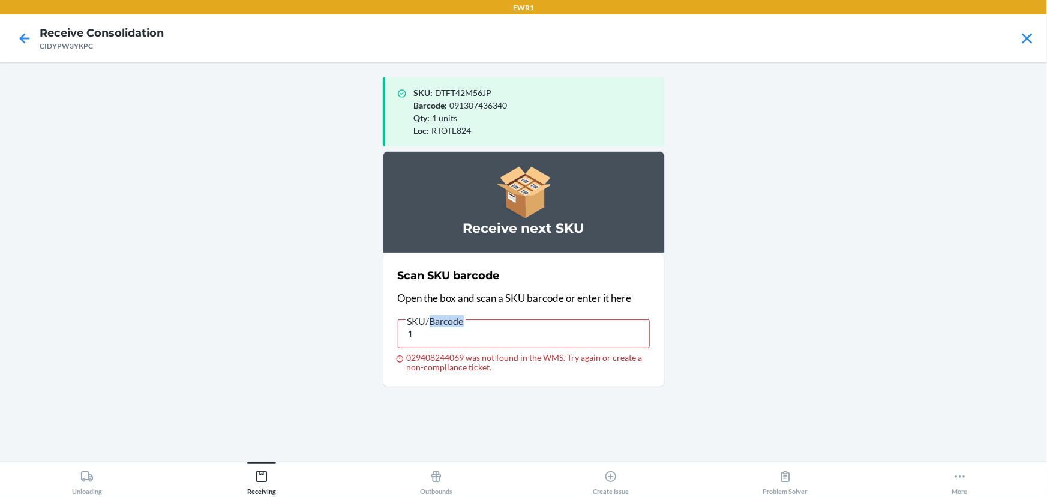
click at [430, 325] on span "SKU/Barcode" at bounding box center [436, 321] width 60 height 12
click at [430, 325] on input "1" at bounding box center [524, 333] width 252 height 29
click at [430, 331] on input "1" at bounding box center [524, 333] width 252 height 29
click at [430, 332] on input "1" at bounding box center [524, 333] width 252 height 29
type input "093487655344"
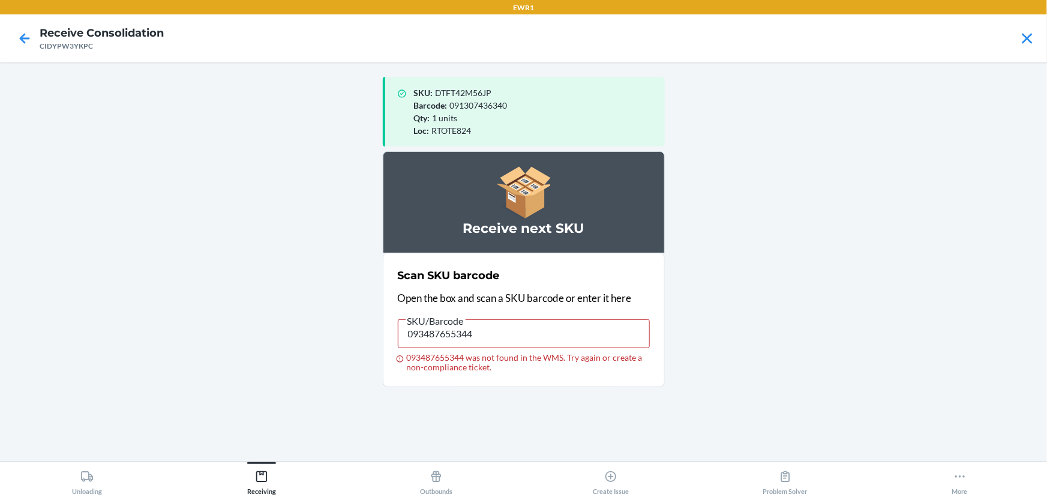
click at [438, 305] on p "Open the box and scan a SKU barcode or enter it here" at bounding box center [524, 298] width 252 height 16
click at [468, 326] on input "093487655344" at bounding box center [524, 333] width 252 height 29
click at [515, 337] on input "093487655344" at bounding box center [524, 333] width 252 height 29
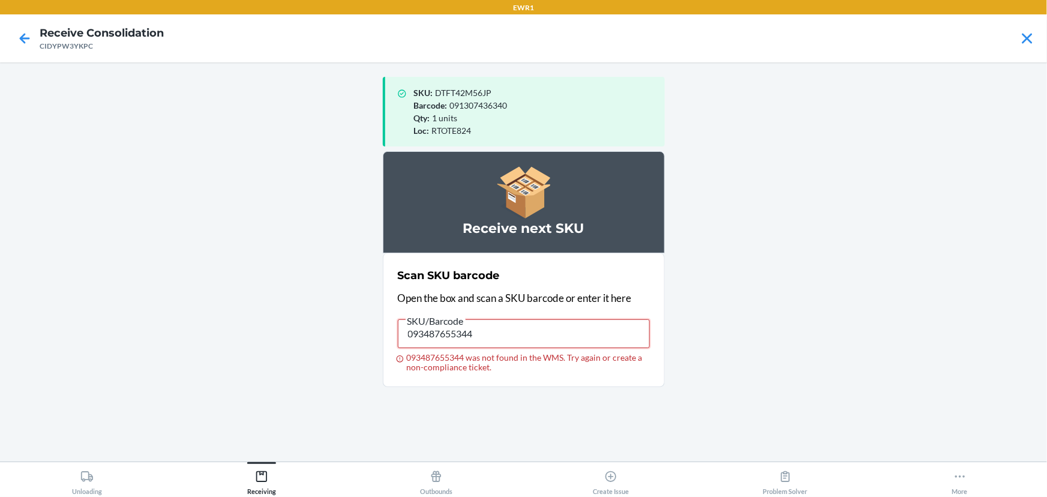
click at [515, 337] on input "093487655344" at bounding box center [524, 333] width 252 height 29
click at [516, 340] on input "093487655344" at bounding box center [524, 333] width 252 height 29
click at [515, 340] on input "093487655337" at bounding box center [524, 333] width 252 height 29
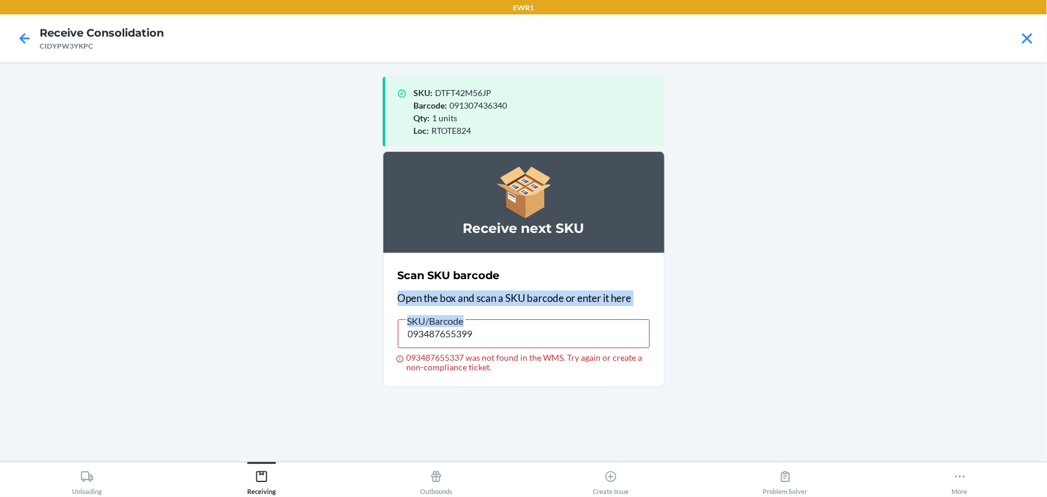
click at [840, 331] on main "SKU : DTFT42M56JP Barcode : 091307436340 Qty : 1 units Loc : RTOTE824 Receive n…" at bounding box center [523, 261] width 1047 height 399
click at [559, 334] on input "093487655399" at bounding box center [524, 333] width 252 height 29
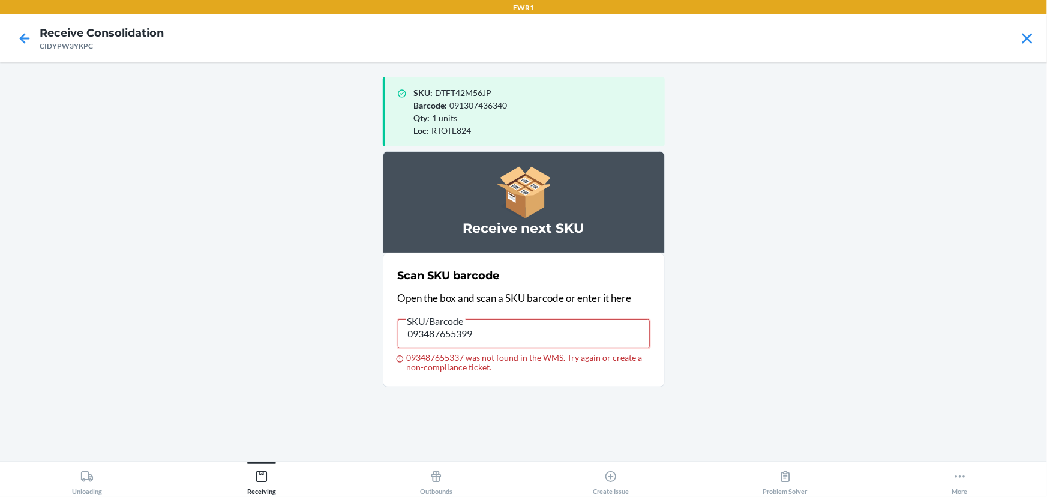
click at [559, 334] on input "093487655399" at bounding box center [524, 333] width 252 height 29
type input "\"
type input "093487655399"
click at [554, 328] on input "093487655399" at bounding box center [524, 333] width 252 height 29
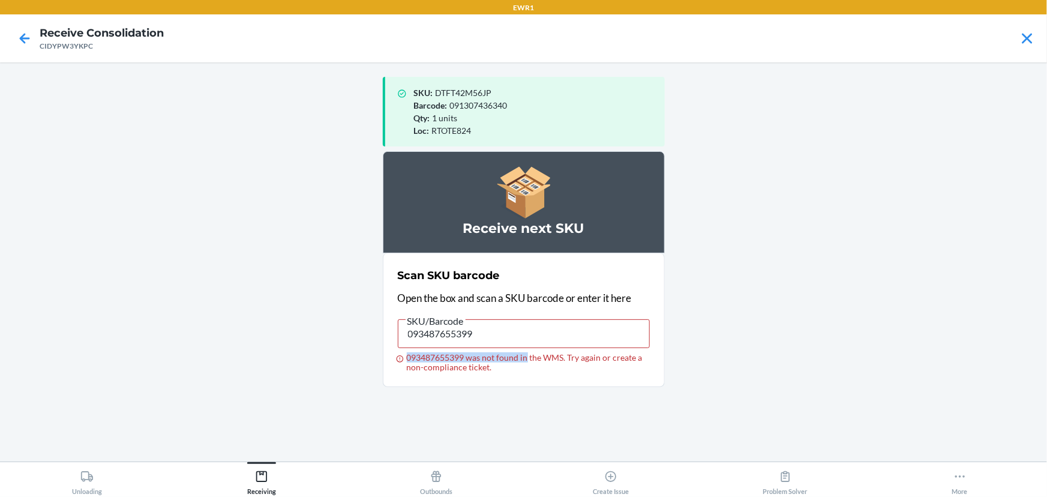
drag, startPoint x: 527, startPoint y: 353, endPoint x: 520, endPoint y: 349, distance: 8.3
click at [520, 349] on label "SKU/Barcode 093487655399 093487655399 was not found in the WMS. Try again or cr…" at bounding box center [524, 342] width 252 height 59
click at [520, 337] on input "093487655399" at bounding box center [524, 333] width 252 height 29
drag, startPoint x: 564, startPoint y: 342, endPoint x: 571, endPoint y: 347, distance: 8.2
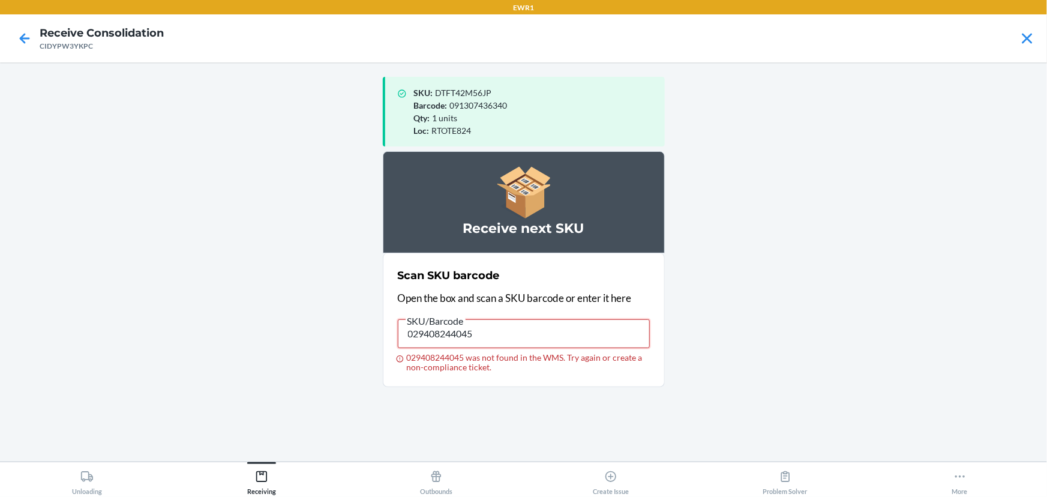
click at [570, 346] on input "029408244045" at bounding box center [524, 333] width 252 height 29
click at [571, 347] on input "029408244045" at bounding box center [524, 333] width 252 height 29
type input "0"
type input "093487655382"
click at [574, 347] on input "093487655382" at bounding box center [524, 333] width 252 height 29
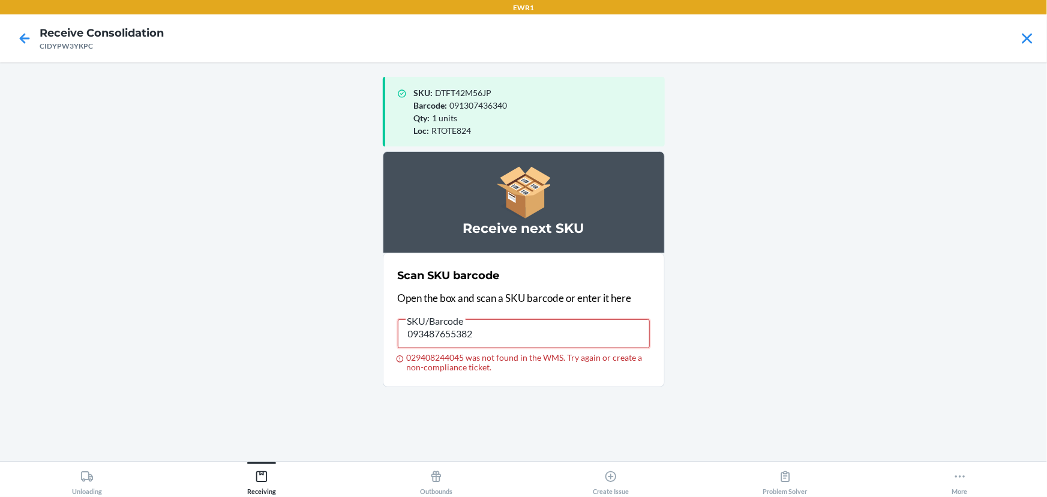
click at [574, 347] on input "093487655382" at bounding box center [524, 333] width 252 height 29
click at [575, 346] on input "093487655382" at bounding box center [524, 333] width 252 height 29
click at [557, 345] on input "093487655382" at bounding box center [524, 333] width 252 height 29
click at [556, 345] on input "093487655382" at bounding box center [524, 333] width 252 height 29
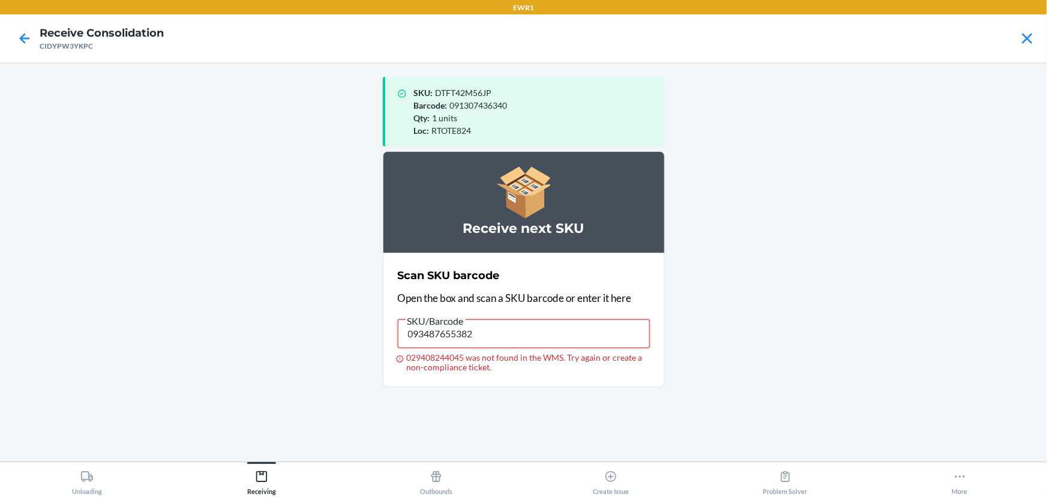
click at [513, 328] on input "093487655382" at bounding box center [524, 333] width 252 height 29
type input "029408244045"
click at [614, 328] on input "029408244045" at bounding box center [524, 333] width 252 height 29
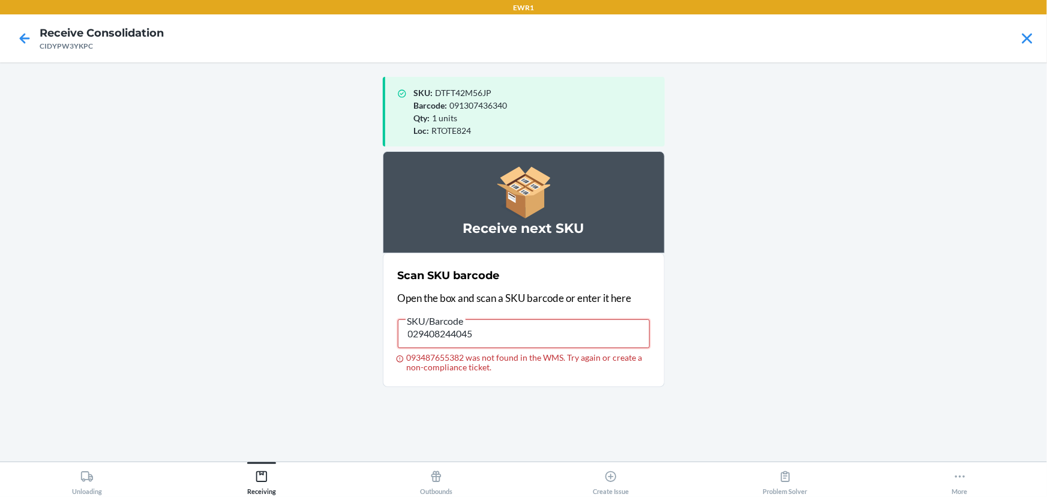
click at [614, 329] on input "029408244045" at bounding box center [524, 333] width 252 height 29
click at [611, 330] on input "029408244045" at bounding box center [524, 333] width 252 height 29
click at [612, 330] on input "029408244045" at bounding box center [524, 333] width 252 height 29
type input "0"
type input "029408244045"
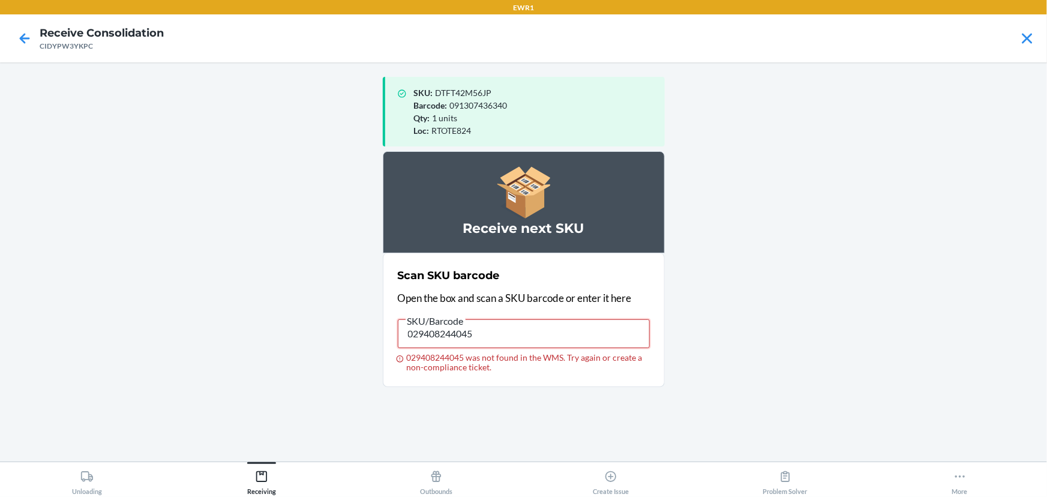
click at [605, 329] on input "029408244045" at bounding box center [524, 333] width 252 height 29
click at [610, 329] on input "029408244045" at bounding box center [524, 333] width 252 height 29
type input "029408244069"
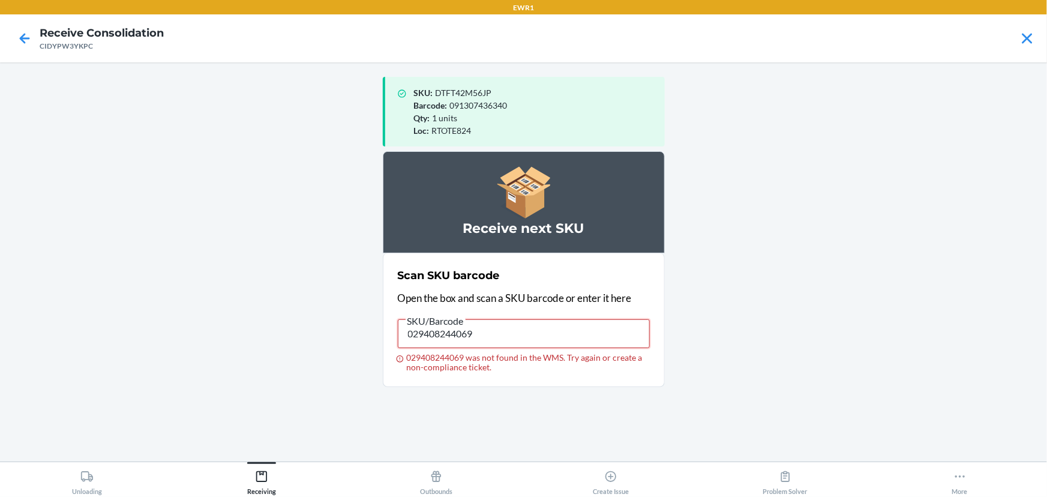
click at [610, 329] on input "029408244069" at bounding box center [524, 333] width 252 height 29
click at [611, 329] on input "029408244069" at bounding box center [524, 333] width 252 height 29
click at [415, 338] on input "029408244069" at bounding box center [524, 333] width 252 height 29
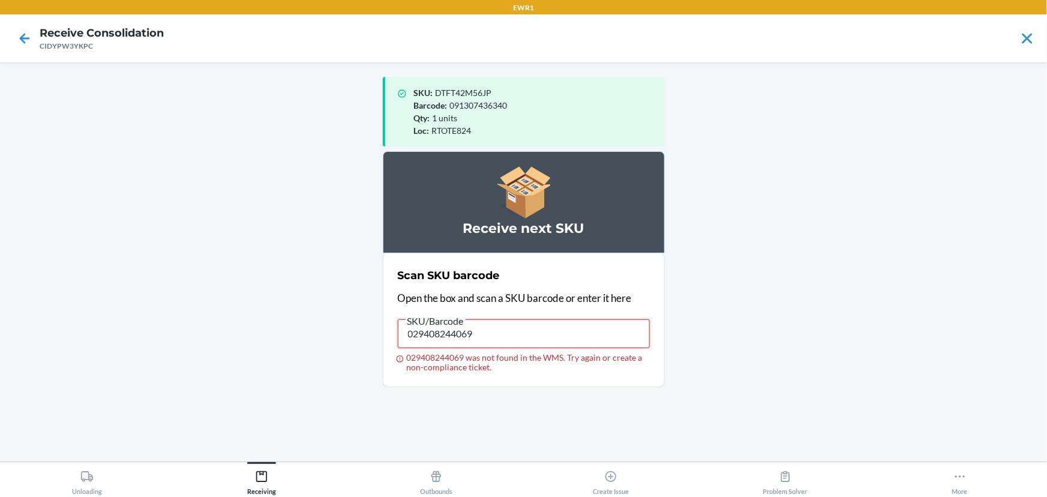
click at [415, 338] on input "029408244069" at bounding box center [524, 333] width 252 height 29
click at [409, 342] on input "093487655382" at bounding box center [524, 333] width 252 height 29
type input "091307436357"
click at [415, 342] on input "091307436357" at bounding box center [524, 333] width 252 height 29
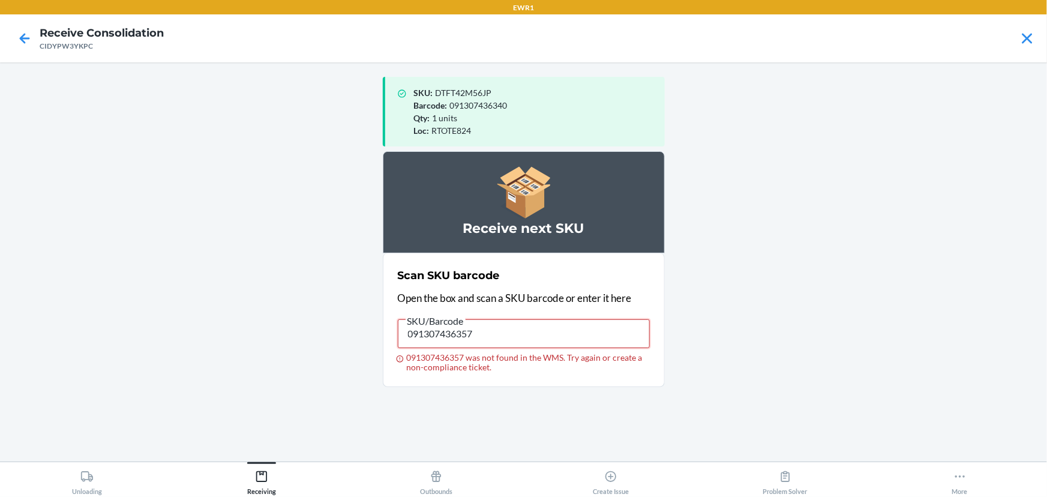
click at [415, 342] on input "091307436357" at bounding box center [524, 333] width 252 height 29
click at [413, 330] on input "091307436357 was not found in the WMS. Try again or create a non-compliance tic…" at bounding box center [524, 333] width 252 height 29
click at [451, 325] on span "SKU/Barcode" at bounding box center [436, 321] width 60 height 12
click at [451, 325] on input "093487655344" at bounding box center [524, 333] width 252 height 29
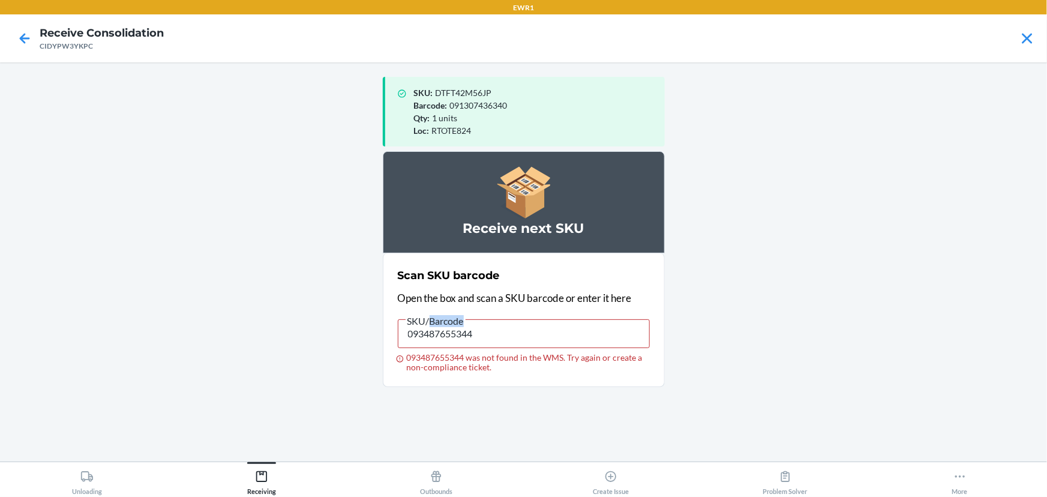
click at [451, 325] on span "SKU/Barcode" at bounding box center [436, 321] width 60 height 12
click at [451, 325] on input "093487655344" at bounding box center [524, 333] width 252 height 29
click at [452, 338] on input "093487655344" at bounding box center [524, 333] width 252 height 29
type input "093487655399"
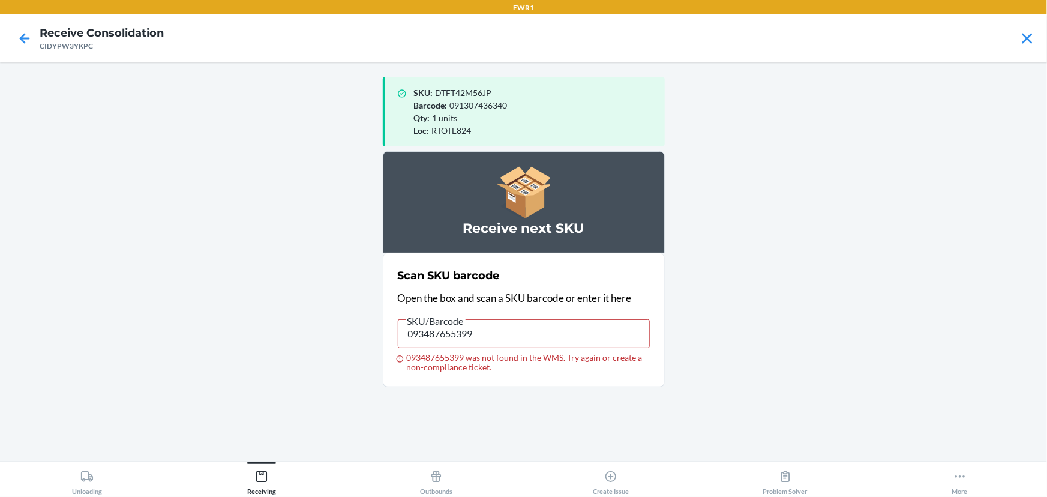
click at [422, 323] on span "SKU/Barcode" at bounding box center [436, 321] width 60 height 12
click at [422, 323] on input "093487655399" at bounding box center [524, 333] width 252 height 29
click at [425, 330] on input "093487655399" at bounding box center [524, 333] width 252 height 29
click at [446, 335] on input "029408244069" at bounding box center [524, 333] width 252 height 29
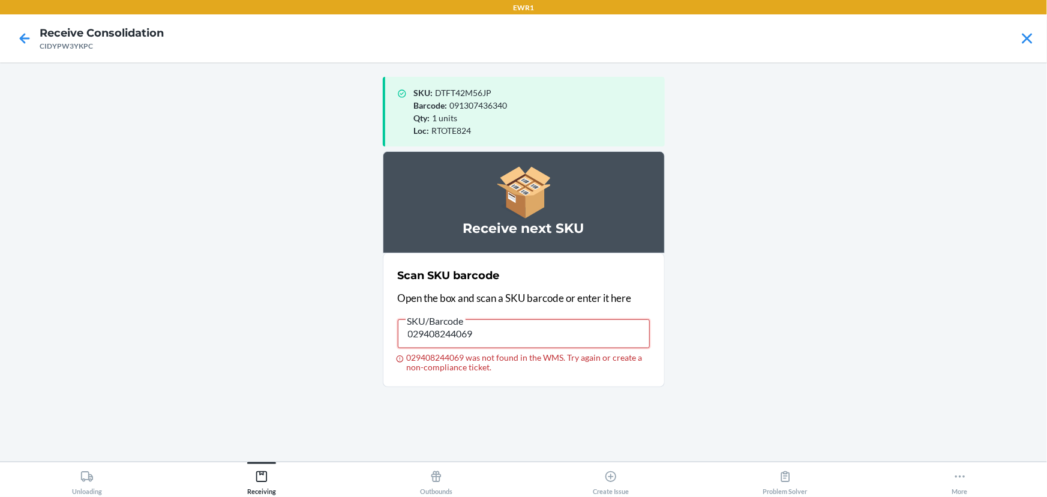
click at [446, 335] on input "029408244069" at bounding box center [524, 333] width 252 height 29
type input "029408244045"
click at [509, 326] on input "029408244045" at bounding box center [524, 333] width 252 height 29
type input "09348765"
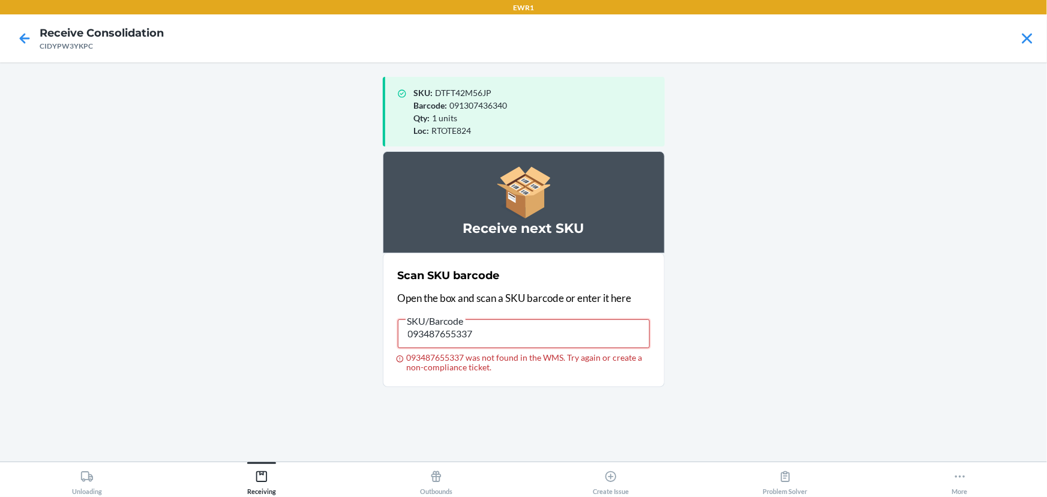
click at [509, 326] on input "093487655337" at bounding box center [524, 333] width 252 height 29
type input "093487655337"
click at [509, 329] on input "093487655337" at bounding box center [524, 333] width 252 height 29
click at [511, 329] on input "093487655337" at bounding box center [524, 333] width 252 height 29
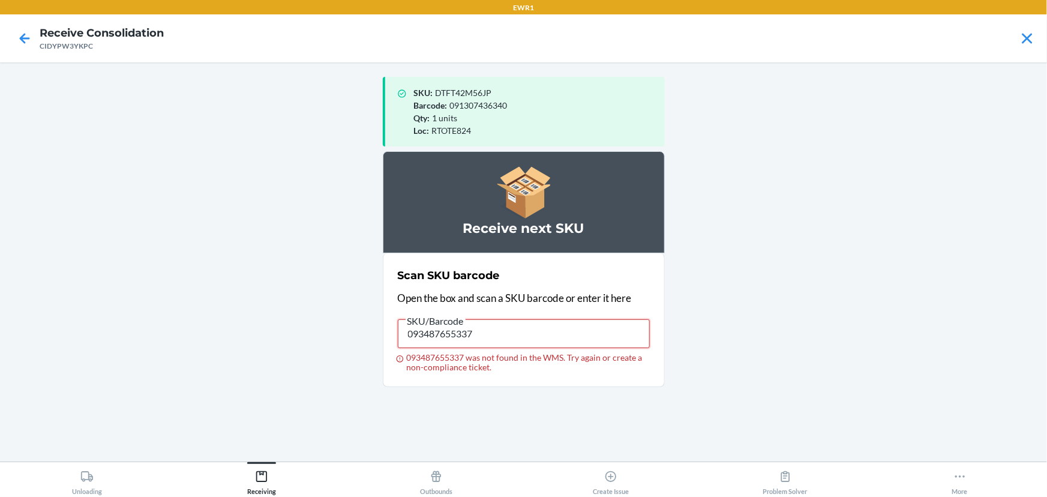
click at [511, 329] on input "093487655337" at bounding box center [524, 333] width 252 height 29
click at [437, 337] on input "093487655337 was not found in the WMS. Try again or create a non-compliance tic…" at bounding box center [524, 333] width 252 height 29
type input "719240847916"
drag, startPoint x: 437, startPoint y: 336, endPoint x: 445, endPoint y: 331, distance: 9.5
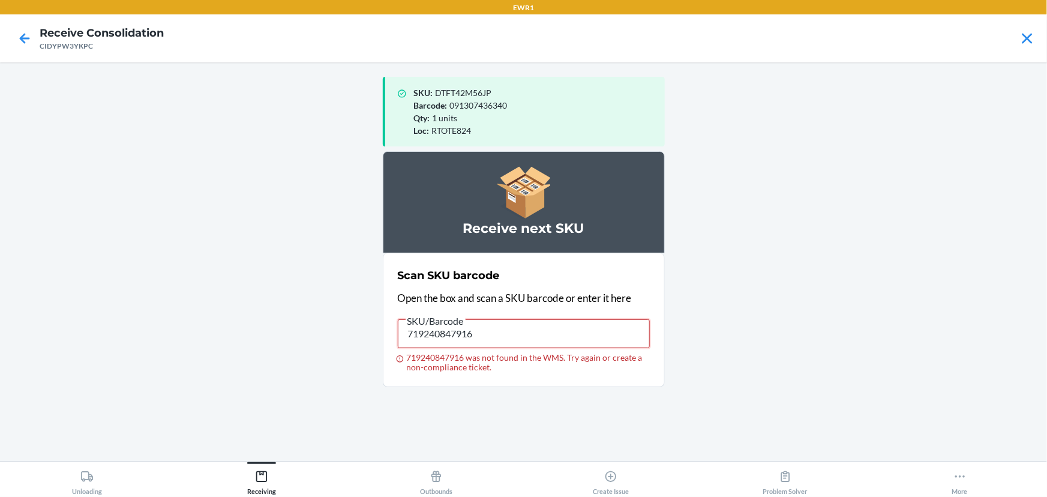
click at [444, 334] on input "719240847916" at bounding box center [524, 333] width 252 height 29
click at [445, 331] on input "719240847916" at bounding box center [524, 333] width 252 height 29
click at [413, 341] on input "719240847916" at bounding box center [524, 333] width 252 height 29
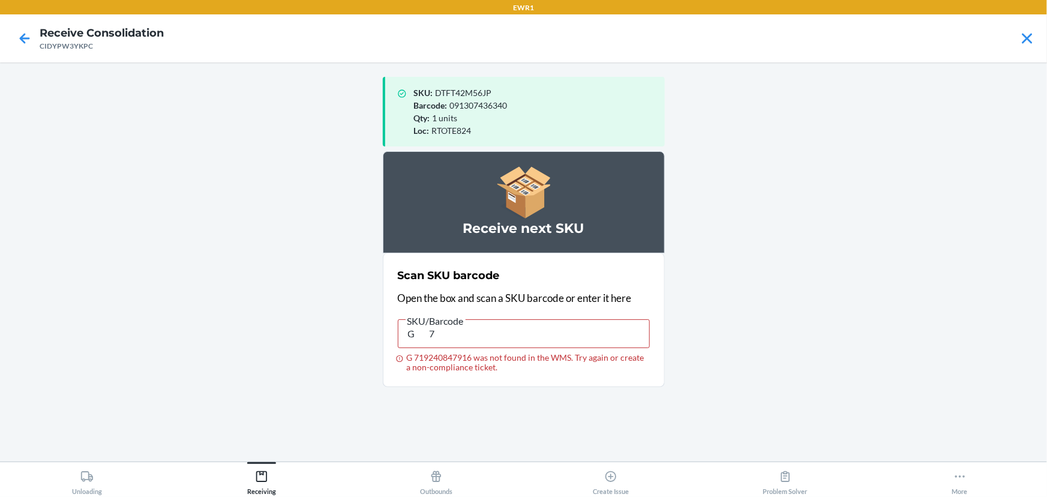
type input "G"
type input "719240847916"
click at [431, 344] on input "719240847916" at bounding box center [524, 333] width 252 height 29
drag, startPoint x: 431, startPoint y: 344, endPoint x: 430, endPoint y: 355, distance: 10.3
click at [429, 356] on label "SKU/Barcode 719240847916 719240847916 was not found in the WMS. Try again or cr…" at bounding box center [524, 342] width 252 height 59
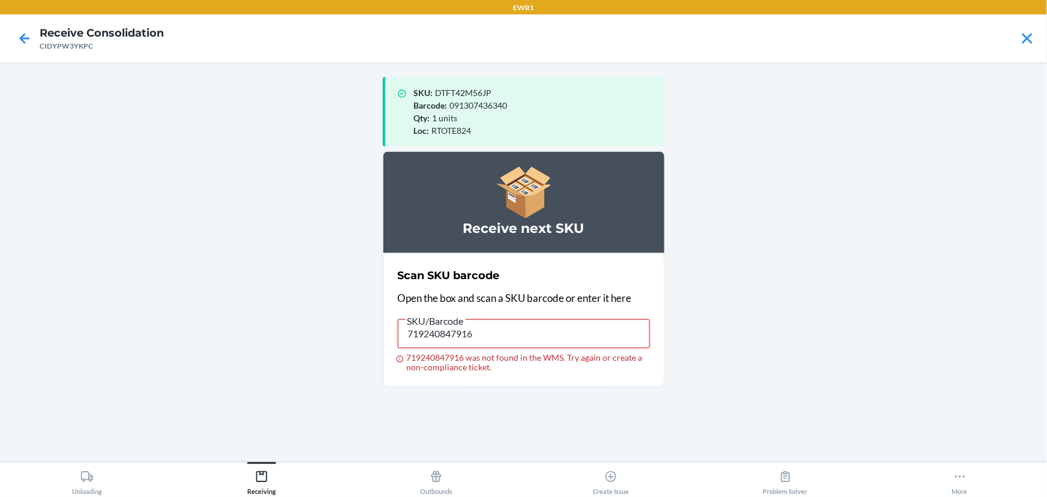
click at [429, 348] on input "719240847916" at bounding box center [524, 333] width 252 height 29
click at [459, 331] on input "719240847916" at bounding box center [524, 333] width 252 height 29
click at [488, 339] on input "719240847916" at bounding box center [524, 333] width 252 height 29
click at [496, 343] on input "719240847916" at bounding box center [524, 333] width 252 height 29
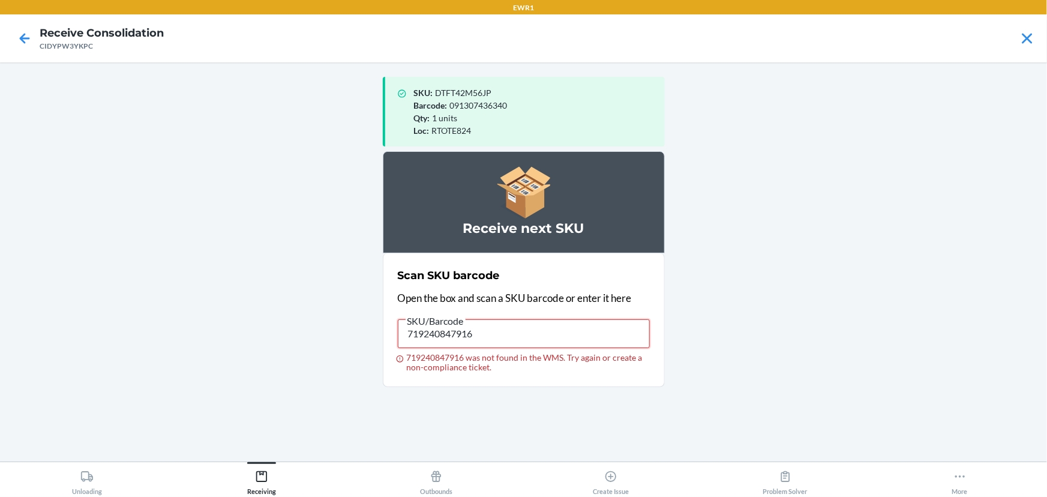
click at [496, 343] on input "719240847916" at bounding box center [524, 333] width 252 height 29
click at [491, 336] on input "719240847916" at bounding box center [524, 333] width 252 height 29
drag, startPoint x: 491, startPoint y: 336, endPoint x: 480, endPoint y: 308, distance: 29.6
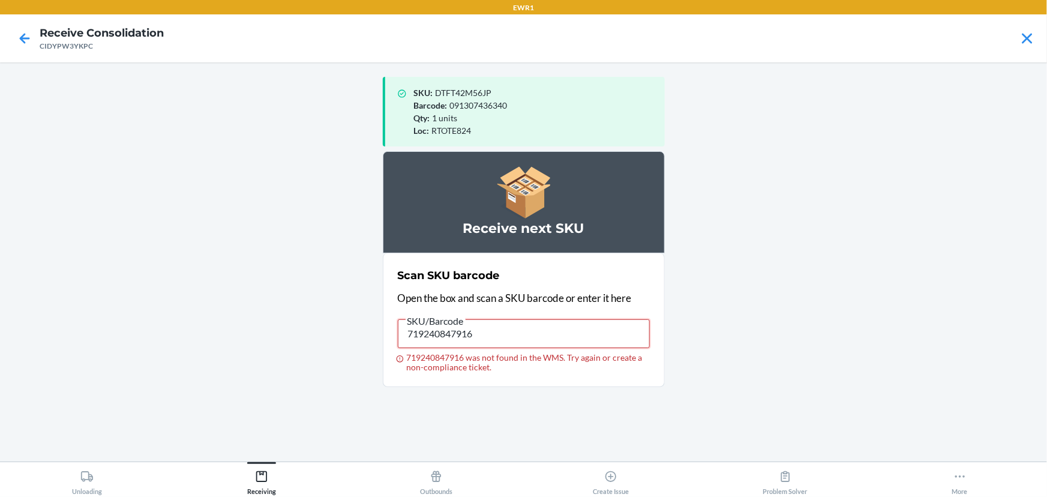
click at [491, 336] on input "719240847916" at bounding box center [524, 333] width 252 height 29
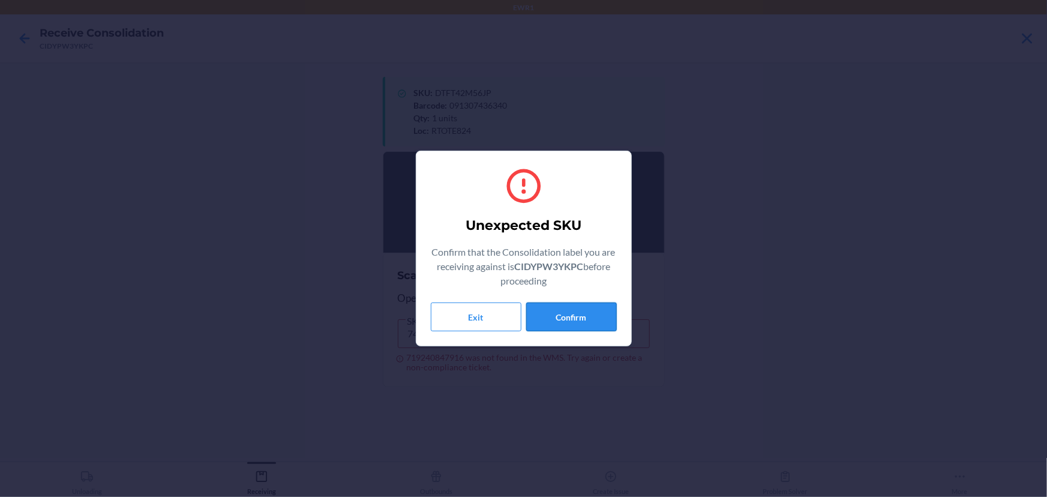
click at [581, 312] on button "Confirm" at bounding box center [571, 316] width 91 height 29
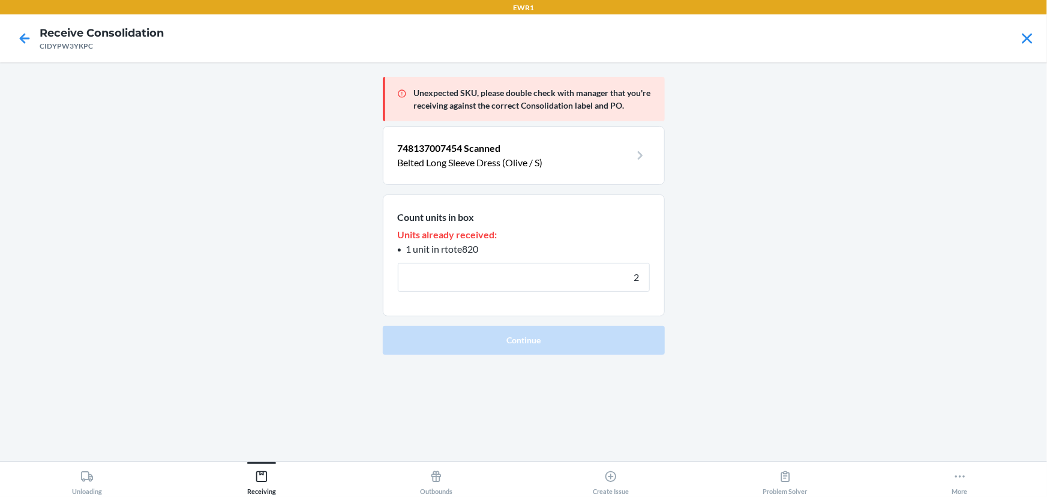
type input "2"
click at [383, 326] on button "Continue" at bounding box center [524, 340] width 282 height 29
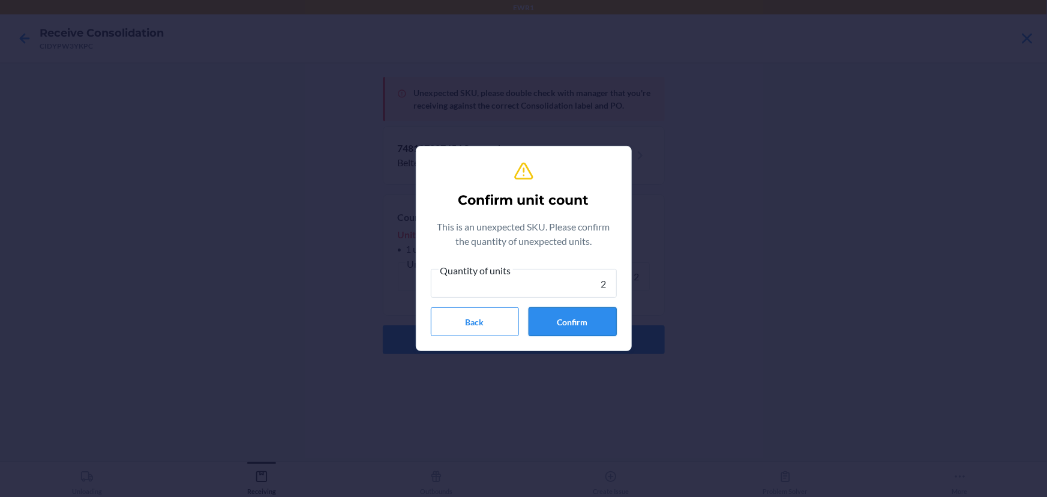
type input "2"
click at [588, 322] on button "Confirm" at bounding box center [573, 321] width 88 height 29
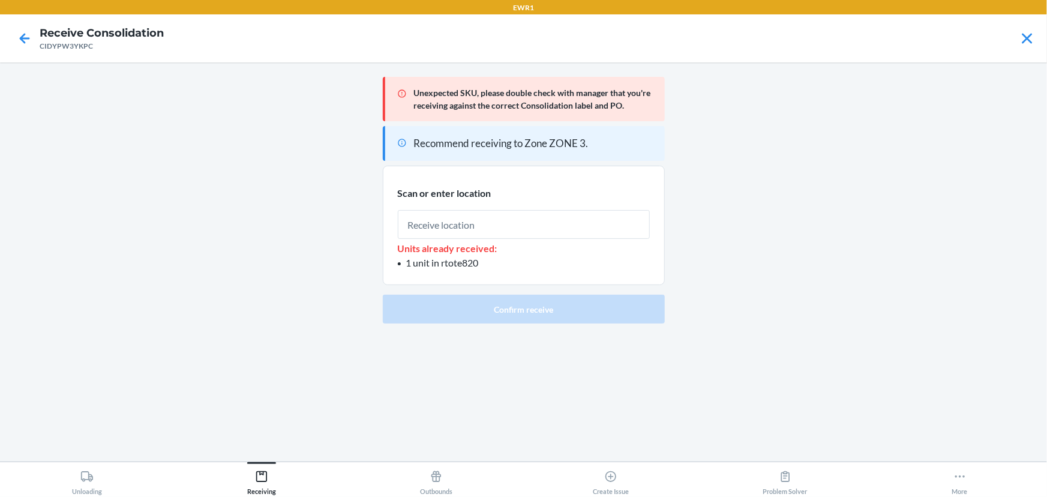
click at [533, 231] on input "text" at bounding box center [524, 224] width 252 height 29
click at [528, 263] on li "1 unit in rtote820" at bounding box center [524, 263] width 252 height 14
click at [503, 225] on input "text" at bounding box center [524, 224] width 252 height 29
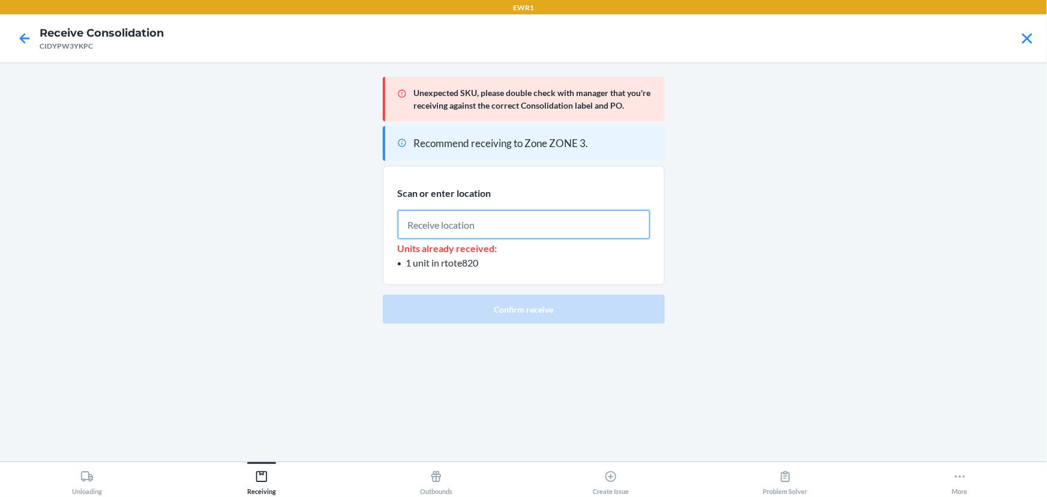
click at [503, 225] on input "text" at bounding box center [524, 224] width 252 height 29
click at [503, 226] on input "text" at bounding box center [524, 224] width 252 height 29
click at [524, 251] on p "Units already received:" at bounding box center [524, 248] width 252 height 14
click at [517, 232] on input "text" at bounding box center [524, 224] width 252 height 29
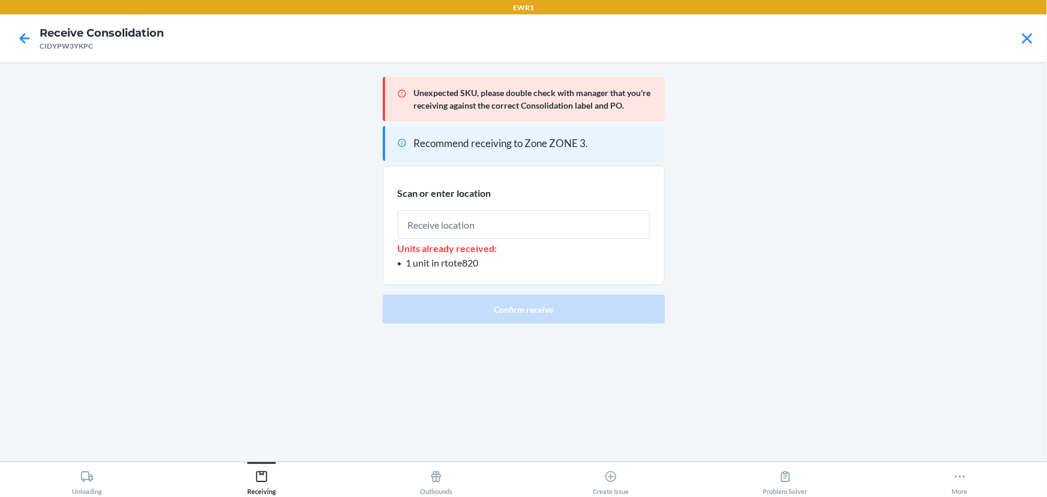
click at [524, 248] on p "Units already received:" at bounding box center [524, 248] width 252 height 14
click at [514, 230] on input "text" at bounding box center [524, 224] width 252 height 29
type input "rtote824"
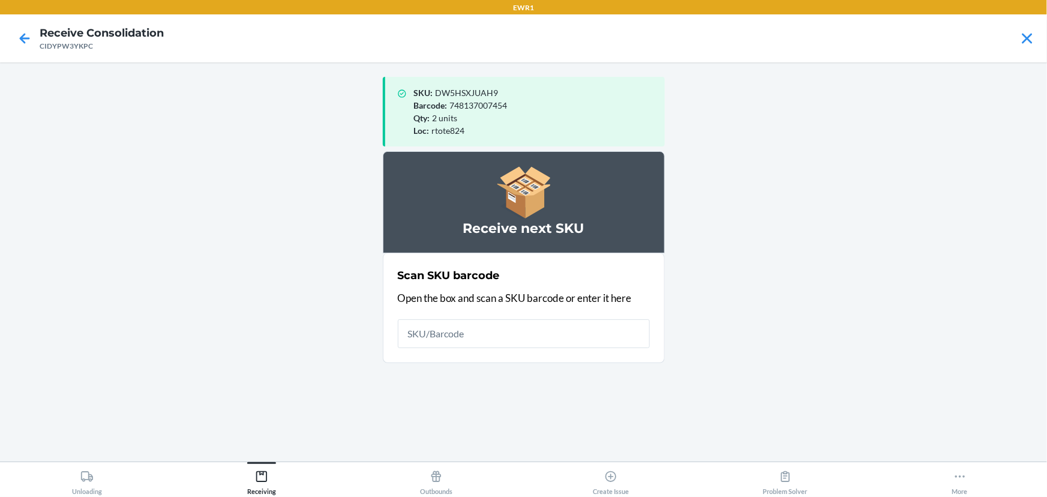
click at [464, 334] on input "text" at bounding box center [524, 333] width 252 height 29
click at [465, 332] on input "text" at bounding box center [524, 333] width 252 height 29
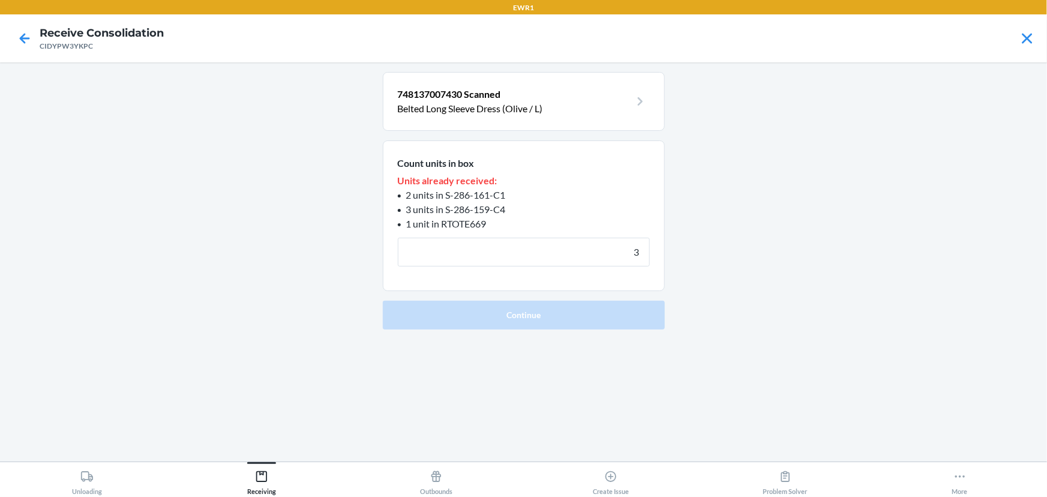
type input "3"
click at [383, 301] on button "Continue" at bounding box center [524, 315] width 282 height 29
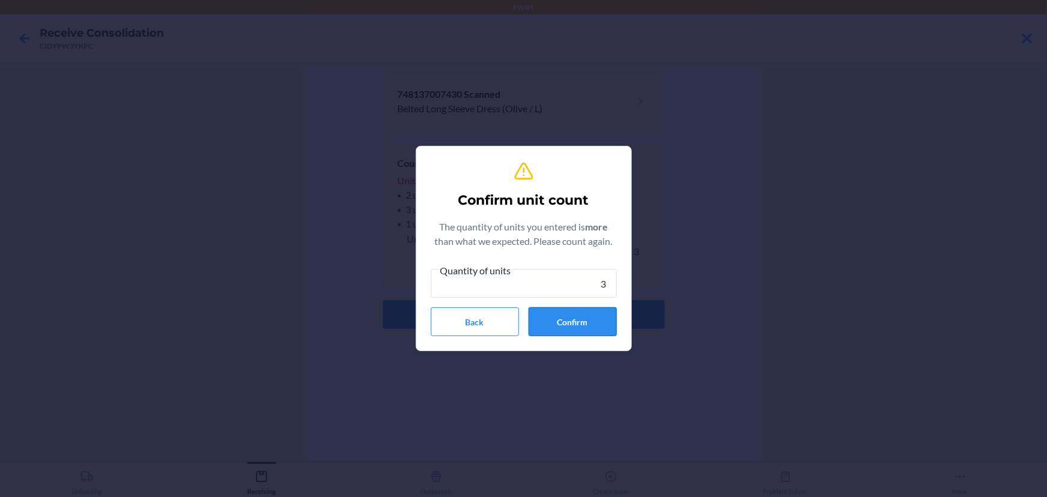
type input "3"
click at [577, 327] on button "Confirm" at bounding box center [573, 321] width 88 height 29
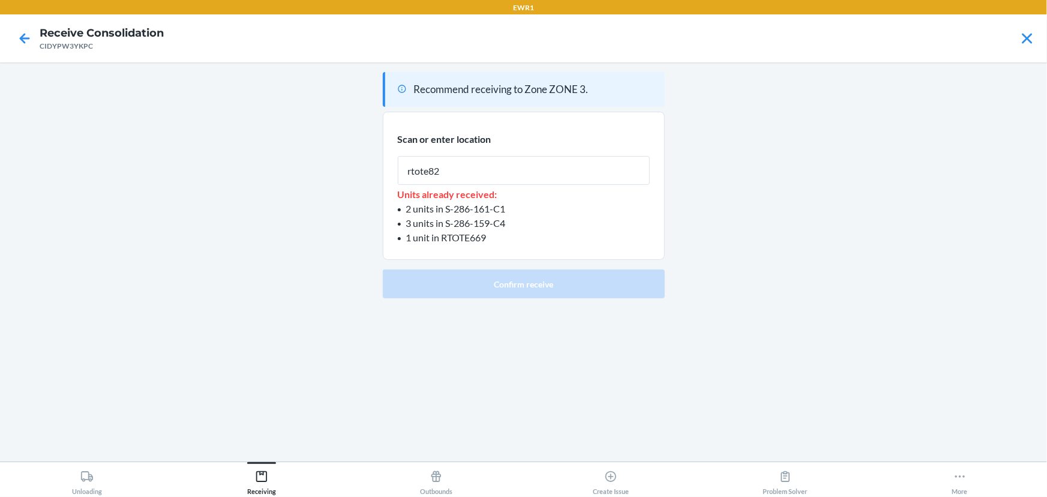
type input "rtote824"
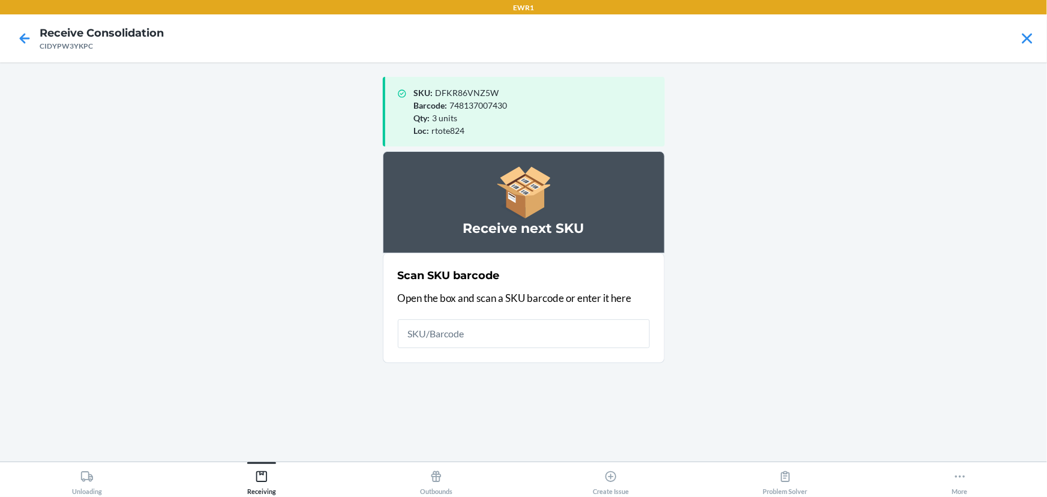
click at [745, 121] on main "SKU : DFKR86VNZ5W Barcode : 748137007430 Qty : 3 units Loc : rtote824 Receive n…" at bounding box center [523, 261] width 1047 height 399
click at [457, 323] on input "text" at bounding box center [524, 333] width 252 height 29
drag, startPoint x: 457, startPoint y: 323, endPoint x: 461, endPoint y: 315, distance: 9.1
click at [459, 322] on input "text" at bounding box center [524, 333] width 252 height 29
click at [484, 321] on input "text" at bounding box center [524, 333] width 252 height 29
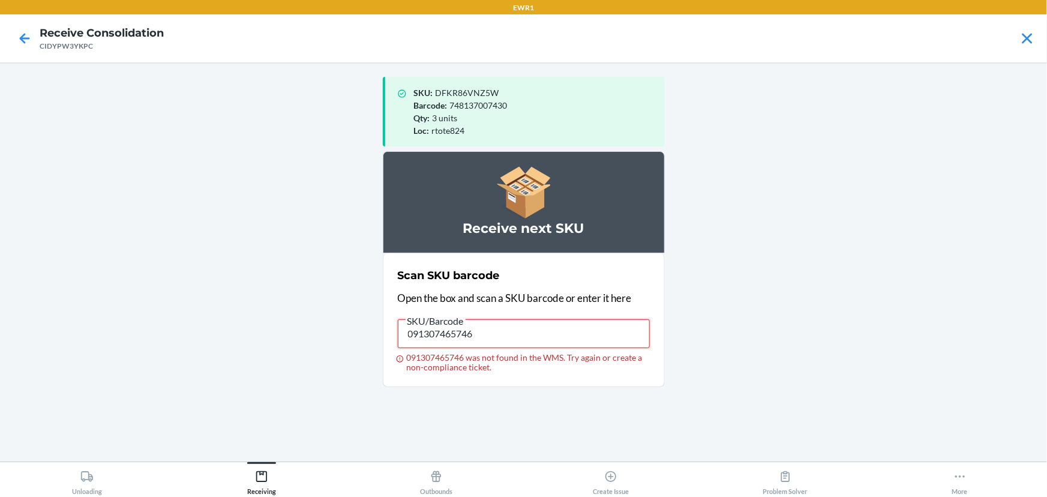
click at [512, 334] on input "091307465746" at bounding box center [524, 333] width 252 height 29
click at [512, 336] on input "091307465746" at bounding box center [524, 333] width 252 height 29
type input "091307465746"
click at [506, 335] on input "091307465746" at bounding box center [524, 333] width 252 height 29
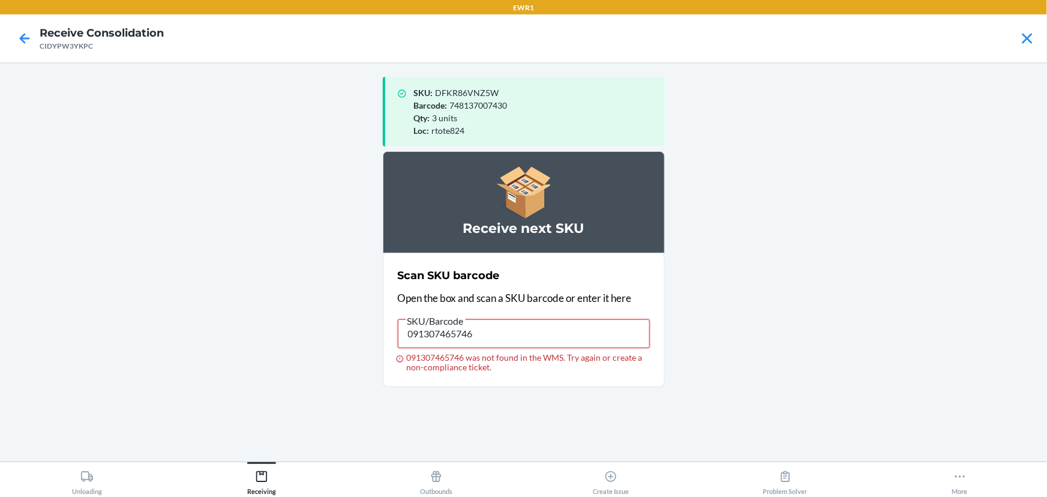
click at [501, 344] on input "091307465746" at bounding box center [524, 333] width 252 height 29
type input "091307562506"
click at [503, 344] on input "091307562506" at bounding box center [524, 333] width 252 height 29
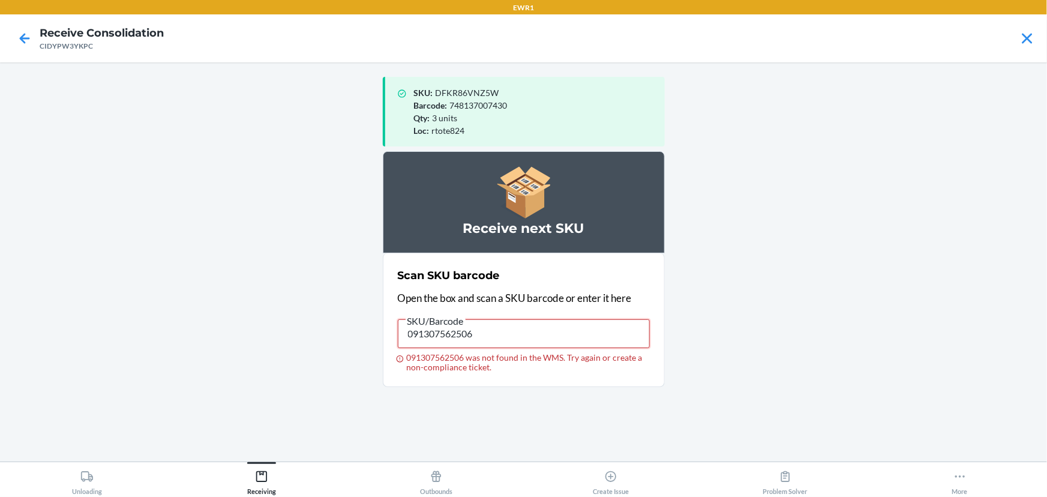
drag, startPoint x: 503, startPoint y: 344, endPoint x: 496, endPoint y: 337, distance: 10.2
click at [503, 343] on input "091307562506" at bounding box center [524, 333] width 252 height 29
click at [512, 344] on input "091307562506" at bounding box center [524, 333] width 252 height 29
type input "1"
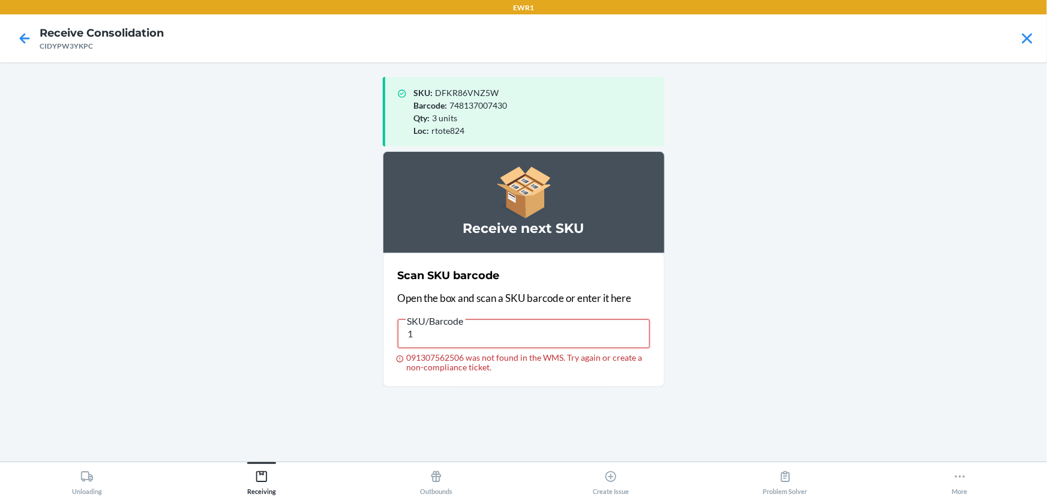
drag, startPoint x: 512, startPoint y: 344, endPoint x: 515, endPoint y: 337, distance: 7.2
click at [515, 337] on input "1" at bounding box center [524, 333] width 252 height 29
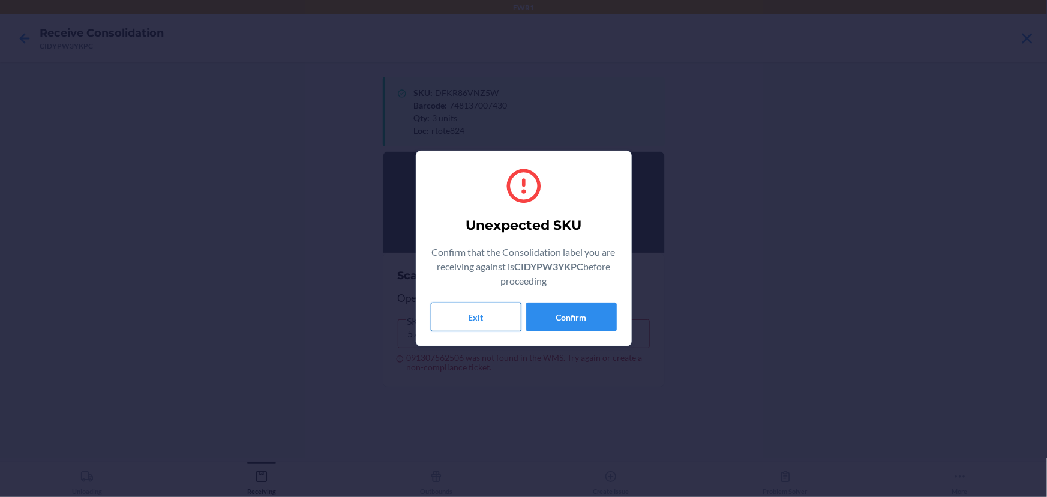
click at [493, 311] on button "Exit" at bounding box center [476, 316] width 91 height 29
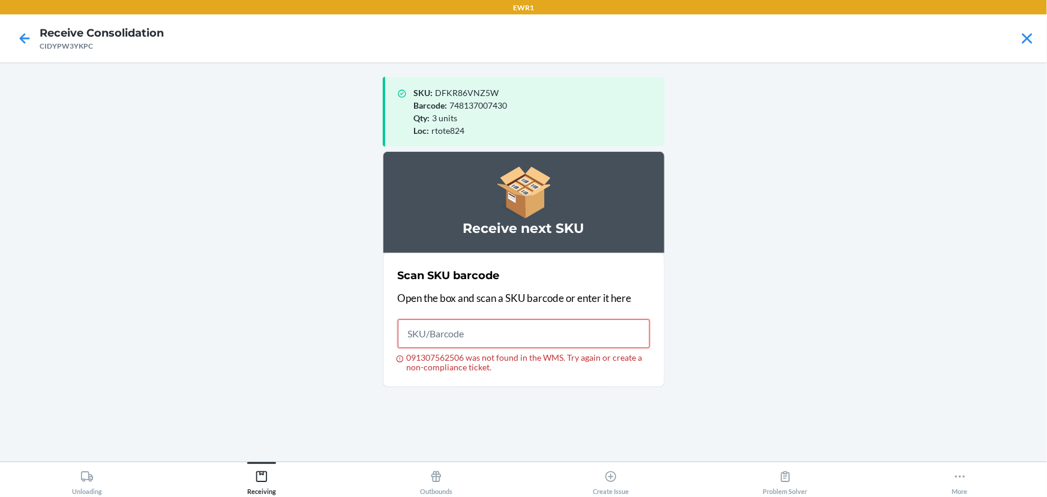
click at [526, 345] on input "091307562506 was not found in the WMS. Try again or create a non-compliance tic…" at bounding box center [524, 333] width 252 height 29
click at [526, 345] on input "091307562506" at bounding box center [524, 333] width 252 height 29
click at [526, 344] on input "091307562506" at bounding box center [524, 333] width 252 height 29
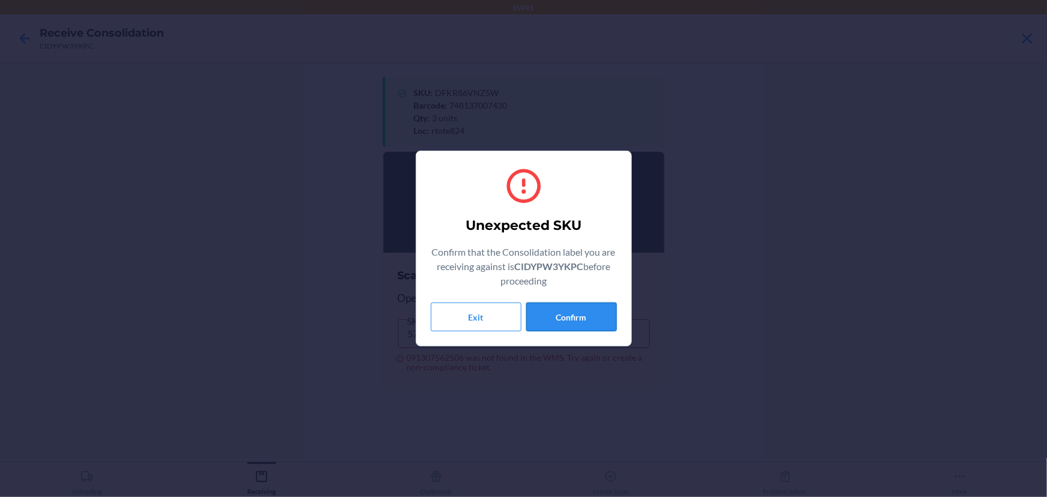
click at [583, 310] on button "Confirm" at bounding box center [571, 316] width 91 height 29
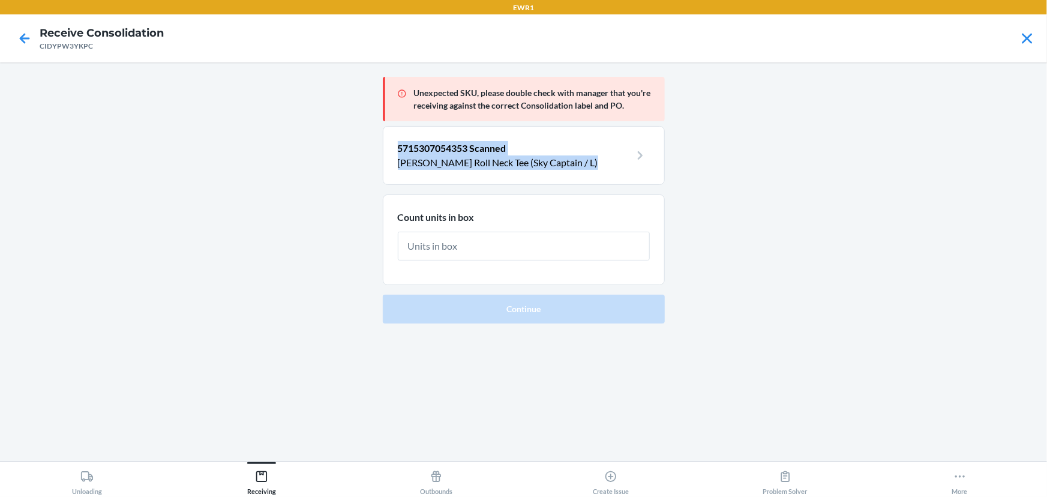
drag, startPoint x: 350, startPoint y: 194, endPoint x: 432, endPoint y: 260, distance: 105.8
click at [382, 226] on main "Unexpected SKU, please double check with manager that you're receiving against …" at bounding box center [523, 261] width 1047 height 399
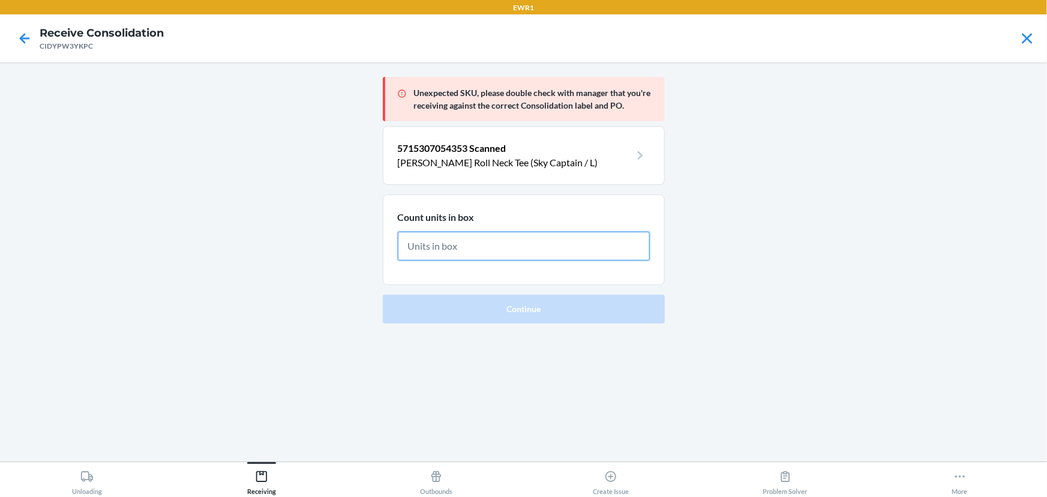
click at [460, 253] on input "text" at bounding box center [524, 246] width 252 height 29
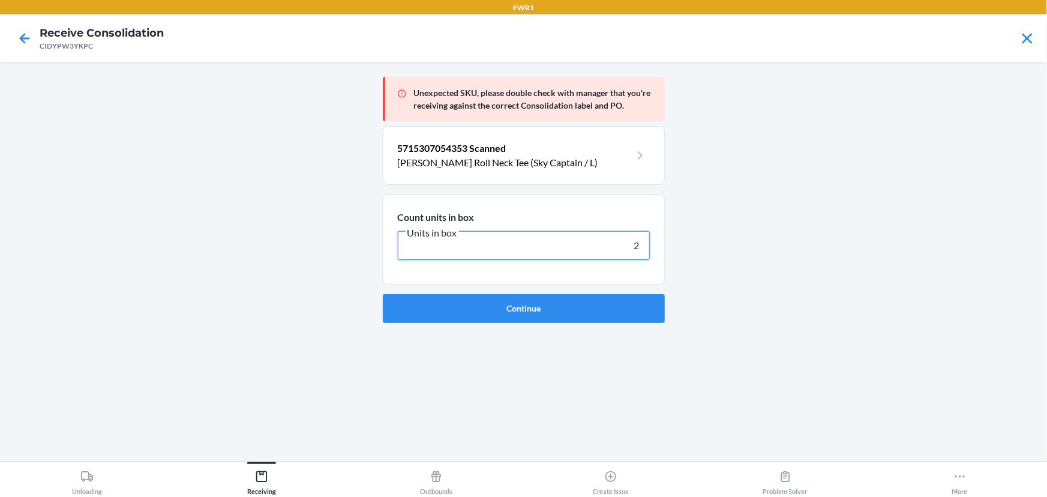
type input "2"
click at [383, 294] on button "Continue" at bounding box center [524, 308] width 282 height 29
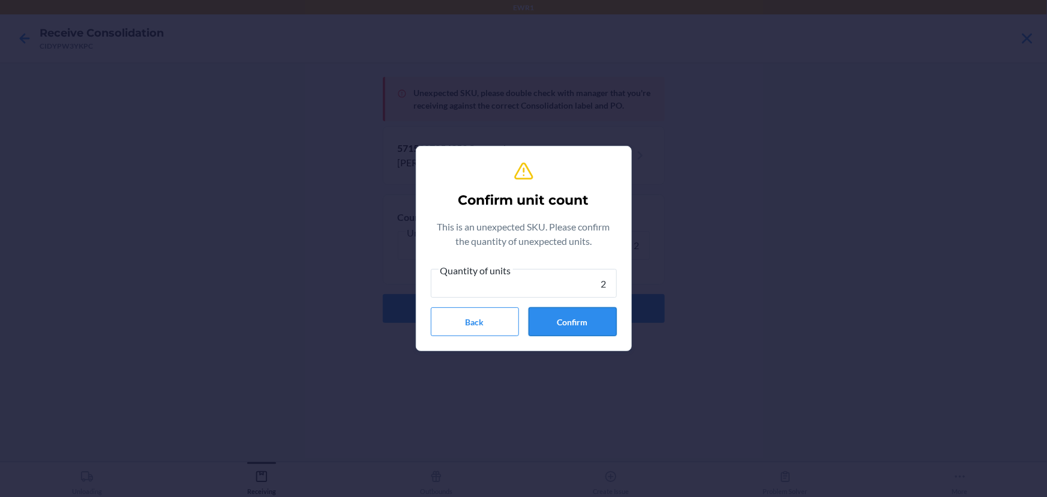
type input "2"
click at [556, 322] on button "Confirm" at bounding box center [573, 321] width 88 height 29
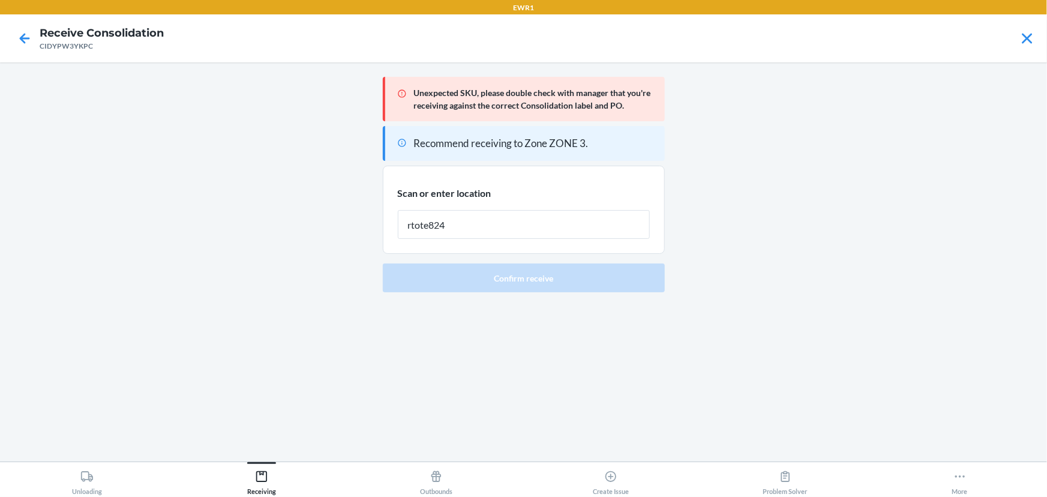
type input "rtote824"
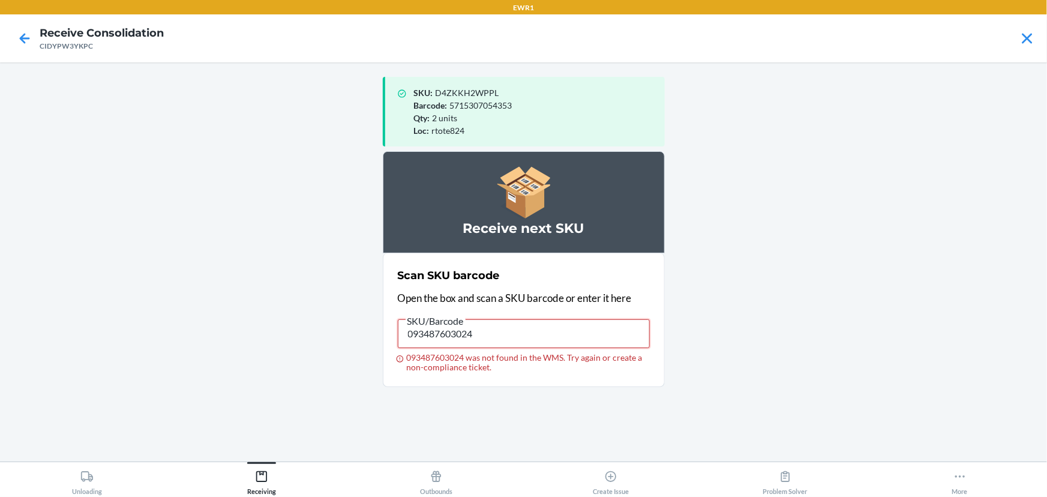
click at [494, 336] on input "093487603024" at bounding box center [524, 333] width 252 height 29
drag, startPoint x: 494, startPoint y: 336, endPoint x: 487, endPoint y: 353, distance: 18.3
click at [488, 348] on label "SKU/Barcode 093487603024 093487603024 was not found in the WMS. Try again or cr…" at bounding box center [524, 342] width 252 height 59
click at [488, 348] on input "093487603024" at bounding box center [524, 333] width 252 height 29
type input "093487603024"
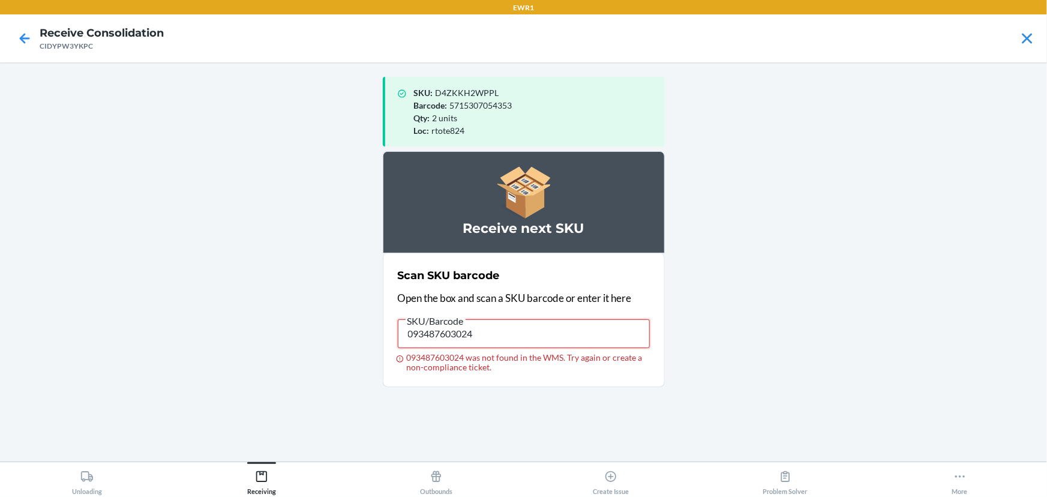
click at [468, 346] on input "093487603024" at bounding box center [524, 333] width 252 height 29
type input "091307465739"
click at [485, 342] on input "091307465739" at bounding box center [524, 333] width 252 height 29
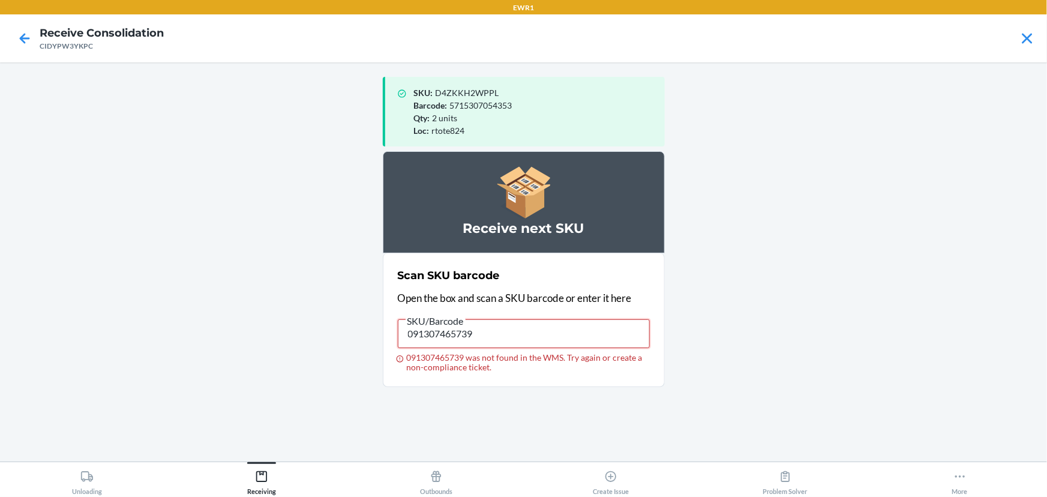
click at [449, 343] on input "091307465739" at bounding box center [524, 333] width 252 height 29
click at [448, 344] on input "091307465739" at bounding box center [524, 333] width 252 height 29
click at [450, 343] on input "091307465739" at bounding box center [524, 333] width 252 height 29
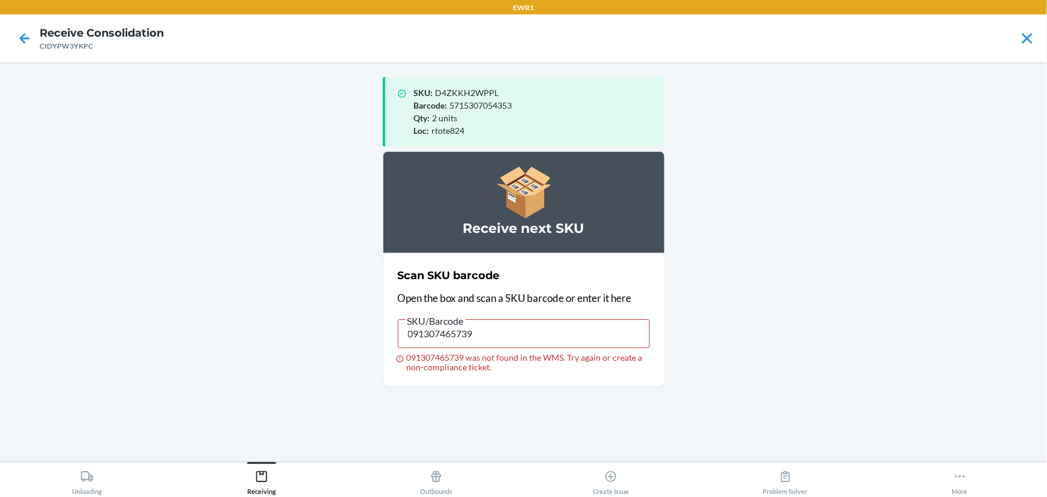
click at [451, 348] on label "SKU/Barcode 091307465739 091307465739 was not found in the WMS. Try again or cr…" at bounding box center [524, 342] width 252 height 59
click at [451, 348] on input "091307465739" at bounding box center [524, 333] width 252 height 29
click at [451, 348] on label "SKU/Barcode 091307465739 091307465739 was not found in the WMS. Try again or cr…" at bounding box center [524, 342] width 252 height 59
click at [451, 348] on input "091307465739" at bounding box center [524, 333] width 252 height 29
click at [451, 337] on input "091307465739" at bounding box center [524, 333] width 252 height 29
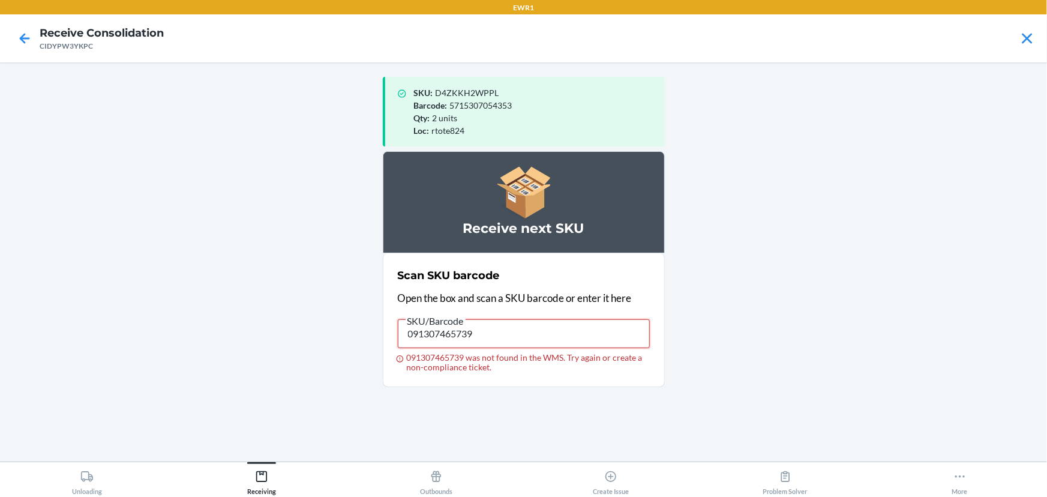
click at [451, 337] on input "091307465739" at bounding box center [524, 333] width 252 height 29
click at [493, 328] on input "091307465739" at bounding box center [524, 333] width 252 height 29
click at [470, 341] on input "091307465753" at bounding box center [524, 333] width 252 height 29
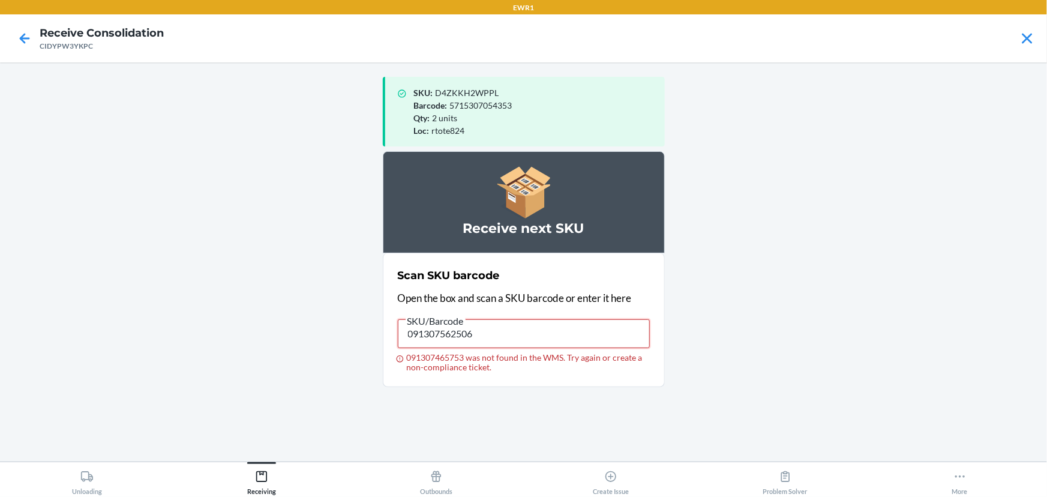
type input "091307562506"
click at [463, 341] on input "091307562506" at bounding box center [524, 333] width 252 height 29
click at [569, 332] on input "091307465746" at bounding box center [524, 333] width 252 height 29
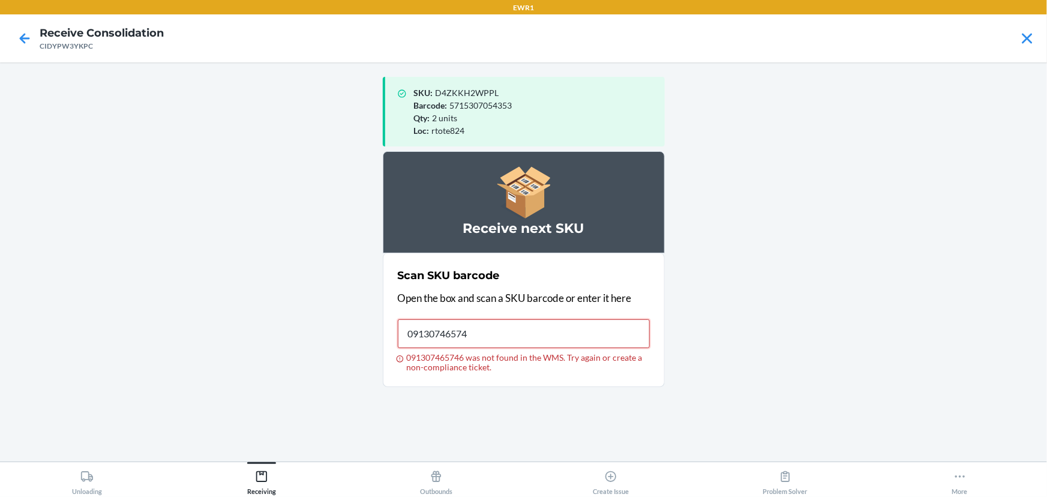
type input "091307465746"
